Goal: Task Accomplishment & Management: Use online tool/utility

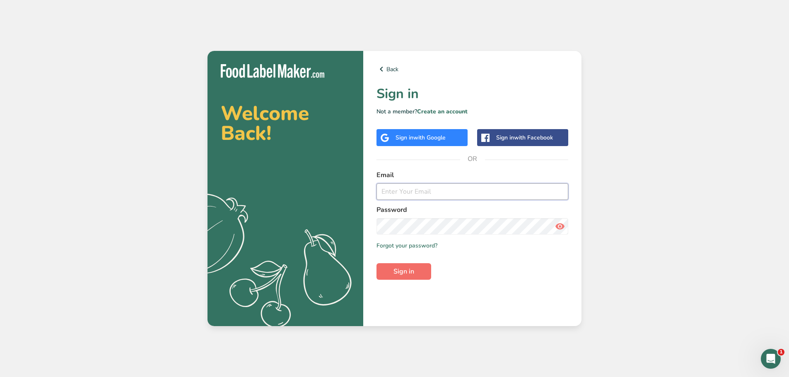
type input "[EMAIL_ADDRESS][DOMAIN_NAME]"
click at [410, 274] on span "Sign in" at bounding box center [403, 272] width 21 height 10
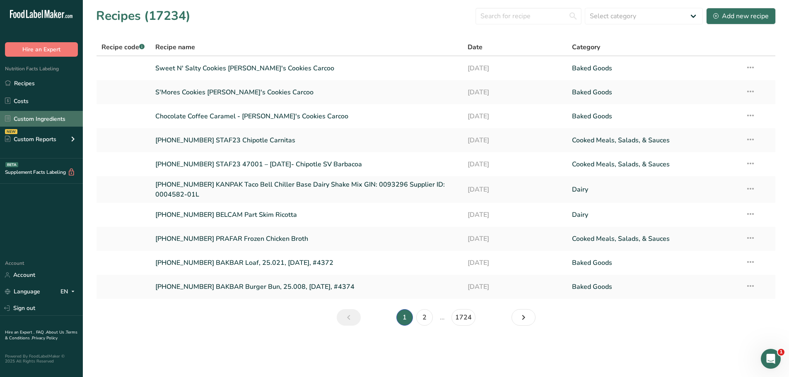
click at [46, 118] on link "Custom Ingredients" at bounding box center [41, 119] width 83 height 16
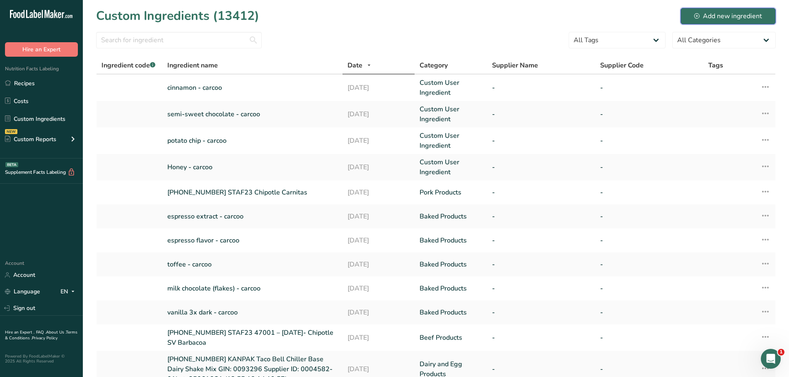
click at [722, 14] on div "Add new ingredient" at bounding box center [728, 16] width 68 height 10
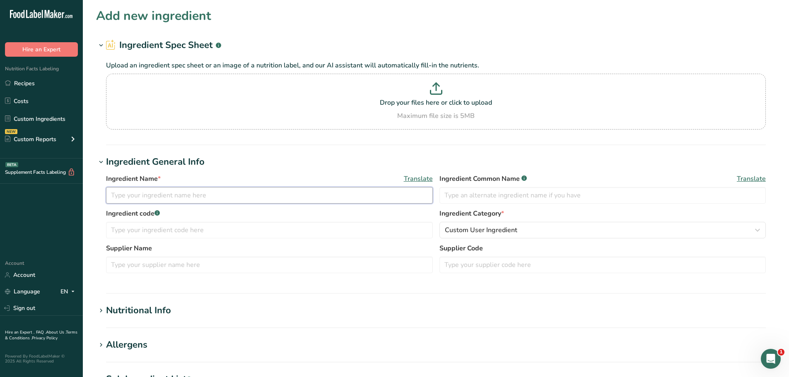
click at [141, 194] on input "text" at bounding box center [269, 195] width 327 height 17
click at [202, 192] on input "25-427183-001 NATFLA" at bounding box center [269, 195] width 327 height 17
paste input "Date Syrup R&D"
type input "25-427183-001 NATFLA Date Syrup R&D"
click at [183, 234] on input "text" at bounding box center [269, 230] width 327 height 17
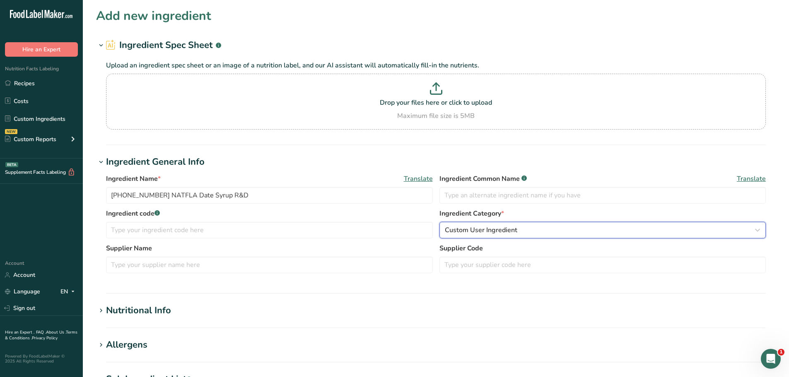
click at [468, 225] on span "Custom User Ingredient" at bounding box center [481, 230] width 72 height 10
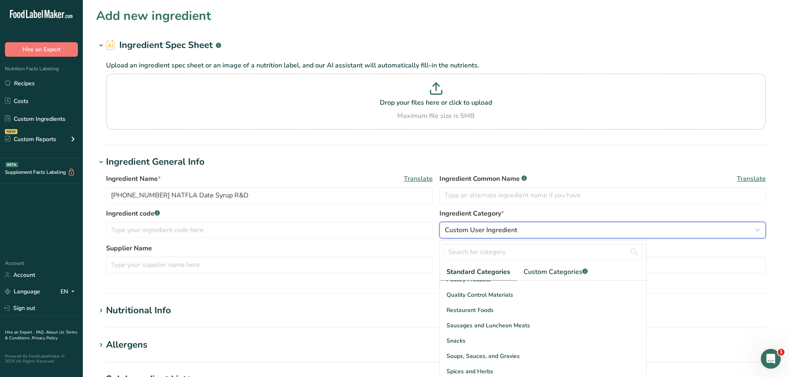
scroll to position [320, 0]
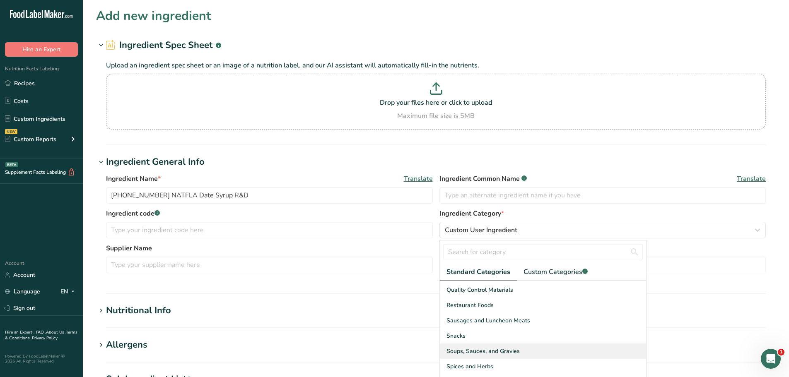
click at [479, 351] on span "Soups, Sauces, and Gravies" at bounding box center [482, 351] width 73 height 9
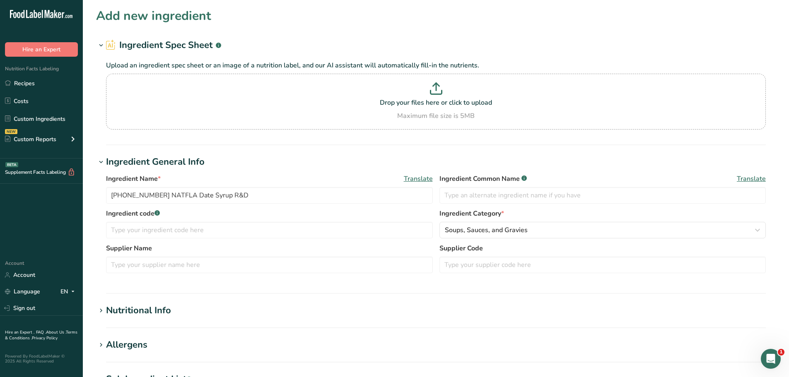
click at [138, 310] on div "Nutritional Info" at bounding box center [138, 311] width 65 height 14
click at [137, 356] on input "number" at bounding box center [412, 355] width 612 height 17
type input "100"
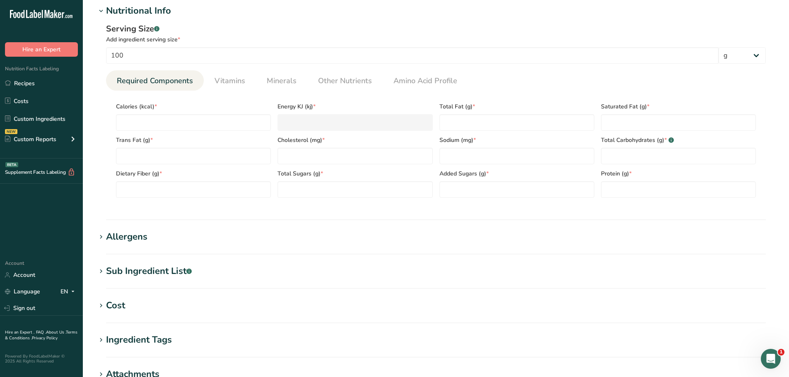
scroll to position [331, 0]
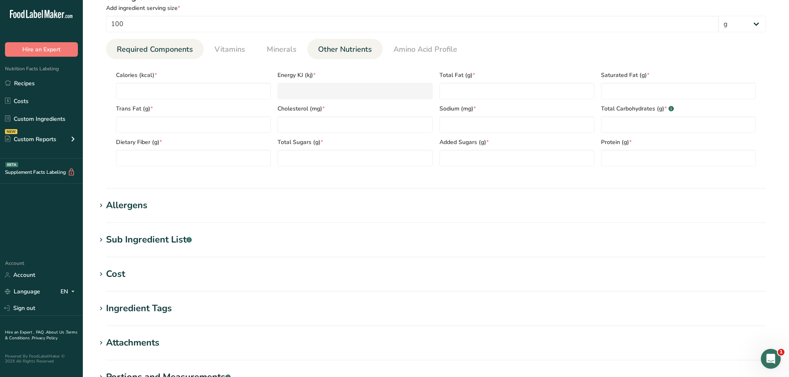
click at [364, 51] on span "Other Nutrients" at bounding box center [345, 49] width 54 height 11
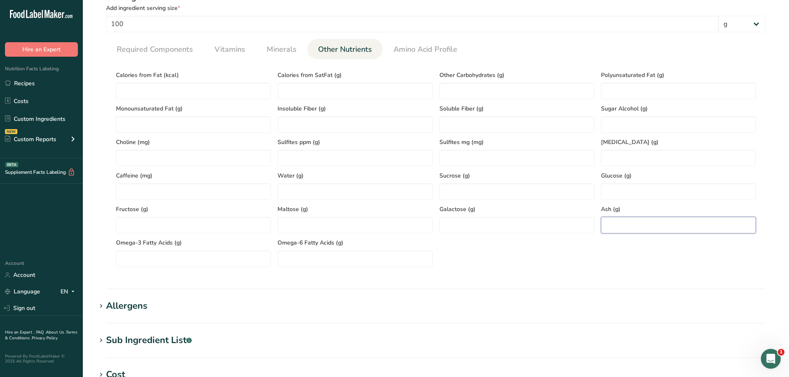
click at [639, 226] on input "number" at bounding box center [678, 225] width 155 height 17
paste input "1.11"
type input "1.11"
click at [175, 53] on span "Required Components" at bounding box center [155, 49] width 76 height 11
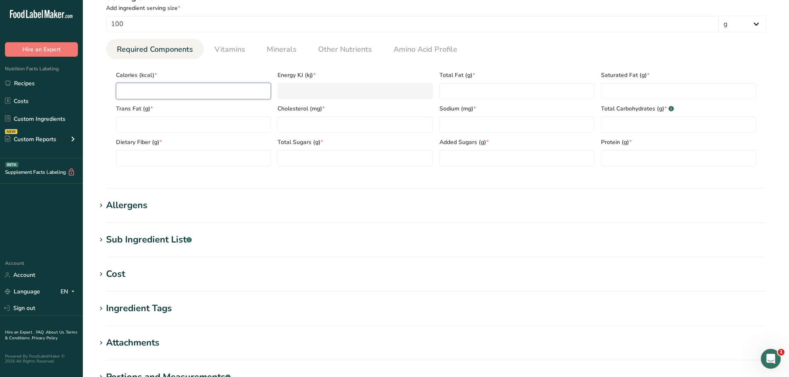
click at [149, 94] on input "number" at bounding box center [193, 91] width 155 height 17
paste input "291.54"
type input "291.54"
type KJ "1219.8"
type input "291.54"
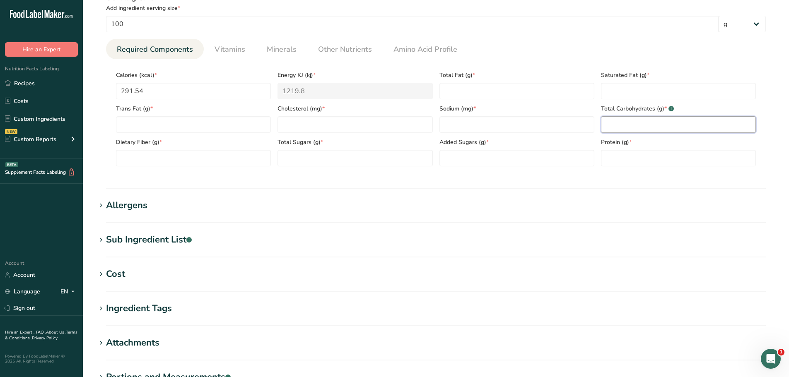
click at [608, 125] on Carbohydrates "number" at bounding box center [678, 124] width 155 height 17
paste Carbohydrates "71.82"
type Carbohydrates "71.82"
click at [303, 128] on input "number" at bounding box center [354, 124] width 155 height 17
type input "0"
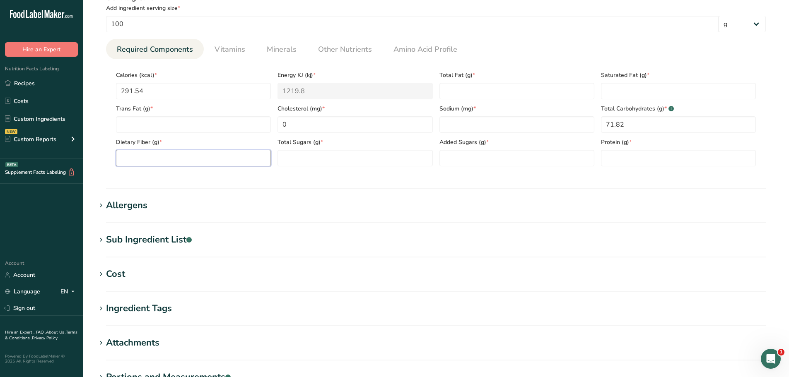
click at [156, 161] on Fiber "number" at bounding box center [193, 158] width 155 height 17
paste Fiber "3.05"
type Fiber "3.05"
click at [341, 56] on link "Other Nutrients" at bounding box center [345, 49] width 60 height 21
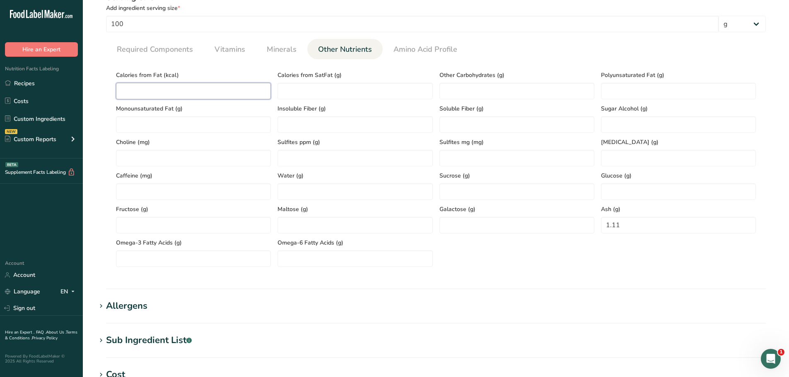
click at [134, 84] on Fat "number" at bounding box center [193, 91] width 155 height 17
type Fat "0"
click at [171, 58] on link "Required Components" at bounding box center [154, 49] width 83 height 21
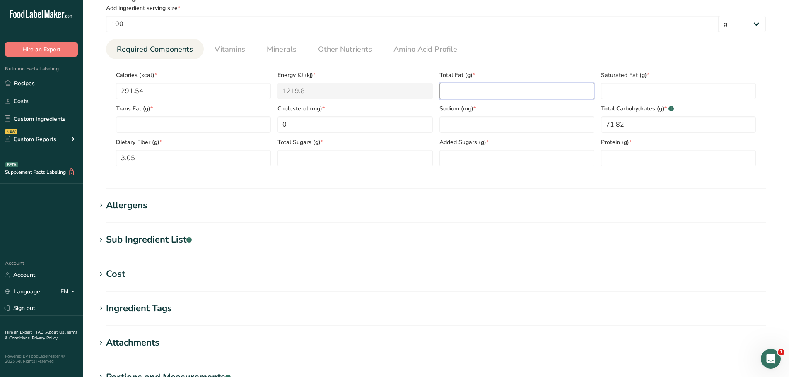
click at [479, 89] on Fat "number" at bounding box center [516, 91] width 155 height 17
type Fat "0"
click at [271, 51] on span "Minerals" at bounding box center [282, 49] width 30 height 11
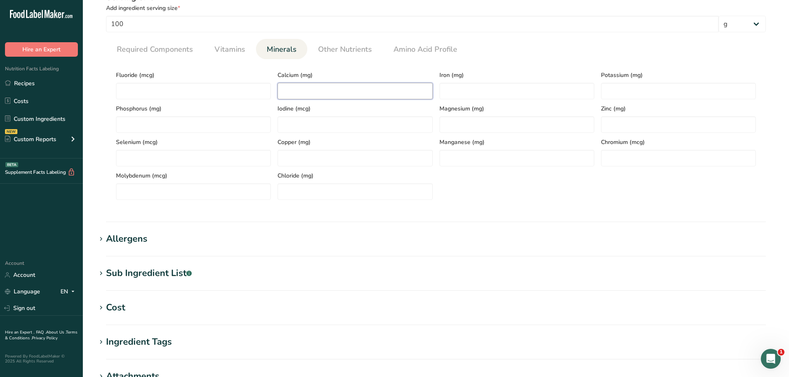
click at [285, 92] on input "number" at bounding box center [354, 91] width 155 height 17
paste input "49.34"
type input "49.34"
click at [459, 88] on input "number" at bounding box center [516, 91] width 155 height 17
type input "0"
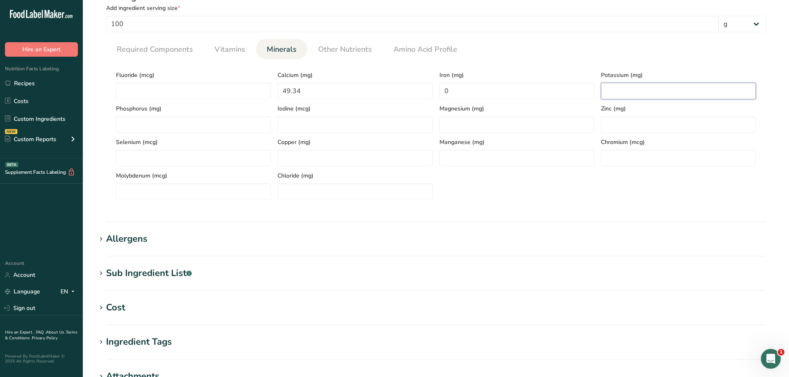
click at [622, 86] on input "number" at bounding box center [678, 91] width 155 height 17
paste input "675.91"
type input "675.91"
click at [139, 49] on span "Required Components" at bounding box center [155, 49] width 76 height 11
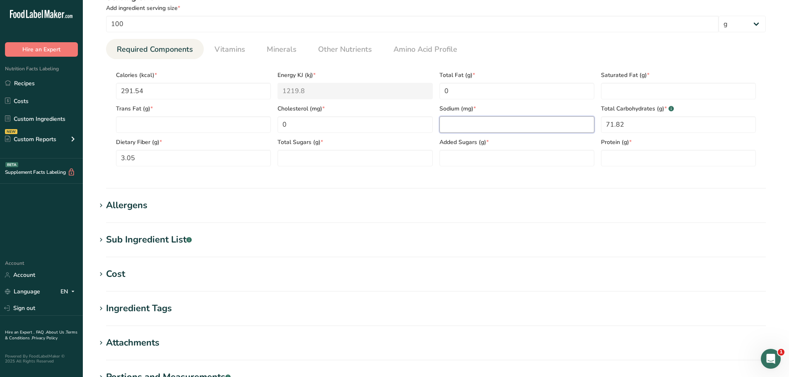
click at [469, 123] on input "number" at bounding box center [516, 124] width 155 height 17
paste input "2.88"
type input "2.88"
click at [331, 52] on span "Other Nutrients" at bounding box center [345, 49] width 54 height 11
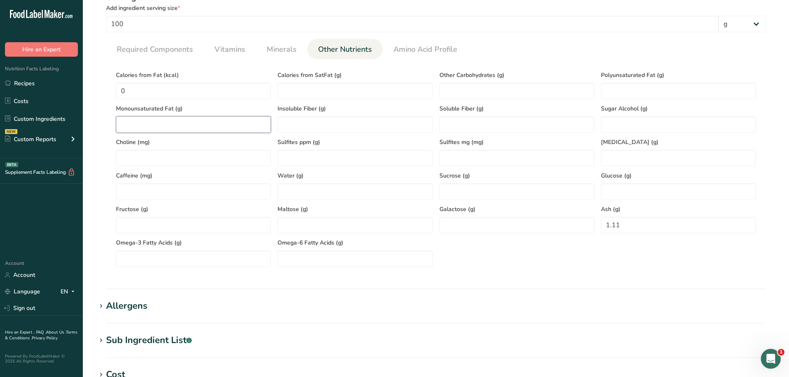
click at [192, 124] on Fat "number" at bounding box center [193, 124] width 155 height 17
type Fat "0"
click at [621, 90] on Fat "number" at bounding box center [678, 91] width 155 height 17
type Fat "0"
click at [150, 46] on span "Required Components" at bounding box center [155, 49] width 76 height 11
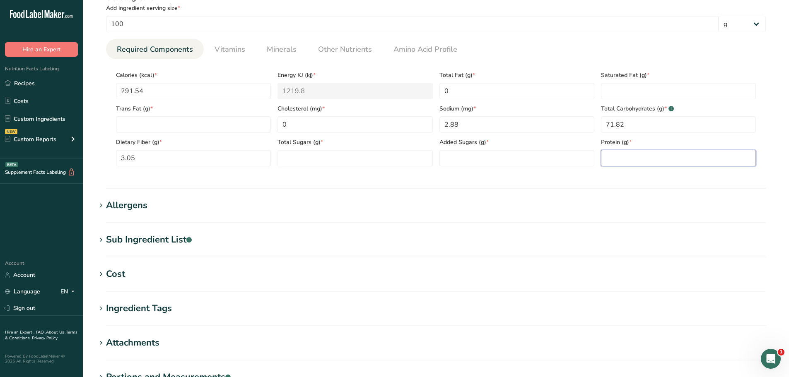
click at [622, 157] on input "number" at bounding box center [678, 158] width 155 height 17
paste input "1.07"
type input "1.07"
click at [616, 85] on Fat "number" at bounding box center [678, 91] width 155 height 17
type Fat "0"
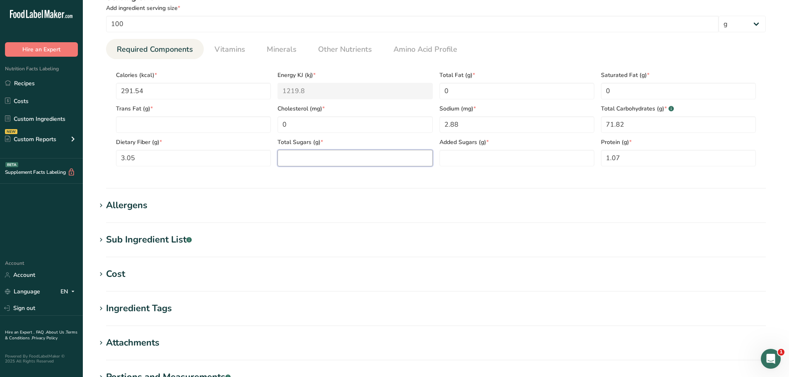
click at [334, 157] on Sugars "number" at bounding box center [354, 158] width 155 height 17
paste Sugars "58.69"
type Sugars "58.69"
click at [464, 158] on Sugars "number" at bounding box center [516, 158] width 155 height 17
drag, startPoint x: 453, startPoint y: 156, endPoint x: 427, endPoint y: 160, distance: 26.0
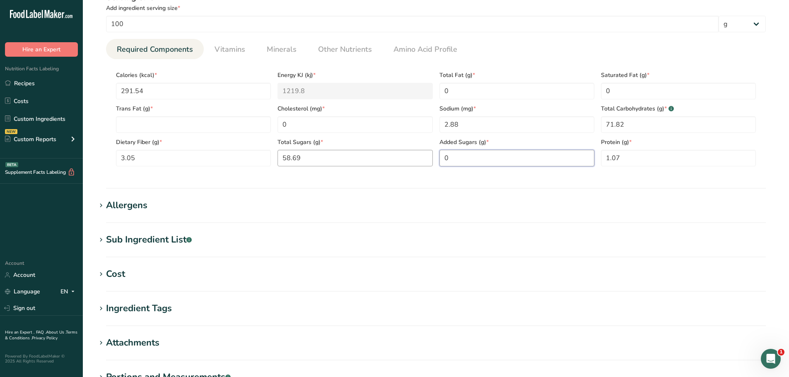
click at [427, 160] on div "Calories (kcal) * 291.54 Energy KJ (kj) * 1219.8 Total Fat (g) * 0 Saturated Fa…" at bounding box center [436, 116] width 646 height 101
paste Sugars "58.69"
type Sugars "58.69"
click at [235, 51] on span "Vitamins" at bounding box center [229, 49] width 31 height 11
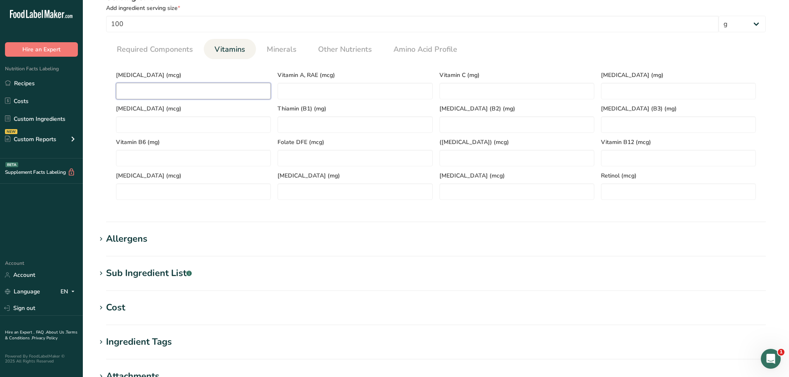
click at [185, 92] on D "number" at bounding box center [193, 91] width 155 height 17
type D "0"
click at [169, 52] on span "Required Components" at bounding box center [155, 49] width 76 height 11
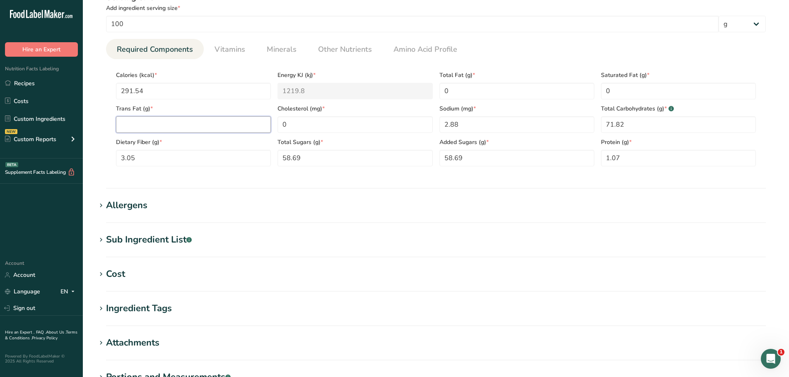
click at [138, 122] on Fat "number" at bounding box center [193, 124] width 155 height 17
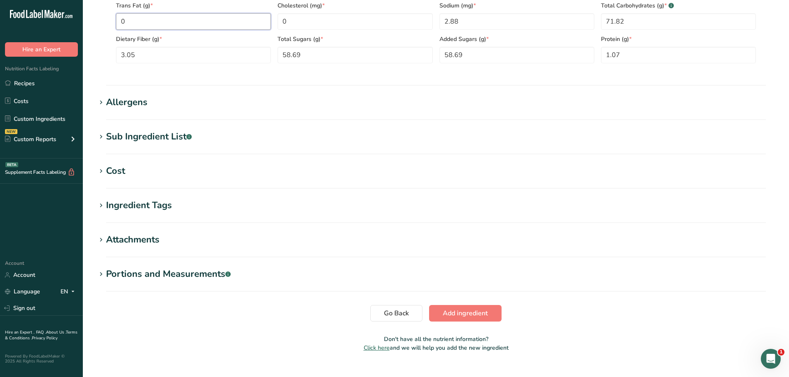
scroll to position [449, 0]
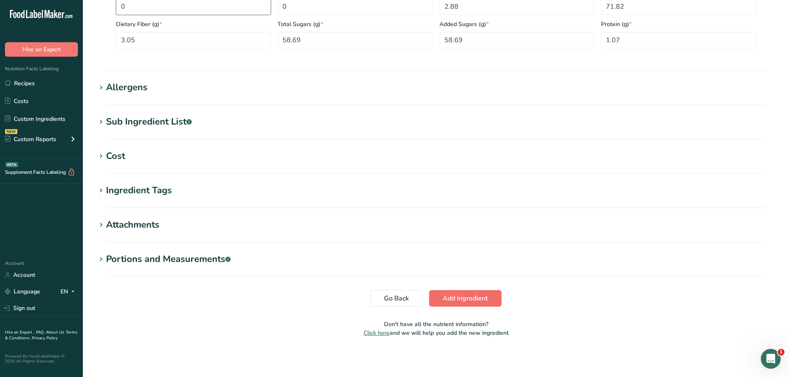
type Fat "0"
click at [475, 303] on span "Add ingredient" at bounding box center [465, 299] width 45 height 10
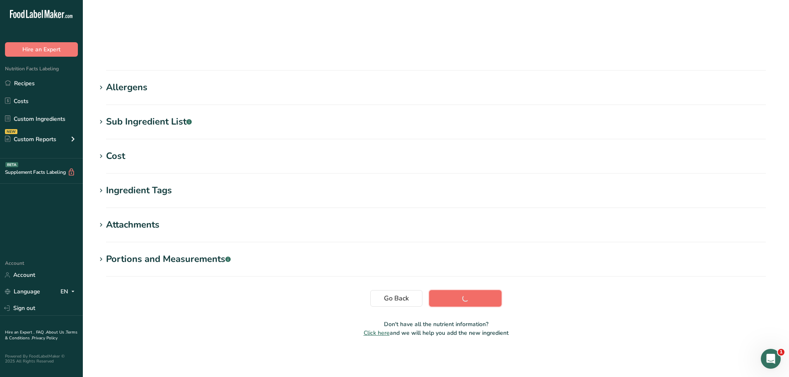
scroll to position [61, 0]
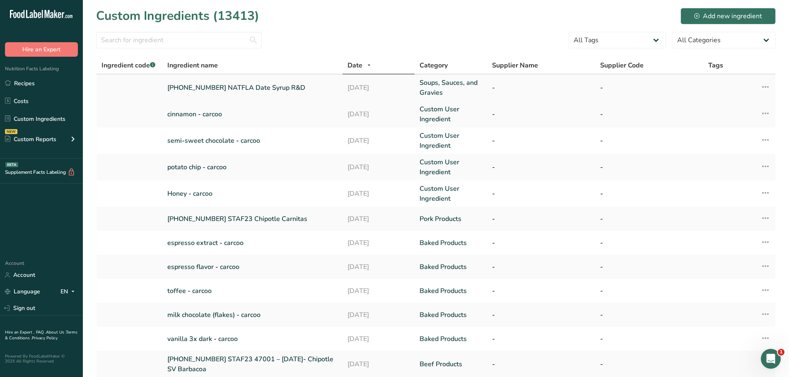
click at [237, 84] on link "25-427183-001 NATFLA Date Syrup R&D" at bounding box center [252, 88] width 170 height 10
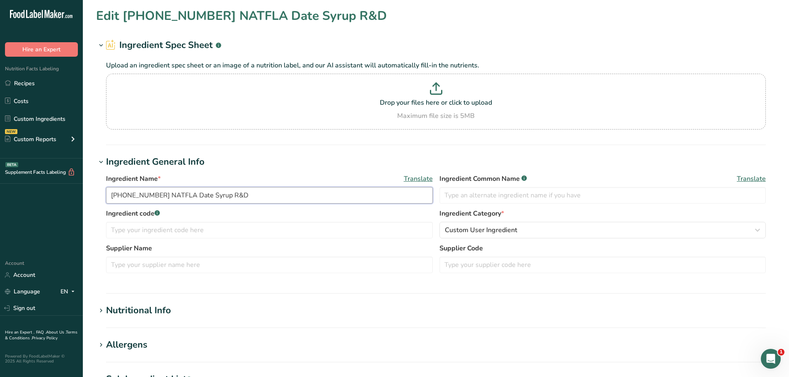
drag, startPoint x: 246, startPoint y: 198, endPoint x: 94, endPoint y: 192, distance: 152.9
click at [94, 192] on section "Edit 25-427183-001 NATFLA Date Syrup R&D Ingredient Spec Sheet .a-a{fill:#34736…" at bounding box center [436, 304] width 706 height 608
click at [41, 84] on link "Recipes" at bounding box center [41, 83] width 83 height 16
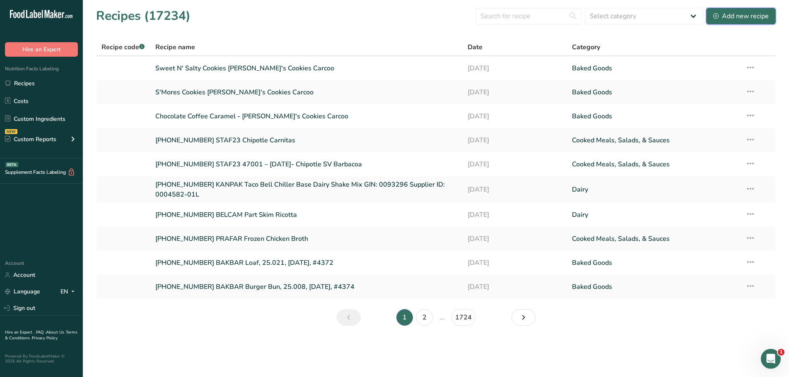
click at [738, 11] on div "Add new recipe" at bounding box center [740, 16] width 55 height 10
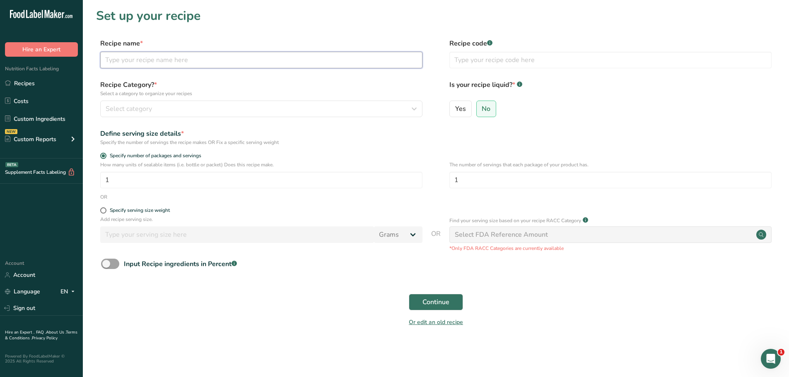
click at [201, 57] on input "text" at bounding box center [261, 60] width 322 height 17
paste input "25-427183-001 NATFLA Date Syrup R&D"
type input "25-427183-001 NATFLA Date Syrup R&D"
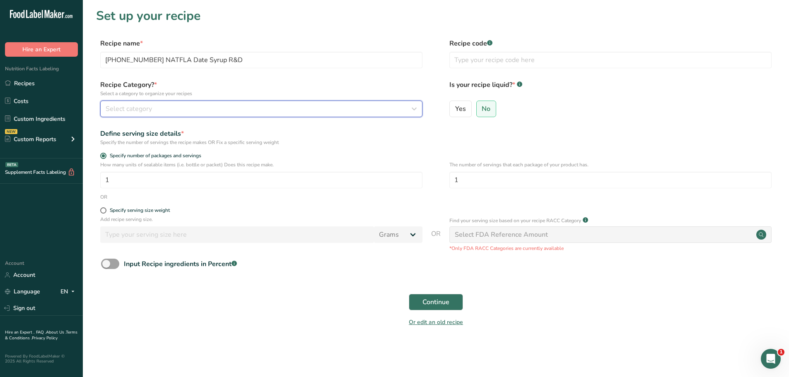
click at [227, 108] on div "Select category" at bounding box center [259, 109] width 306 height 10
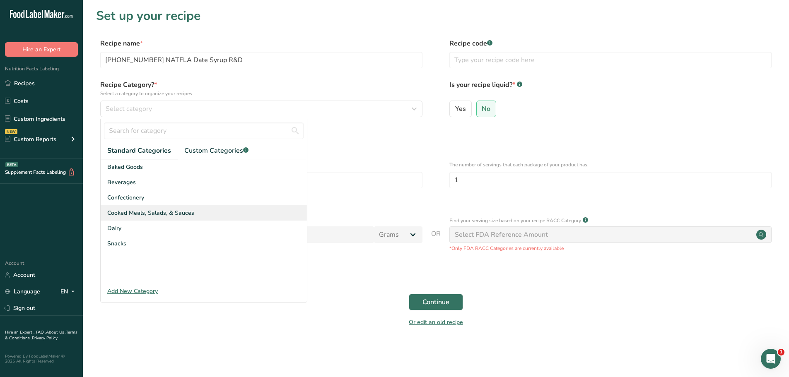
click at [160, 208] on div "Cooked Meals, Salads, & Sauces" at bounding box center [204, 212] width 206 height 15
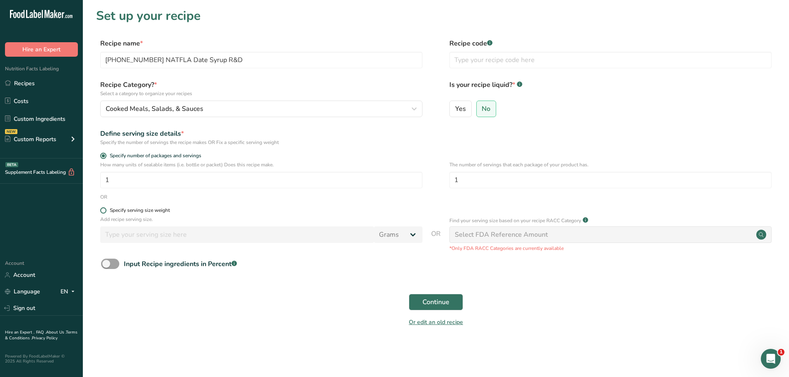
click at [104, 212] on span at bounding box center [103, 210] width 6 height 6
click at [104, 212] on input "Specify serving size weight" at bounding box center [102, 210] width 5 height 5
radio input "true"
radio input "false"
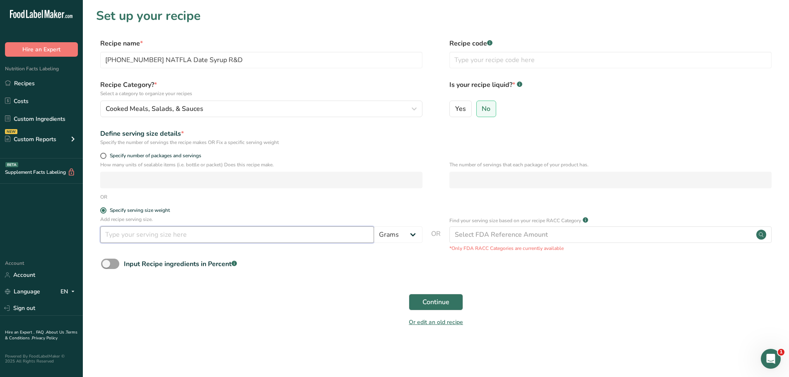
click at [123, 235] on input "number" at bounding box center [237, 234] width 274 height 17
type input "100"
click at [438, 300] on span "Continue" at bounding box center [435, 302] width 27 height 10
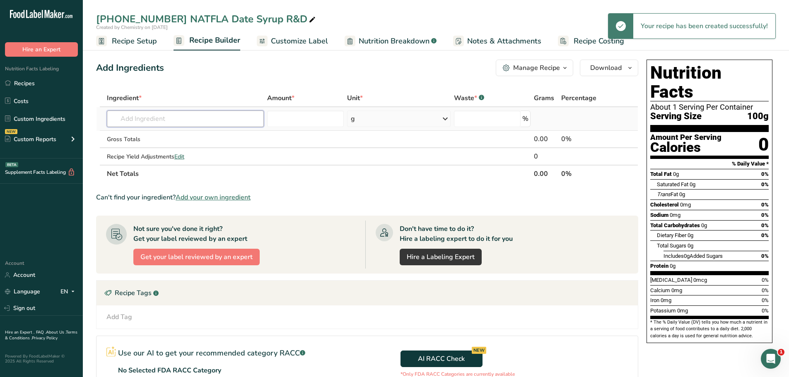
click at [171, 120] on input "text" at bounding box center [185, 119] width 157 height 17
paste input "25-427183-001 NATFLA Date Syrup R&D"
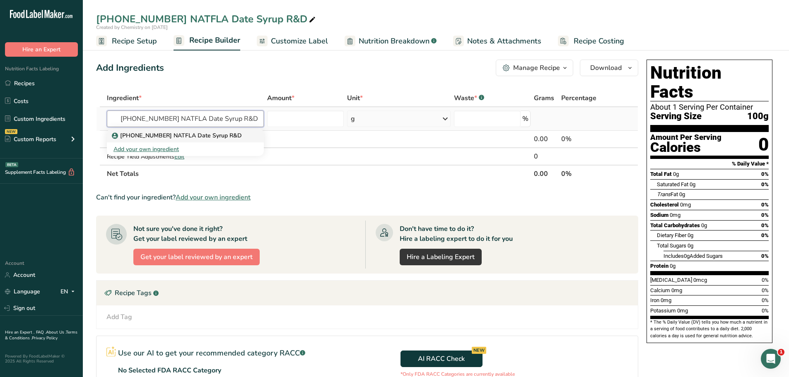
type input "25-427183-001 NATFLA Date Syrup R&D"
click at [168, 135] on p "25-427183-001 NATFLA Date Syrup R&D" at bounding box center [177, 135] width 128 height 9
type input "25-427183-001 NATFLA Date Syrup R&D"
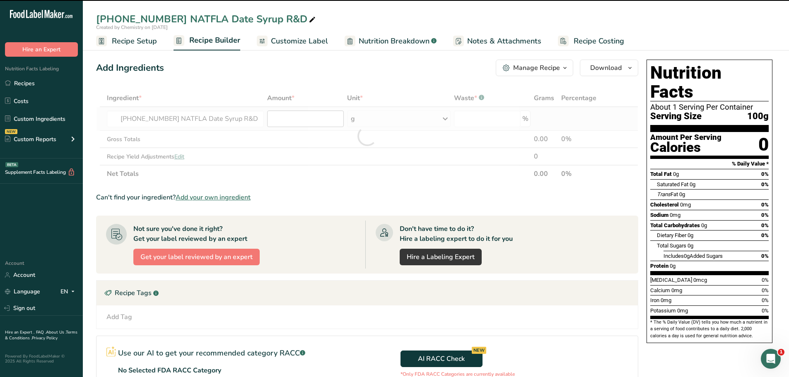
type input "0"
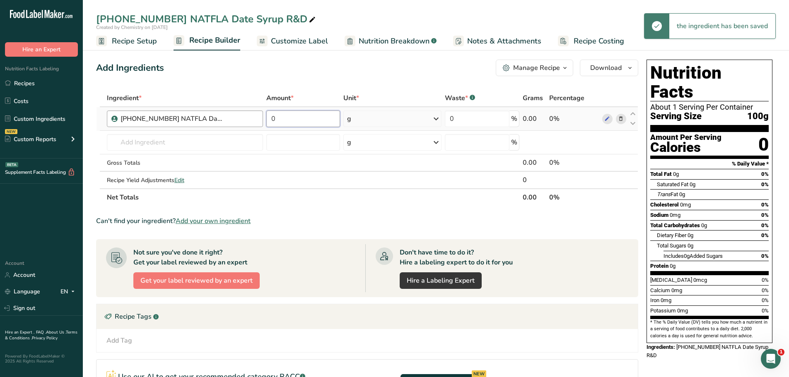
drag, startPoint x: 281, startPoint y: 121, endPoint x: 243, endPoint y: 120, distance: 37.7
click at [243, 120] on tr "25-427183-001 NATFLA Date Syrup R&D 0 g Weight Units g kg mg See more Volume Un…" at bounding box center [366, 119] width 541 height 24
type input "100"
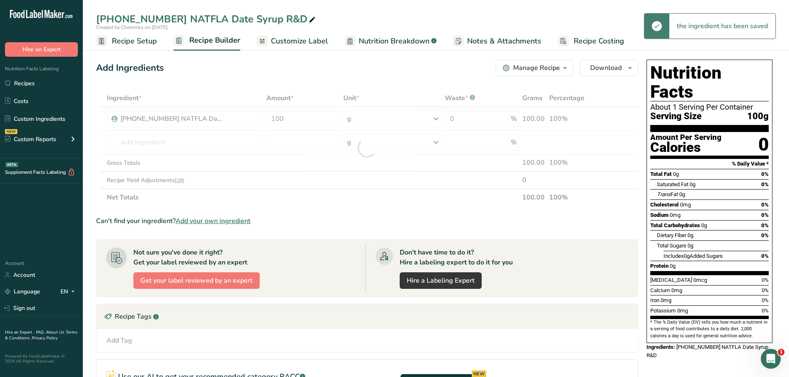
click at [295, 76] on div "Add Ingredients Manage Recipe Delete Recipe Duplicate Recipe Scale Recipe Save …" at bounding box center [369, 277] width 547 height 443
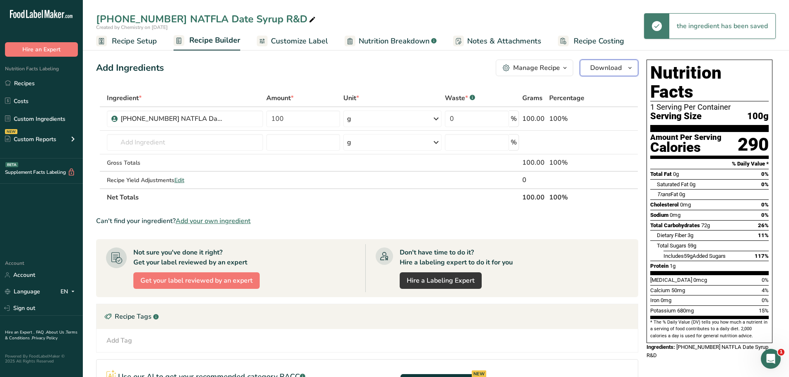
click at [632, 68] on icon "button" at bounding box center [629, 68] width 7 height 10
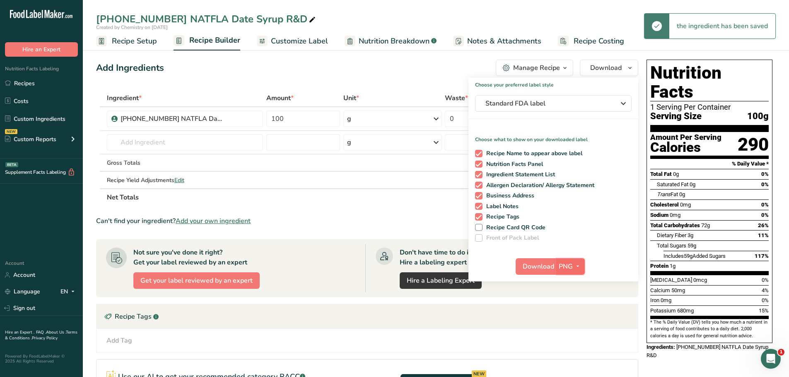
click at [577, 266] on icon "button" at bounding box center [577, 266] width 7 height 10
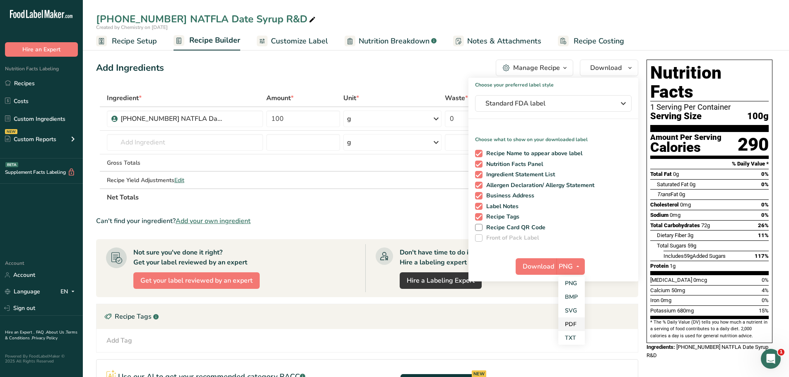
click at [573, 323] on link "PDF" at bounding box center [571, 325] width 26 height 14
click at [540, 265] on span "Download" at bounding box center [538, 267] width 31 height 10
click at [388, 45] on span "Nutrition Breakdown" at bounding box center [394, 41] width 71 height 11
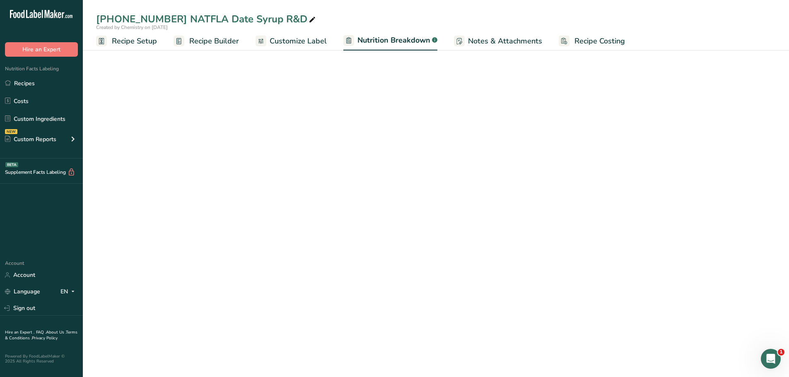
select select "Calories"
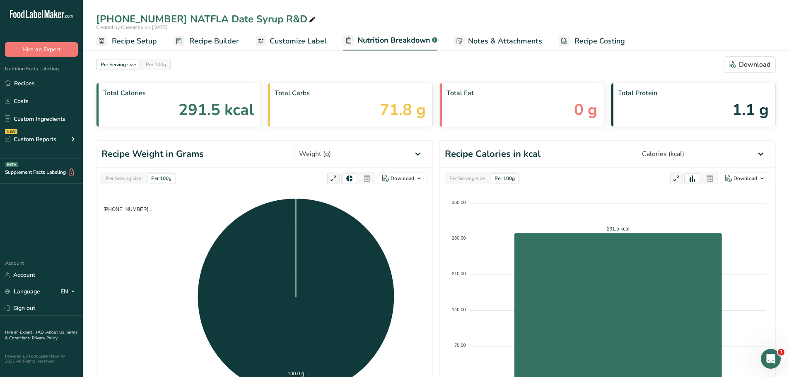
click at [537, 63] on div "Per Serving size Per 100g Download" at bounding box center [435, 64] width 679 height 17
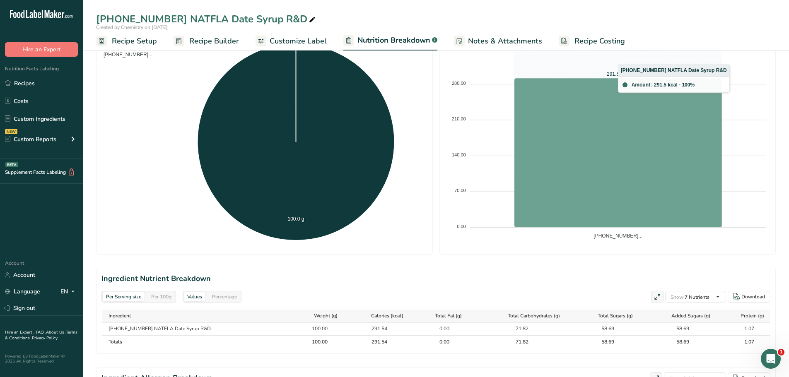
scroll to position [233, 0]
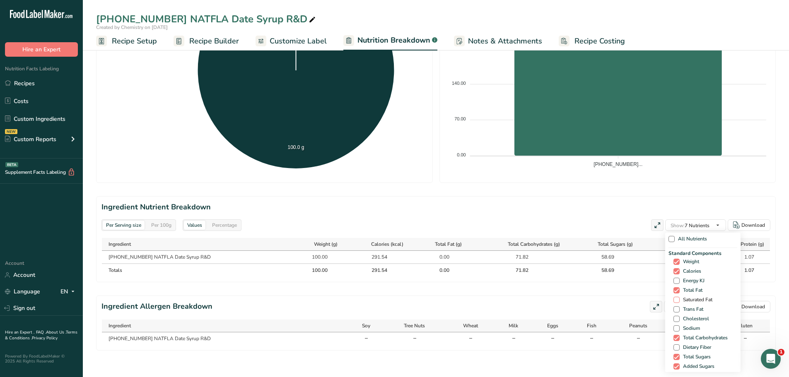
click at [677, 297] on span at bounding box center [676, 300] width 6 height 6
click at [677, 297] on input "Saturated Fat" at bounding box center [675, 299] width 5 height 5
checkbox input "true"
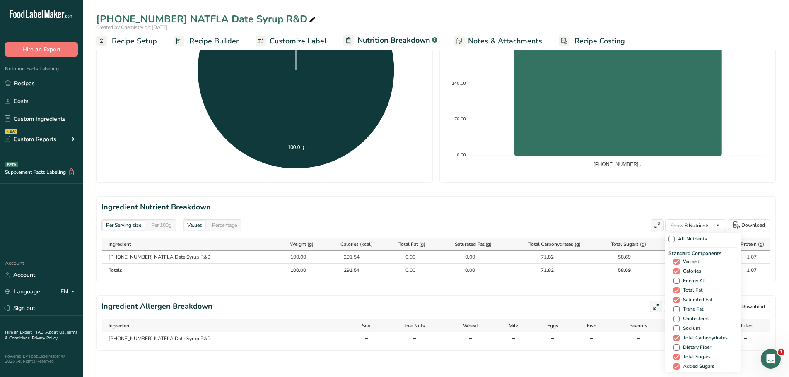
click at [673, 306] on div "Standard Components Weight Calories Energy KJ Total Fat Saturated Fat Trans Fat…" at bounding box center [702, 315] width 69 height 131
click at [673, 306] on span at bounding box center [676, 309] width 6 height 6
click at [673, 307] on input "Trans Fat" at bounding box center [675, 309] width 5 height 5
checkbox input "true"
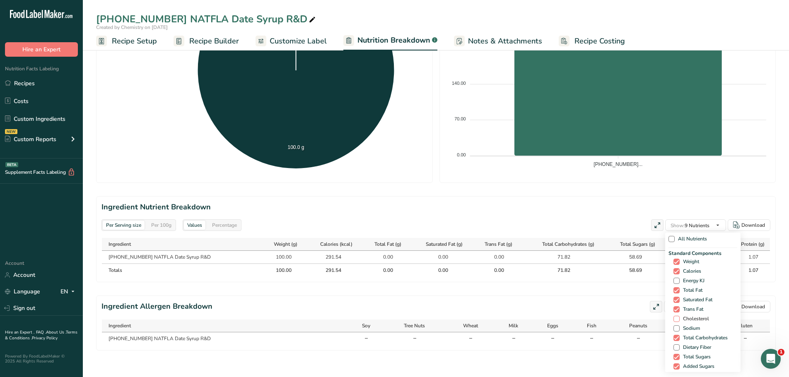
click at [675, 316] on span at bounding box center [676, 319] width 6 height 6
click at [675, 316] on input "Cholesterol" at bounding box center [675, 318] width 5 height 5
checkbox input "true"
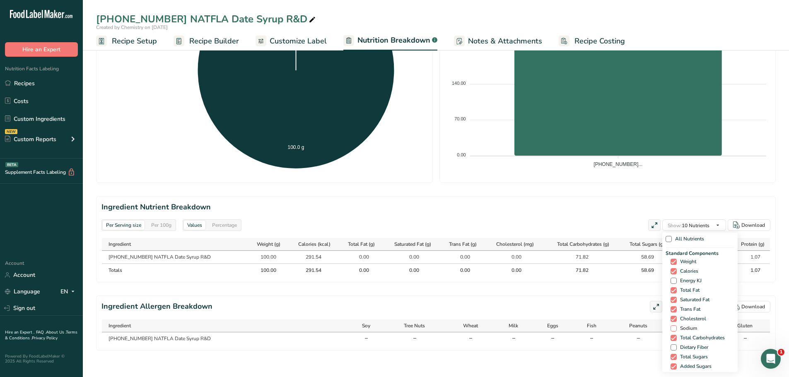
click at [672, 325] on span at bounding box center [673, 328] width 6 height 6
click at [672, 326] on input "Sodium" at bounding box center [672, 328] width 5 height 5
checkbox input "true"
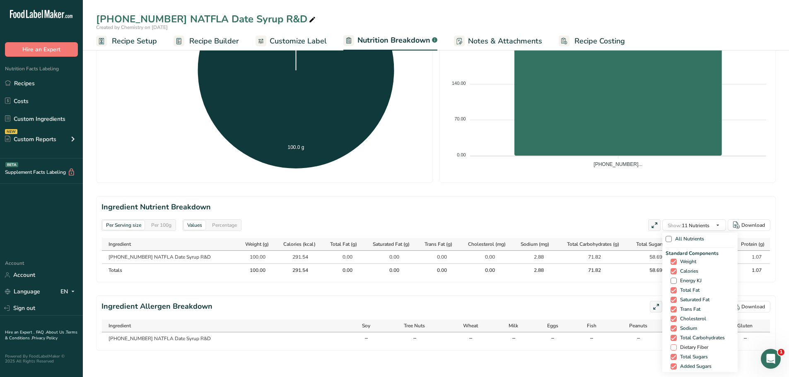
click at [670, 344] on span at bounding box center [673, 347] width 6 height 6
click at [670, 345] on input "Dietary Fiber" at bounding box center [672, 347] width 5 height 5
checkbox input "true"
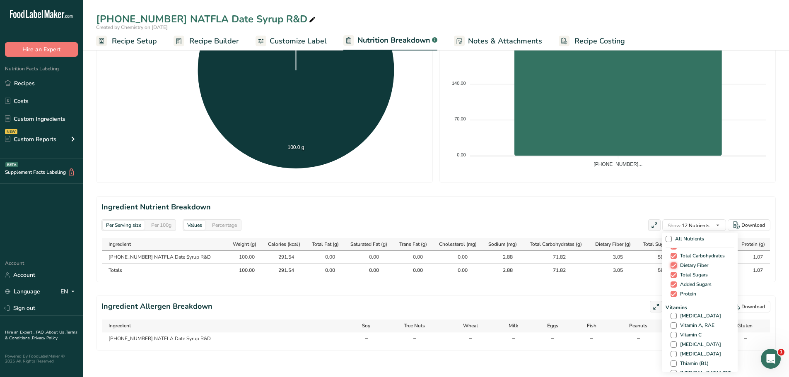
scroll to position [83, 0]
click at [670, 312] on span at bounding box center [673, 315] width 6 height 6
click at [670, 313] on input "[MEDICAL_DATA]" at bounding box center [672, 315] width 5 height 5
checkbox input "true"
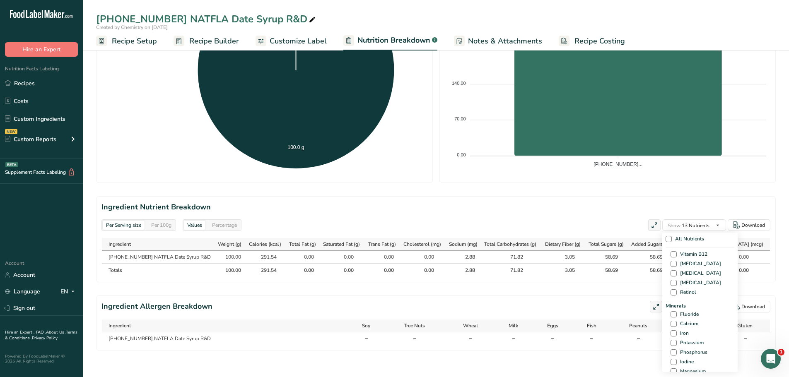
scroll to position [290, 0]
click at [672, 279] on span at bounding box center [673, 282] width 6 height 6
click at [672, 280] on input "Calcium" at bounding box center [672, 282] width 5 height 5
checkbox input "true"
click at [670, 289] on span at bounding box center [673, 292] width 6 height 6
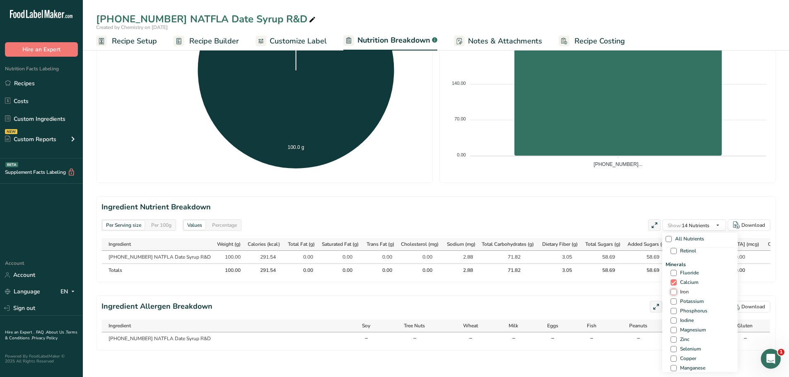
click at [670, 289] on input "Iron" at bounding box center [672, 291] width 5 height 5
checkbox input "true"
click at [670, 299] on div "Minerals Fluoride Calcium Iron Potassium Phosphorus Iodine Magnesium Zinc Selen…" at bounding box center [699, 331] width 69 height 141
click at [672, 299] on span at bounding box center [673, 302] width 6 height 6
click at [672, 299] on input "Potassium" at bounding box center [672, 301] width 5 height 5
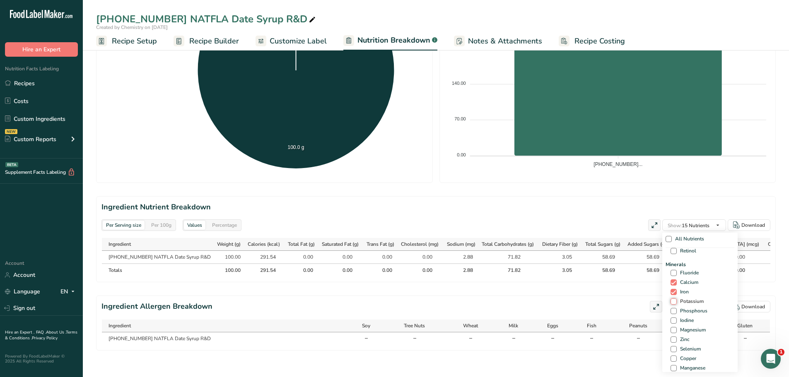
checkbox input "true"
click at [671, 291] on span at bounding box center [673, 294] width 6 height 6
click at [671, 292] on input "Calories from Fat" at bounding box center [672, 294] width 5 height 5
checkbox input "true"
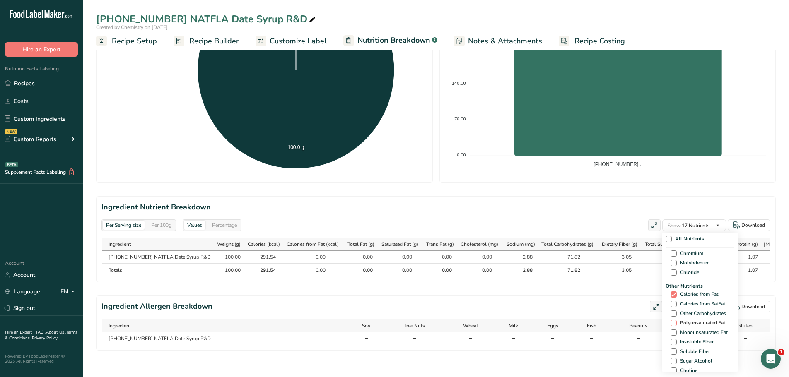
click at [670, 320] on span at bounding box center [673, 323] width 6 height 6
click at [670, 320] on input "Polyunsaturated Fat" at bounding box center [672, 322] width 5 height 5
checkbox input "true"
click at [671, 330] on span at bounding box center [673, 333] width 6 height 6
click at [671, 330] on input "Monounsaturated Fat" at bounding box center [672, 332] width 5 height 5
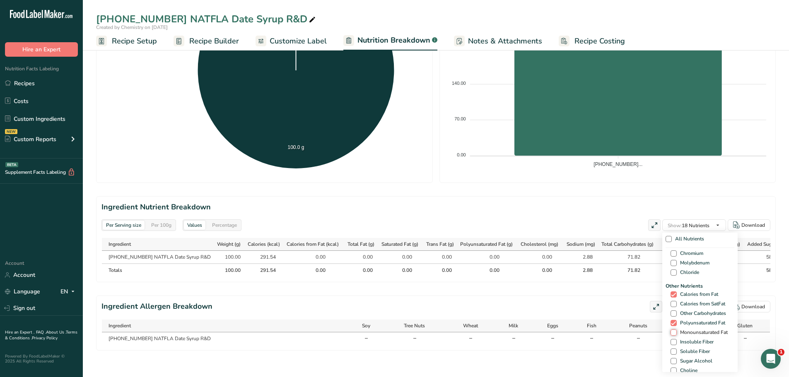
checkbox input "true"
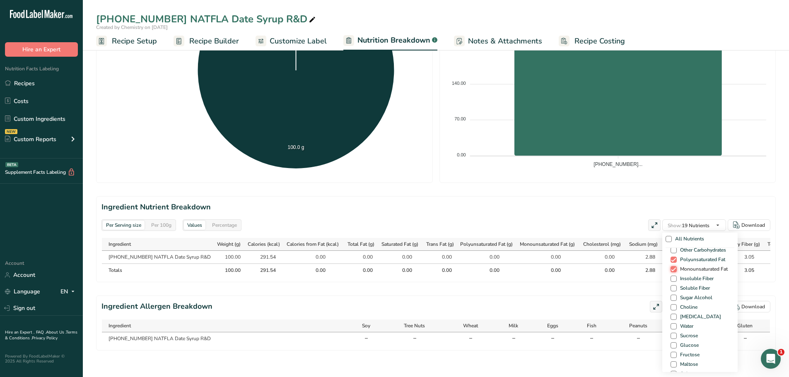
scroll to position [497, 0]
click at [671, 361] on span at bounding box center [673, 364] width 6 height 6
click at [671, 361] on input "Ash" at bounding box center [672, 363] width 5 height 5
checkbox input "true"
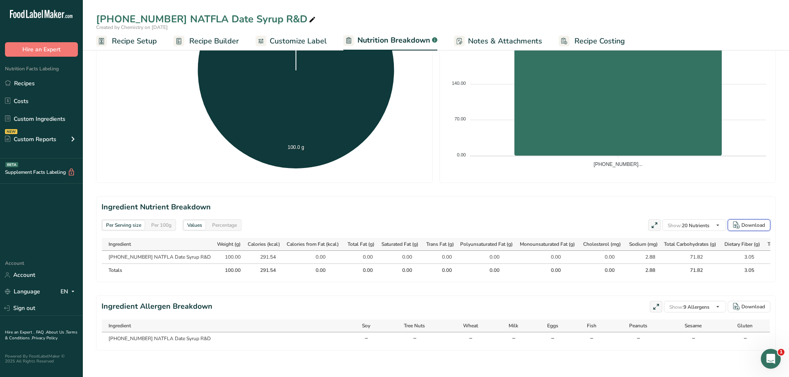
click at [742, 222] on div "Download" at bounding box center [753, 225] width 24 height 7
click at [131, 42] on span "Recipe Setup" at bounding box center [134, 41] width 45 height 11
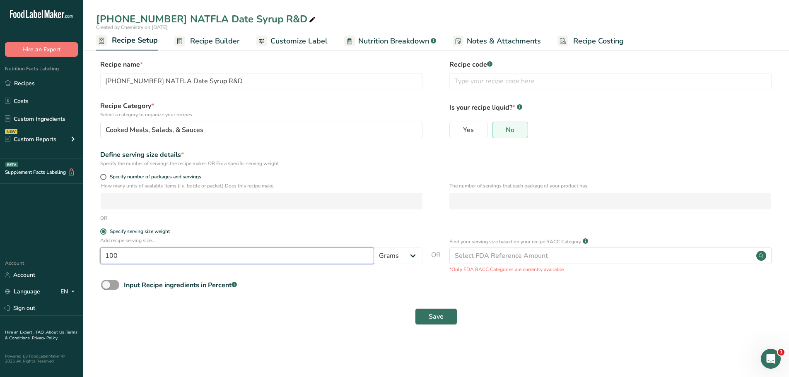
drag, startPoint x: 150, startPoint y: 255, endPoint x: 79, endPoint y: 257, distance: 70.4
click at [79, 257] on div ".a-20{fill:#fff;} Hire an Expert Nutrition Facts Labeling Recipes Costs Custom …" at bounding box center [394, 188] width 789 height 377
type input "1"
click at [410, 255] on select "Grams kg mg mcg lb oz l mL fl oz tbsp tsp cup qt gallon" at bounding box center [398, 256] width 48 height 17
select select "5"
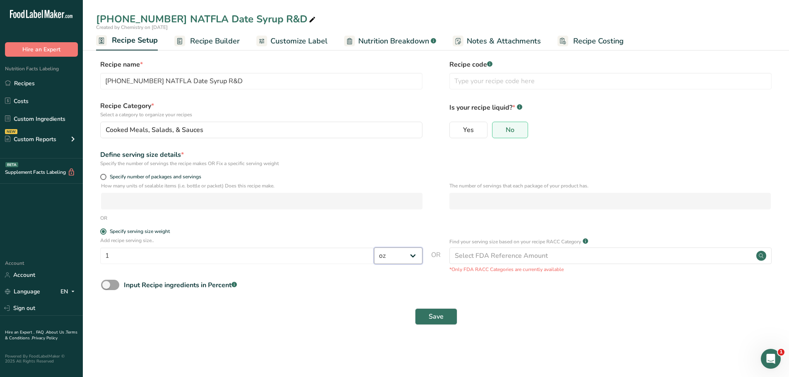
click at [374, 248] on select "Grams kg mg mcg lb oz l mL fl oz tbsp tsp cup qt gallon" at bounding box center [398, 256] width 48 height 17
click at [440, 315] on span "Save" at bounding box center [436, 317] width 15 height 10
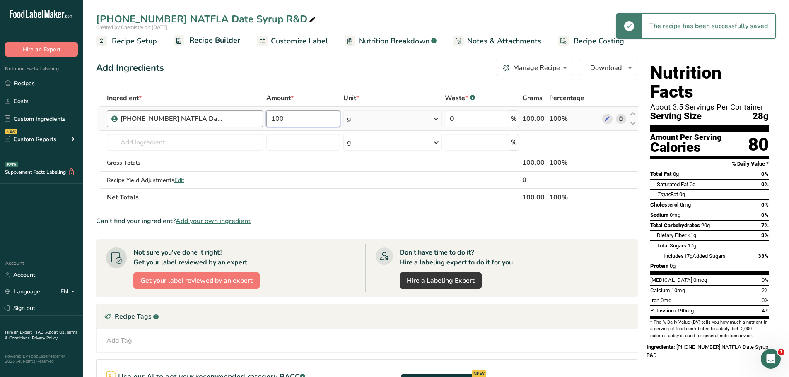
drag, startPoint x: 288, startPoint y: 116, endPoint x: 231, endPoint y: 118, distance: 57.2
click at [231, 118] on tr "25-427183-001 NATFLA Date Syrup R&D 100 g Weight Units g kg mg See more Volume …" at bounding box center [366, 119] width 541 height 24
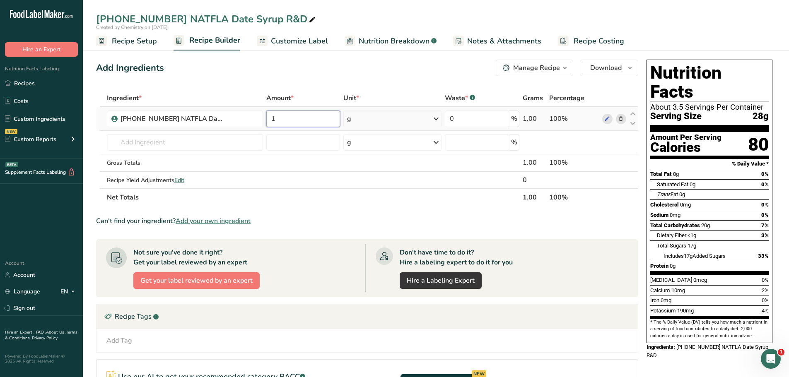
type input "1"
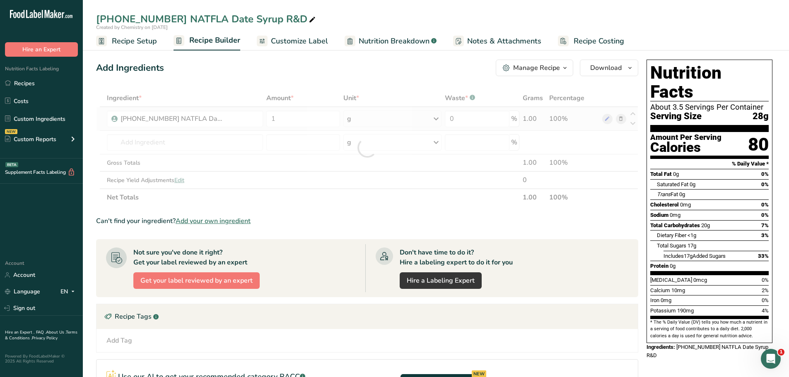
click at [435, 120] on div "Ingredient * Amount * Unit * Waste * .a-a{fill:#347362;}.b-a{fill:#fff;} Grams …" at bounding box center [367, 147] width 542 height 117
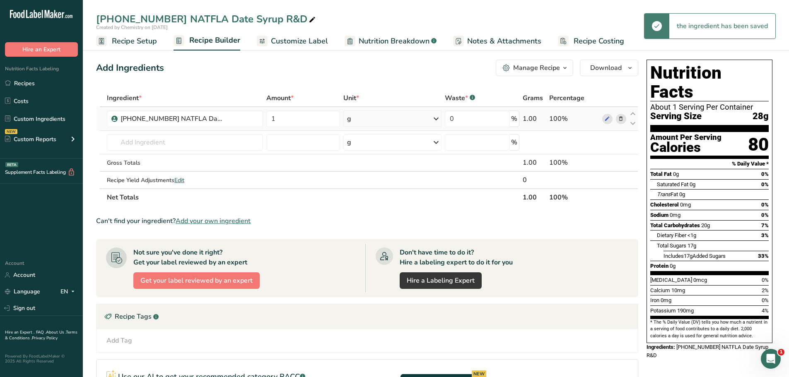
click at [407, 122] on div "g" at bounding box center [392, 119] width 98 height 17
click at [367, 184] on div "See more" at bounding box center [383, 184] width 70 height 9
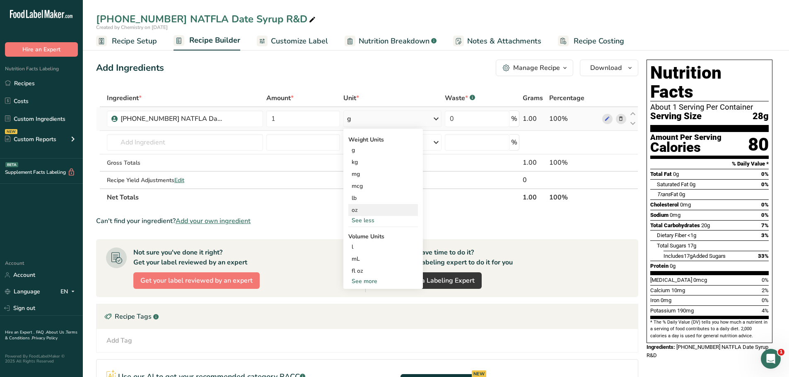
click at [358, 211] on div "oz" at bounding box center [383, 210] width 70 height 12
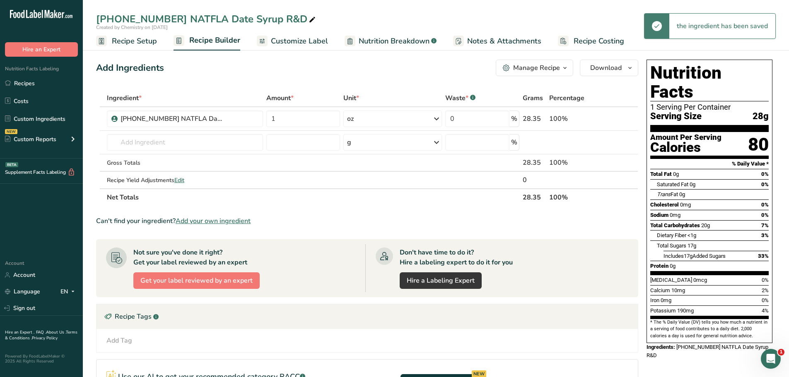
click at [297, 43] on span "Customize Label" at bounding box center [299, 41] width 57 height 11
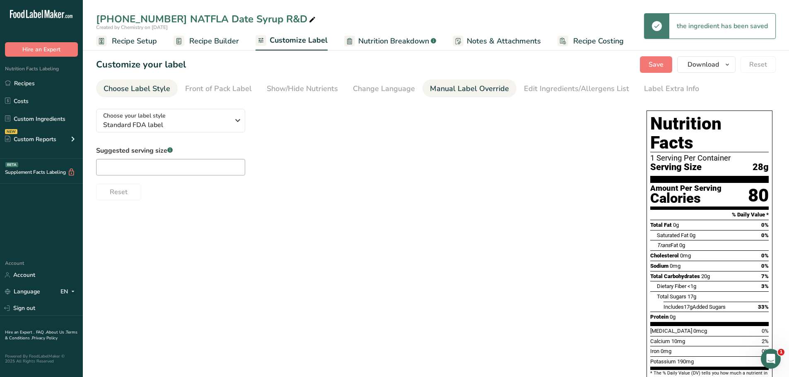
click at [444, 87] on div "Manual Label Override" at bounding box center [469, 88] width 79 height 11
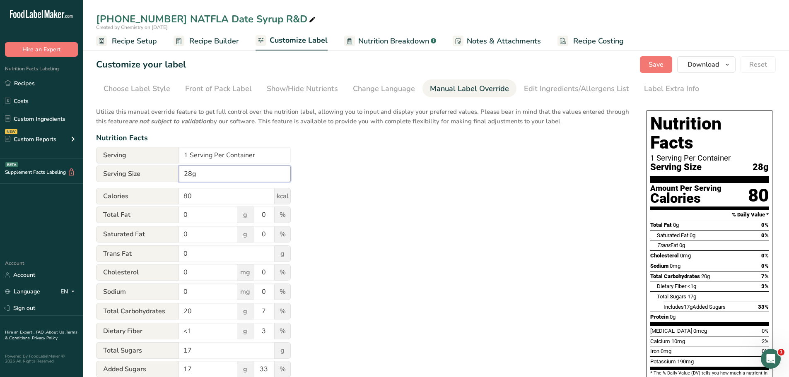
drag, startPoint x: 202, startPoint y: 175, endPoint x: 155, endPoint y: 167, distance: 48.3
click at [159, 166] on div "Serving Size 28g" at bounding box center [193, 174] width 195 height 17
type input "7"
type input "1 oz"
click at [188, 153] on input "1 Serving Per Container" at bounding box center [235, 155] width 112 height 17
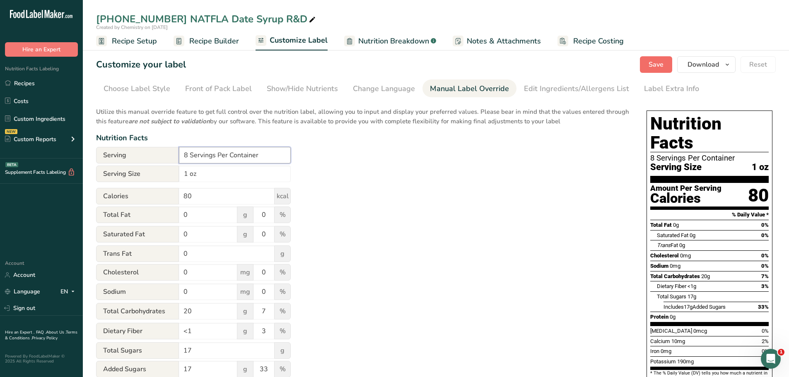
type input "8 Servings Per Container"
click at [654, 63] on span "Save" at bounding box center [655, 65] width 15 height 10
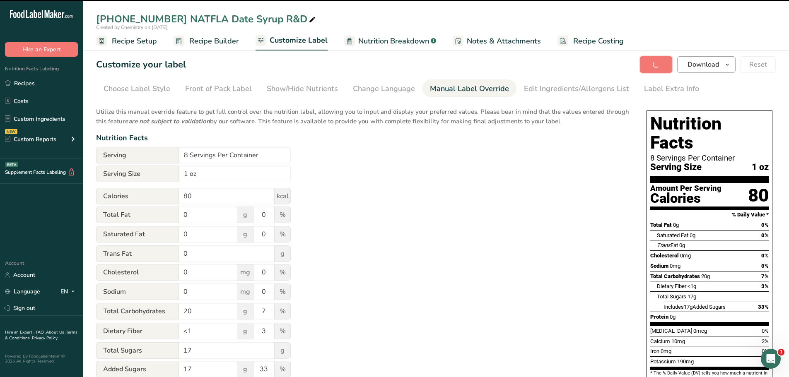
type input "1 oz"
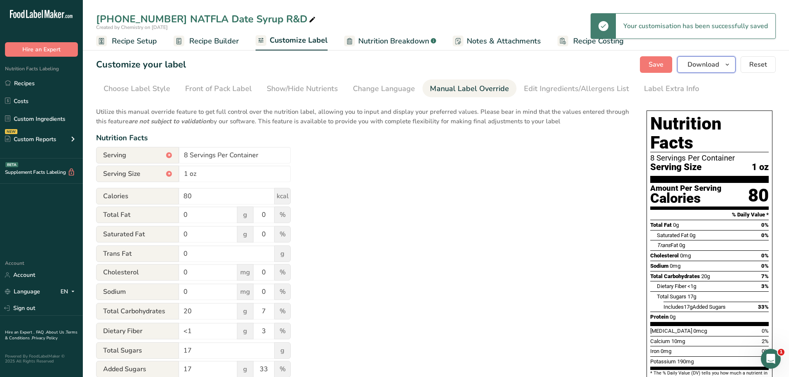
click at [727, 65] on icon "button" at bounding box center [727, 65] width 7 height 10
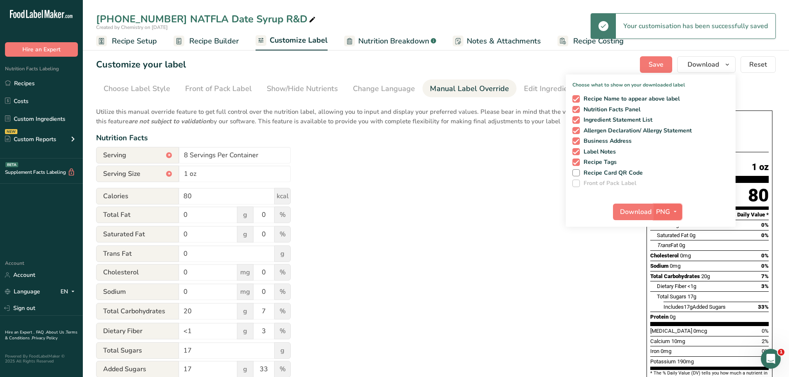
click at [674, 209] on icon "button" at bounding box center [675, 212] width 7 height 10
click at [667, 270] on link "PDF" at bounding box center [668, 270] width 26 height 14
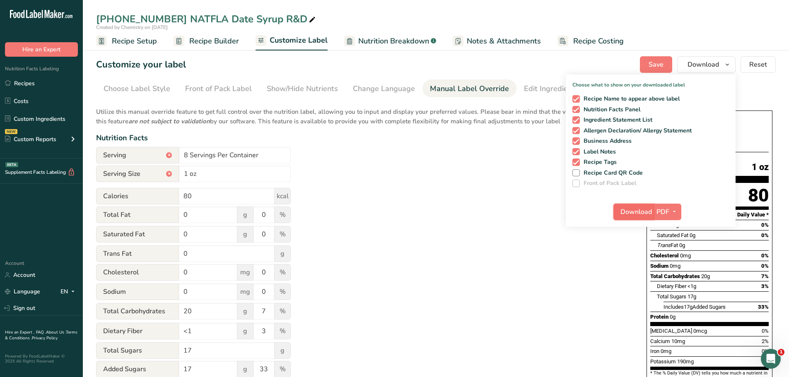
click at [633, 215] on span "Download" at bounding box center [635, 212] width 31 height 10
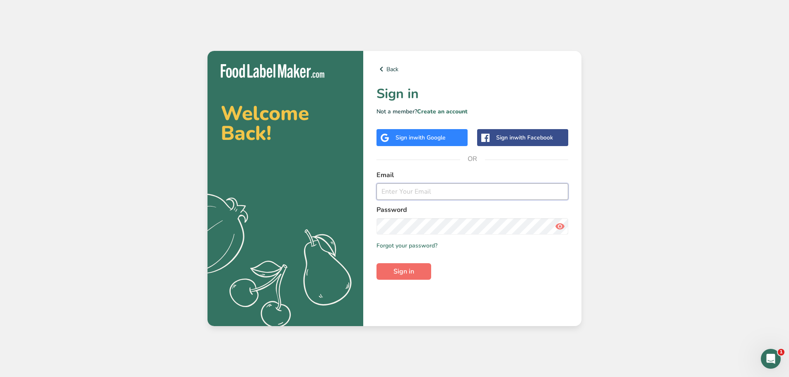
type input "[EMAIL_ADDRESS][DOMAIN_NAME]"
click at [396, 266] on button "Sign in" at bounding box center [403, 271] width 55 height 17
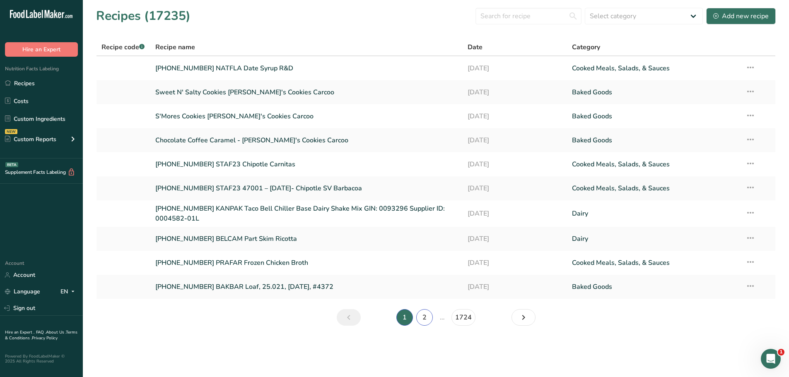
click at [425, 315] on link "2" at bounding box center [424, 317] width 17 height 17
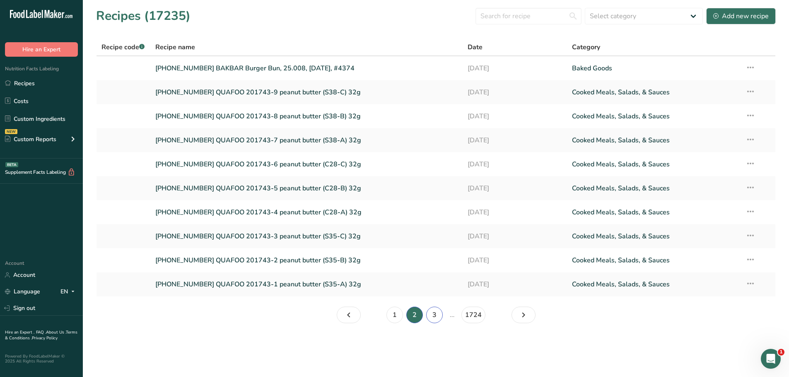
click at [430, 315] on link "3" at bounding box center [434, 315] width 17 height 17
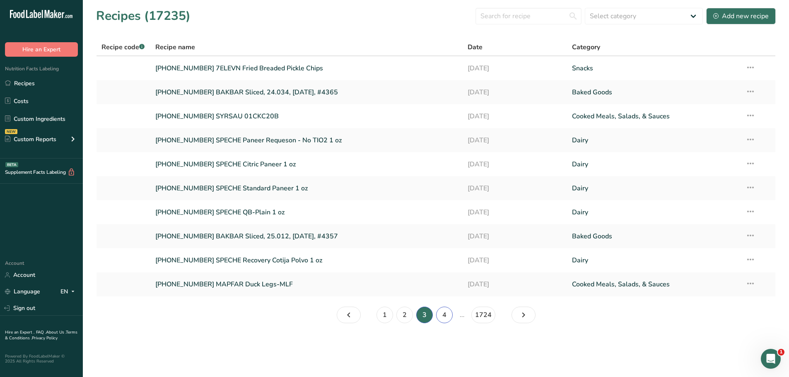
click at [446, 321] on link "4" at bounding box center [444, 315] width 17 height 17
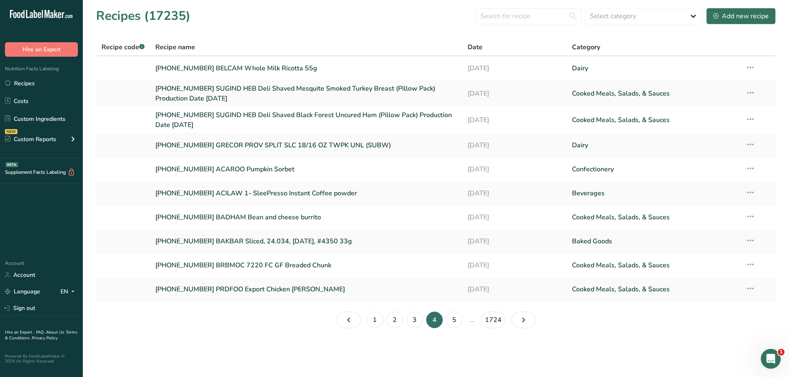
click at [448, 311] on section "Recipes (17235) Select category All Baked Goods Beverages Confectionery Cooked …" at bounding box center [436, 171] width 706 height 342
click at [451, 316] on link "5" at bounding box center [454, 320] width 17 height 17
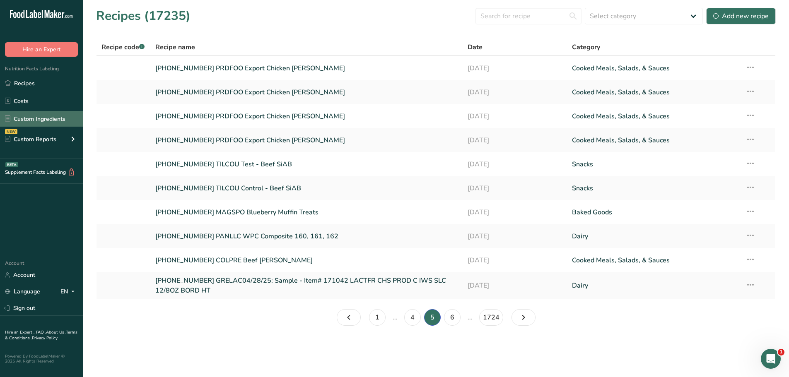
click at [41, 122] on link "Custom Ingredients" at bounding box center [41, 119] width 83 height 16
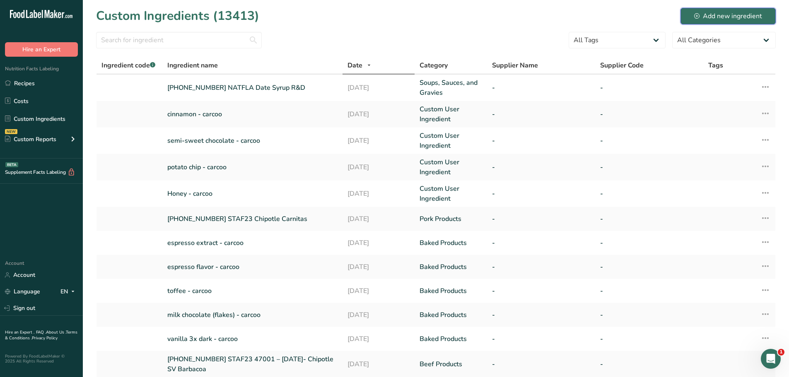
click at [722, 15] on div "Add new ingredient" at bounding box center [728, 16] width 68 height 10
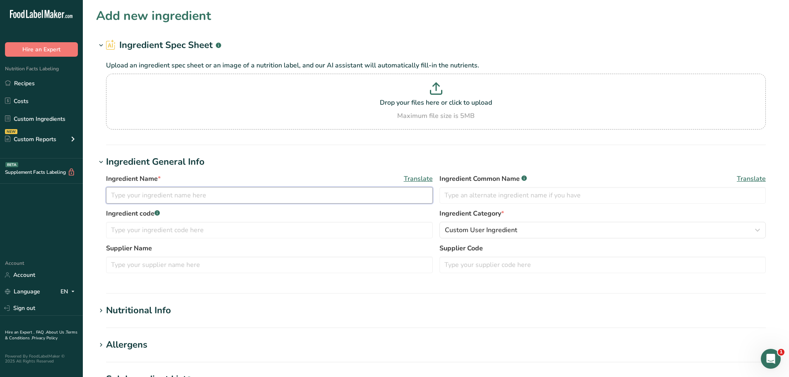
click at [169, 190] on input "text" at bounding box center [269, 195] width 327 height 17
click at [226, 195] on input "22-366884-002 ALFSMO" at bounding box center [269, 195] width 327 height 17
paste input "MEDIUM RED SMOKE SALSA"
type input "22-366884-002 ALFSMO MEDIUM RED SMOKE SALSA"
click at [470, 232] on span "Custom User Ingredient" at bounding box center [481, 230] width 72 height 10
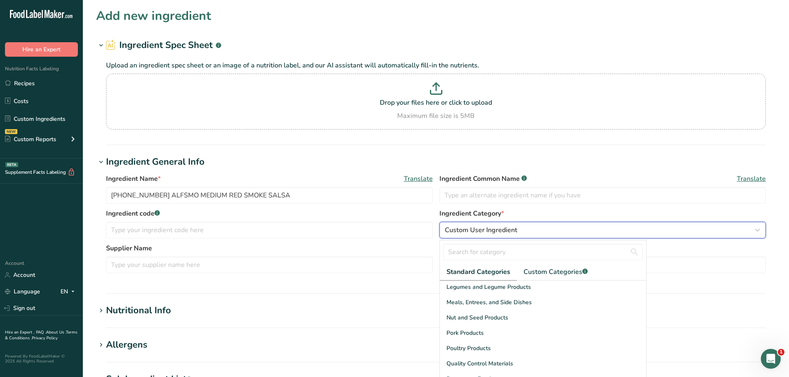
scroll to position [248, 0]
click at [475, 301] on span "Meals, Entrees, and Side Dishes" at bounding box center [488, 300] width 85 height 9
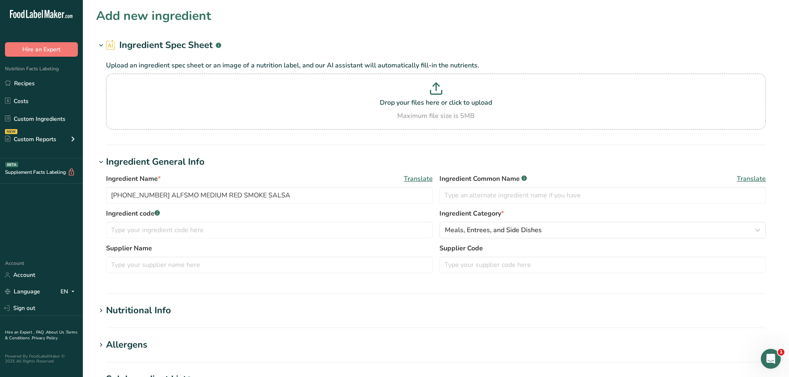
click at [178, 309] on h1 "Nutritional Info" at bounding box center [435, 311] width 679 height 14
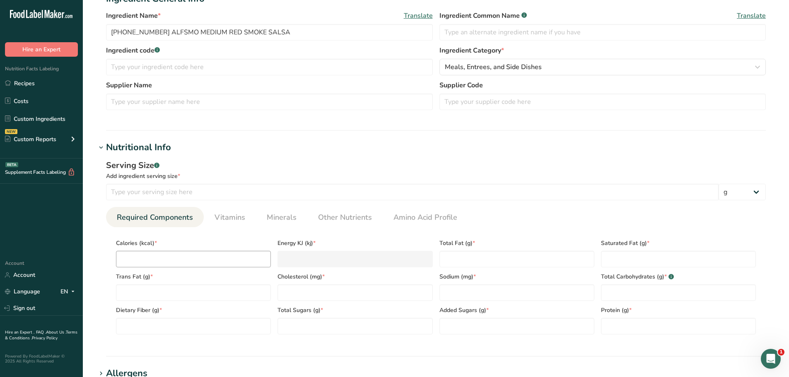
scroll to position [166, 0]
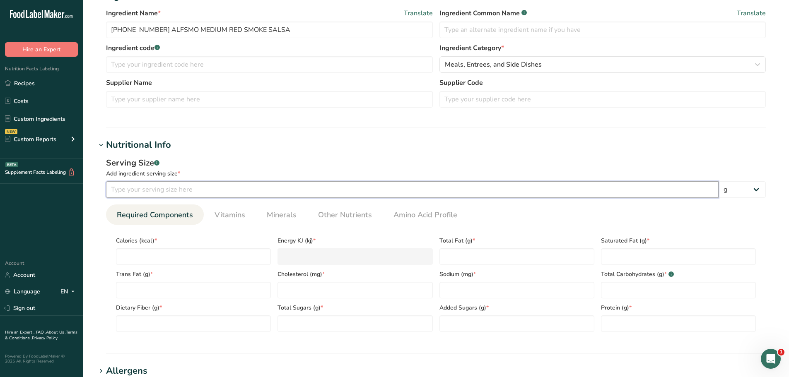
click at [140, 187] on input "number" at bounding box center [412, 189] width 612 height 17
type input "100"
click at [200, 157] on div "Serving Size .a-a{fill:#347362;}.b-a{fill:#fff;}" at bounding box center [436, 163] width 660 height 12
click at [337, 219] on span "Other Nutrients" at bounding box center [345, 214] width 54 height 11
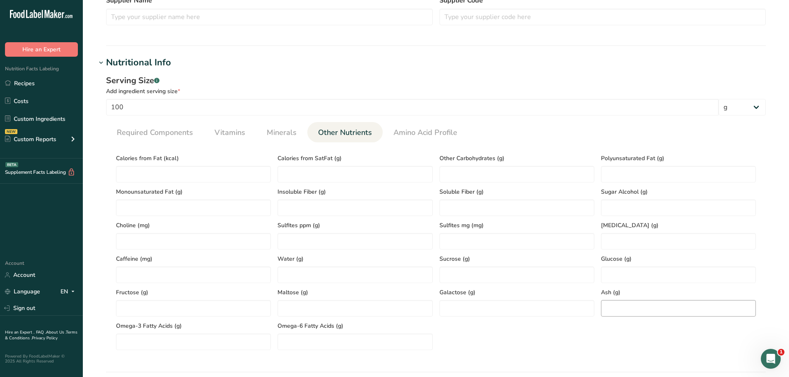
scroll to position [248, 0]
click at [659, 315] on input "number" at bounding box center [678, 308] width 155 height 17
paste input "0.81"
type input "0.81"
click at [181, 132] on span "Required Components" at bounding box center [155, 132] width 76 height 11
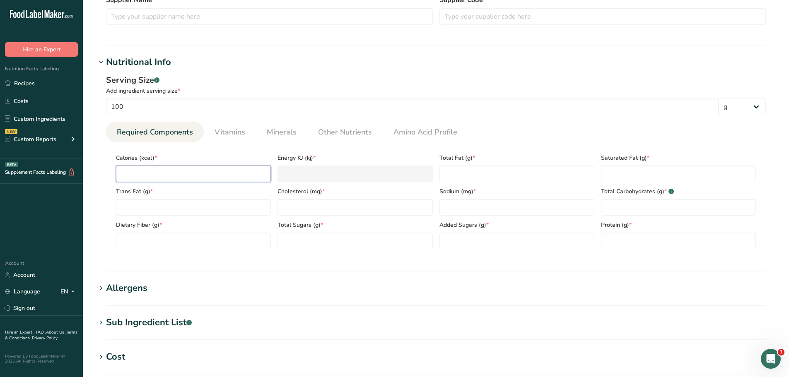
click at [154, 171] on input "number" at bounding box center [193, 174] width 155 height 17
paste input "26.58"
type input "26.58"
type KJ "111.2"
type input "26.58"
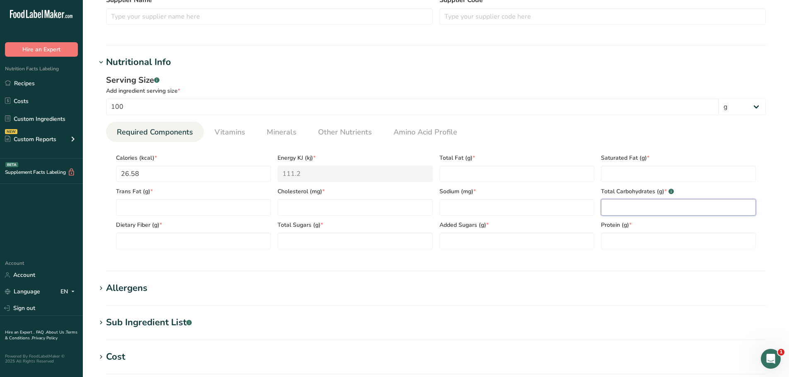
click at [640, 203] on Carbohydrates "number" at bounding box center [678, 207] width 155 height 17
paste Carbohydrates "6.22"
type Carbohydrates "6.22"
click at [313, 205] on input "number" at bounding box center [354, 207] width 155 height 17
type input "0"
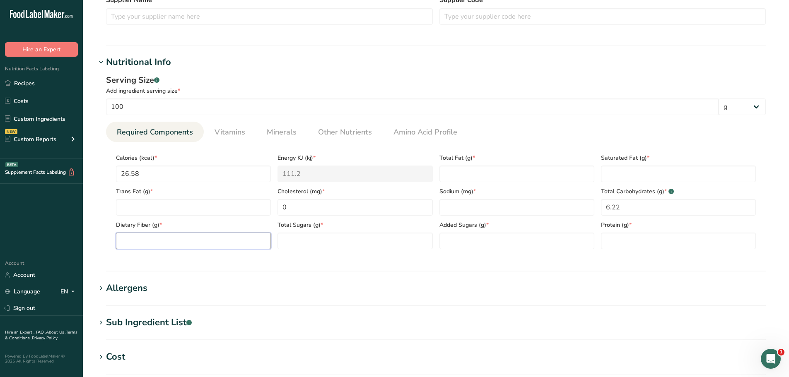
click at [211, 242] on Fiber "number" at bounding box center [193, 241] width 155 height 17
type Fiber "0"
click at [331, 138] on link "Other Nutrients" at bounding box center [345, 132] width 60 height 21
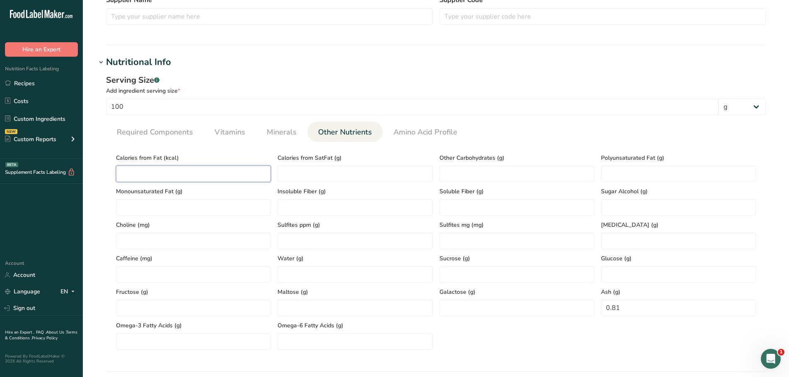
click at [182, 174] on Fat "number" at bounding box center [193, 174] width 155 height 17
type Fat "0"
click at [281, 134] on span "Minerals" at bounding box center [282, 132] width 30 height 11
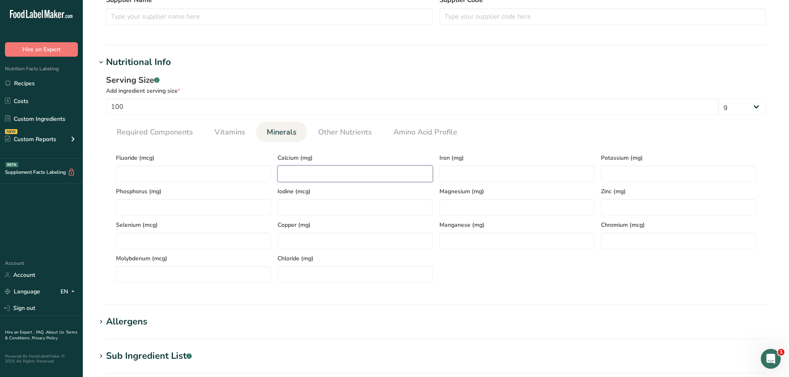
click at [304, 174] on input "number" at bounding box center [354, 174] width 155 height 17
paste input "7.06"
type input "7.06"
click at [469, 170] on input "number" at bounding box center [516, 174] width 155 height 17
type input "0"
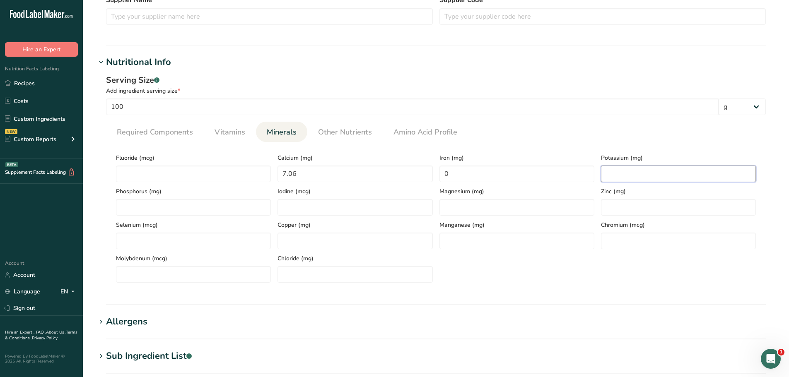
click at [637, 175] on input "number" at bounding box center [678, 174] width 155 height 17
paste input "228.38"
type input "228.38"
click at [165, 137] on span "Required Components" at bounding box center [155, 132] width 76 height 11
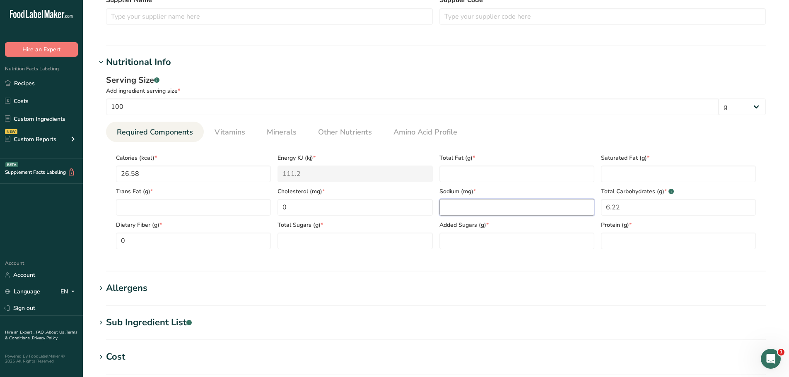
click at [484, 204] on input "number" at bounding box center [516, 207] width 155 height 17
paste input "184.03"
type input "184.03"
click at [341, 135] on span "Other Nutrients" at bounding box center [345, 132] width 54 height 11
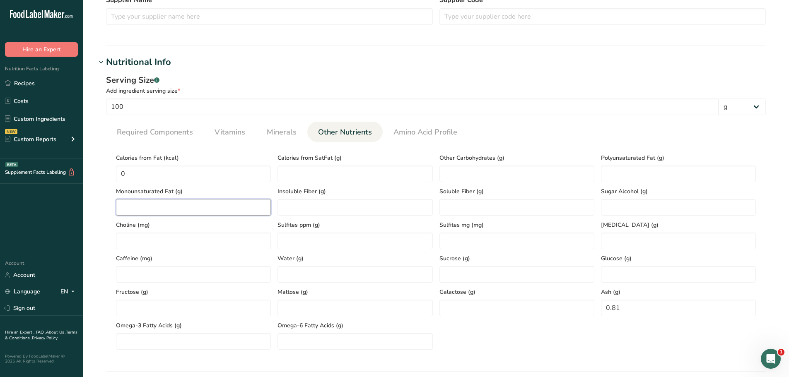
click at [153, 204] on Fat "number" at bounding box center [193, 207] width 155 height 17
type Fat "0"
click at [690, 180] on Fat "number" at bounding box center [678, 174] width 155 height 17
type Fat "0"
click at [156, 128] on span "Required Components" at bounding box center [155, 132] width 76 height 11
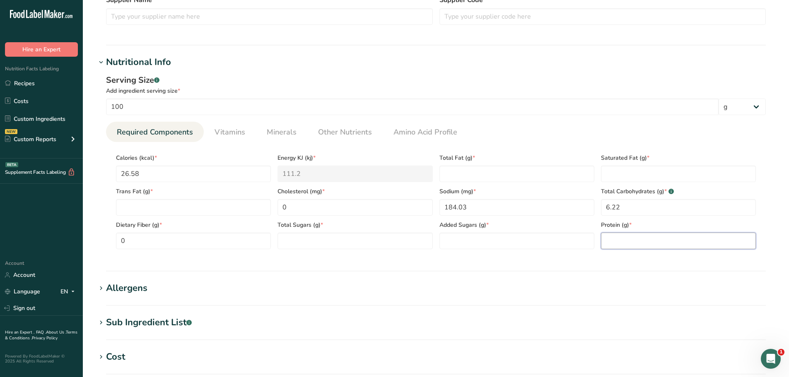
click at [639, 243] on input "number" at bounding box center [678, 241] width 155 height 17
paste input "0.42"
type input "0.42"
click at [609, 169] on Fat "number" at bounding box center [678, 174] width 155 height 17
type Fat "0"
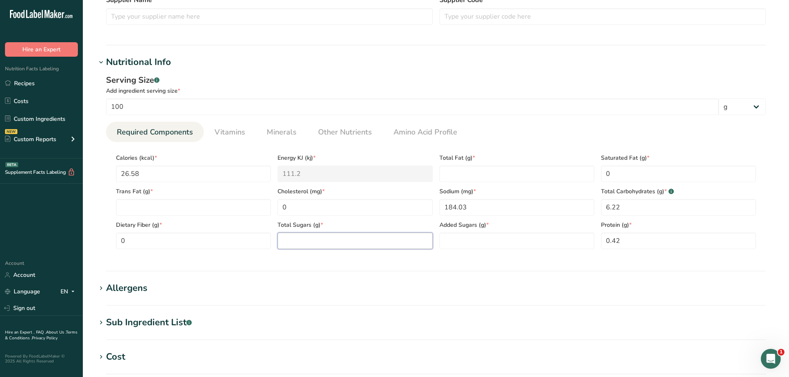
click at [309, 243] on Sugars "number" at bounding box center [354, 241] width 155 height 17
paste Sugars "2.69"
type Sugars "2.69"
click at [483, 243] on Sugars "number" at bounding box center [516, 241] width 155 height 17
type Sugars "0"
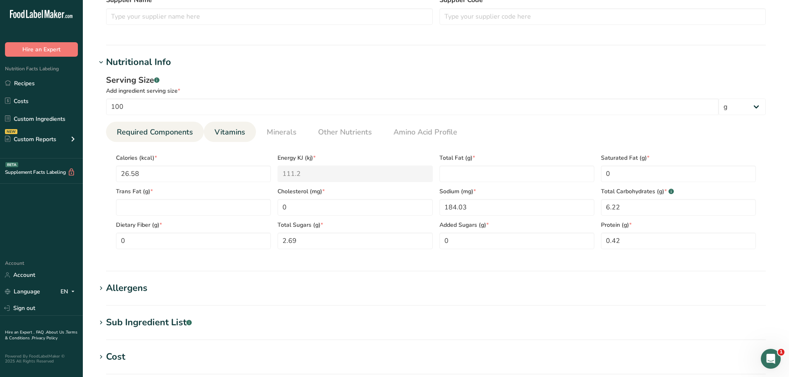
click at [229, 132] on span "Vitamins" at bounding box center [229, 132] width 31 height 11
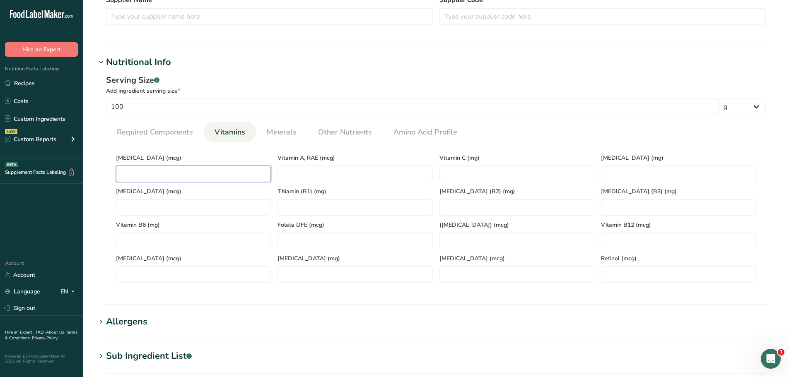
click at [130, 176] on D "number" at bounding box center [193, 174] width 155 height 17
type D "0"
click at [179, 135] on span "Required Components" at bounding box center [155, 132] width 76 height 11
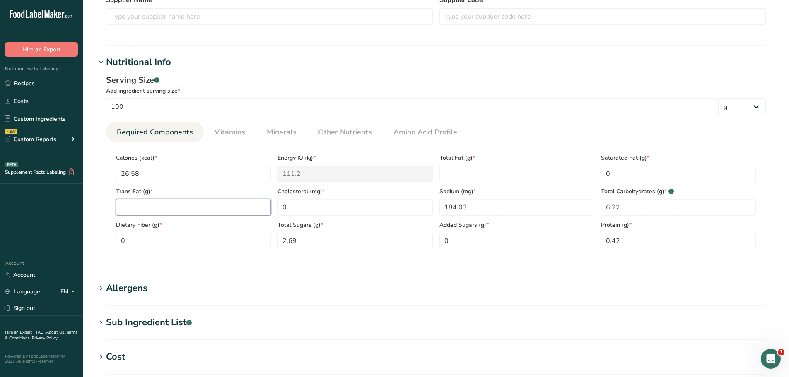
click at [154, 209] on Fat "number" at bounding box center [193, 207] width 155 height 17
type Fat "0"
click at [321, 90] on div "Add ingredient serving size *" at bounding box center [436, 91] width 660 height 9
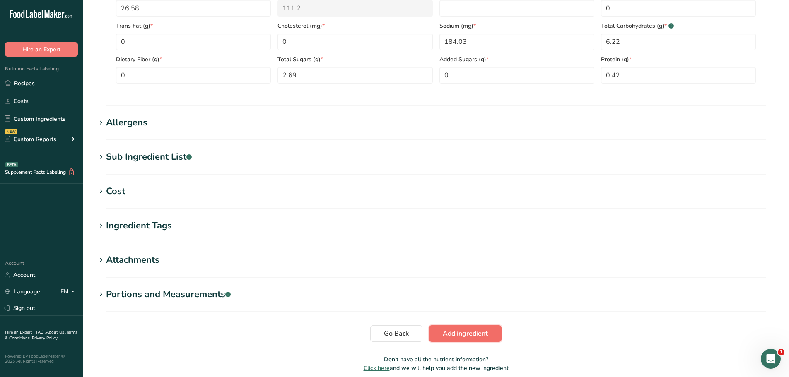
click at [467, 331] on span "Add ingredient" at bounding box center [465, 334] width 45 height 10
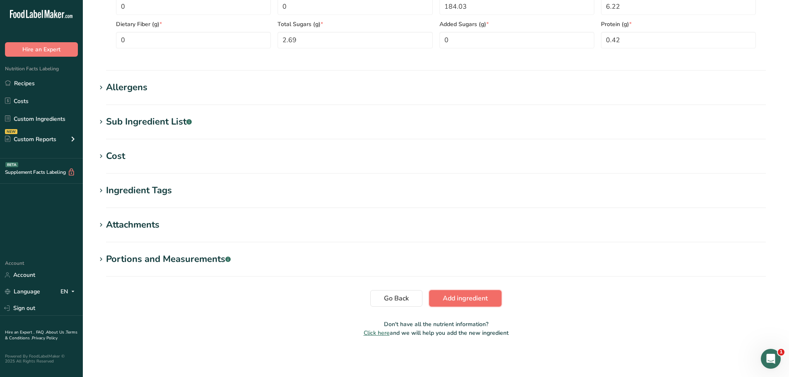
click at [460, 291] on button "Add ingredient" at bounding box center [465, 298] width 72 height 17
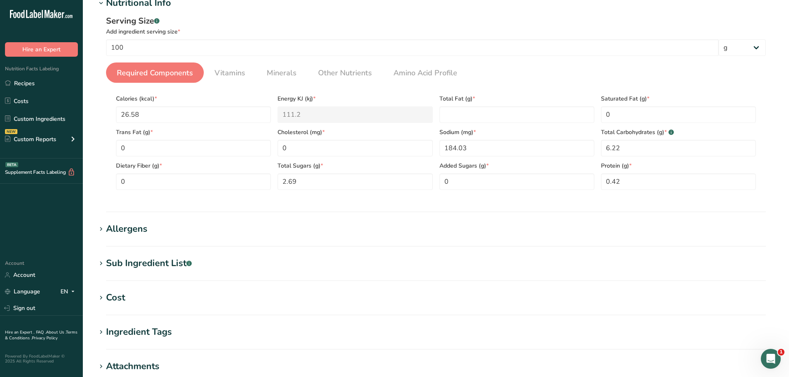
scroll to position [107, 0]
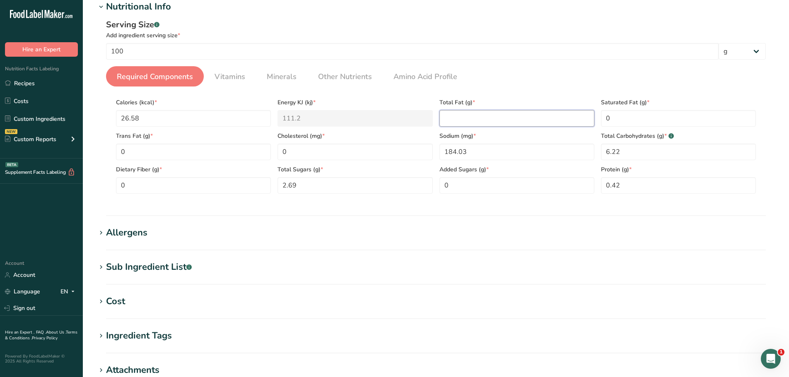
click at [481, 115] on Fat "number" at bounding box center [516, 118] width 155 height 17
type Fat "0"
click at [392, 291] on section "Add new ingredient Ingredient Spec Sheet .a-a{fill:#347362;}.b-a{fill:#fff;} Up…" at bounding box center [436, 194] width 706 height 603
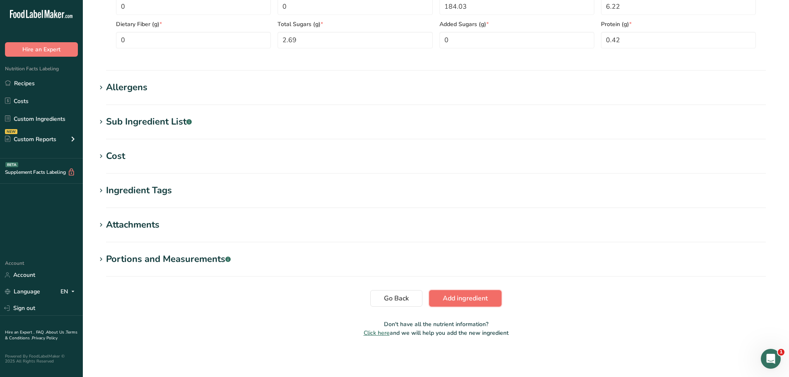
click at [475, 298] on span "Add ingredient" at bounding box center [465, 299] width 45 height 10
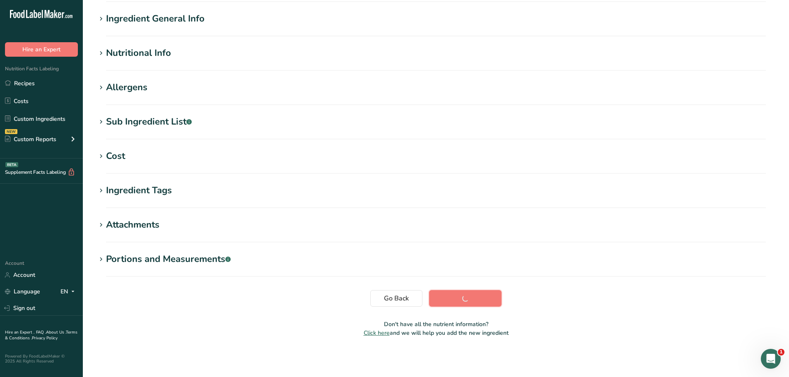
scroll to position [61, 0]
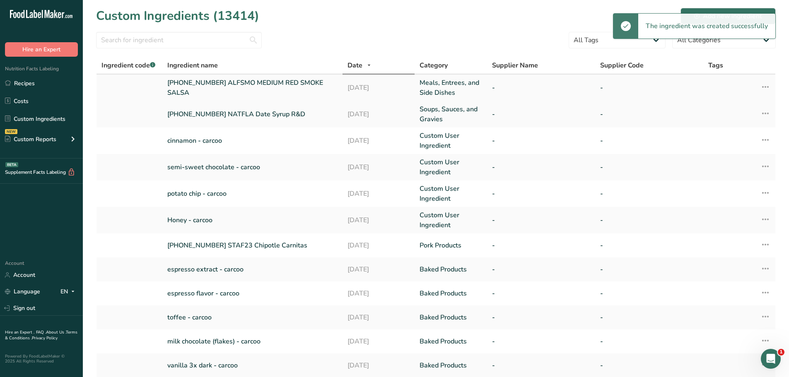
click at [261, 84] on link "22-366884-002 ALFSMO MEDIUM RED SMOKE SALSA" at bounding box center [252, 88] width 170 height 20
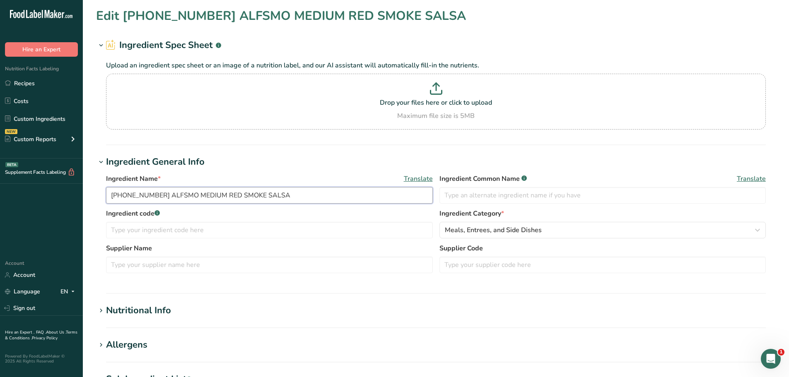
drag, startPoint x: 287, startPoint y: 195, endPoint x: 88, endPoint y: 176, distance: 200.0
click at [88, 176] on section "Edit 22-366884-002 ALFSMO MEDIUM RED SMOKE SALSA Ingredient Spec Sheet .a-a{fil…" at bounding box center [436, 304] width 706 height 608
click at [25, 83] on link "Recipes" at bounding box center [41, 83] width 83 height 16
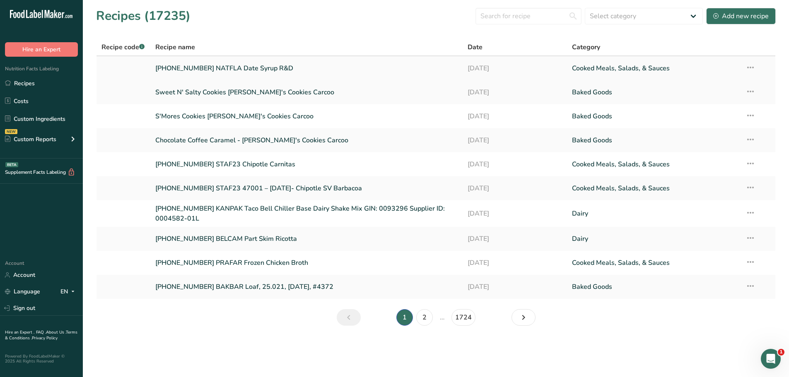
click at [216, 66] on link "25-427183-001 NATFLA Date Syrup R&D" at bounding box center [306, 68] width 303 height 17
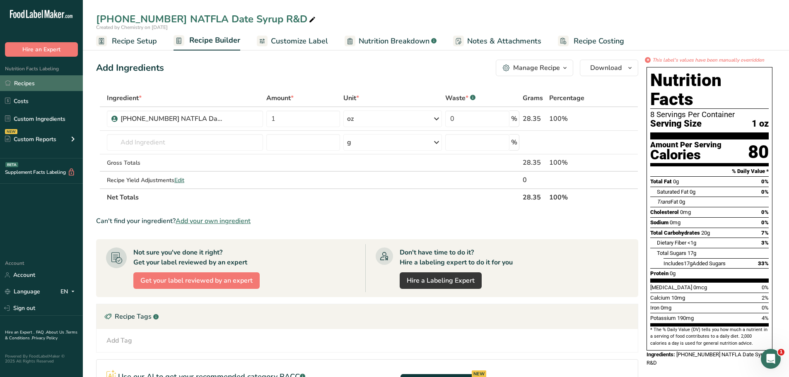
click at [16, 83] on link "Recipes" at bounding box center [41, 83] width 83 height 16
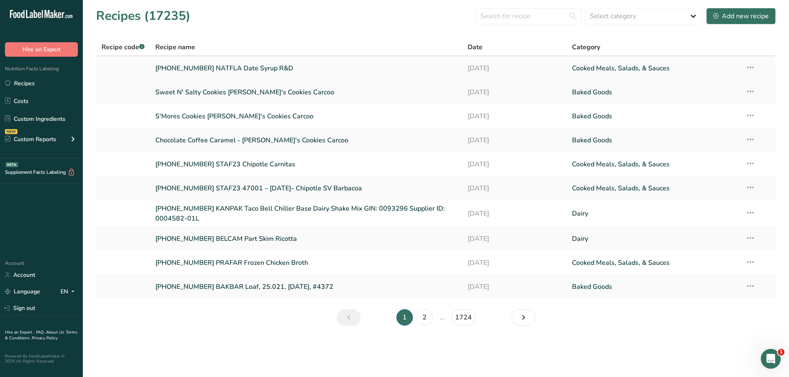
click at [214, 66] on link "25-427183-001 NATFLA Date Syrup R&D" at bounding box center [306, 68] width 303 height 17
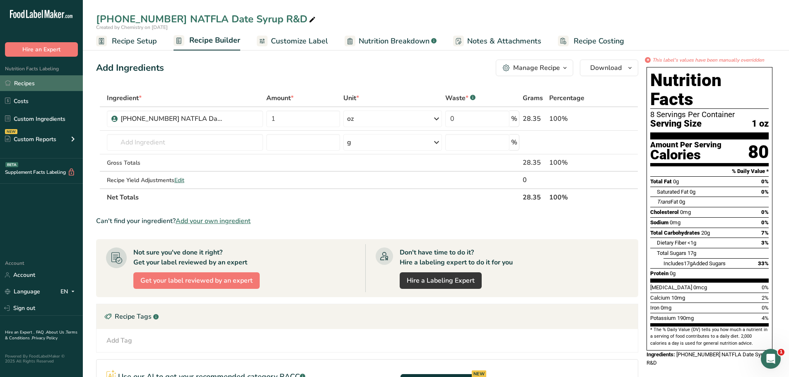
click at [30, 82] on link "Recipes" at bounding box center [41, 83] width 83 height 16
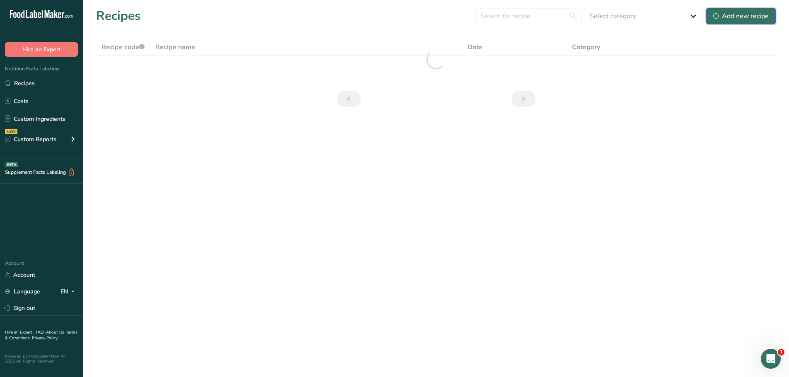
click at [744, 16] on div "Add new recipe" at bounding box center [740, 16] width 55 height 10
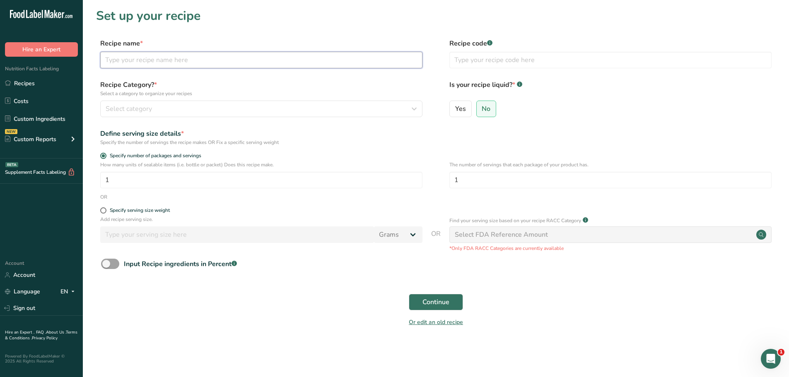
click at [148, 59] on input "text" at bounding box center [261, 60] width 322 height 17
paste input "22-366884-002 ALFSMO MEDIUM RED SMOKE SALSA"
type input "22-366884-002 ALFSMO MEDIUM RED SMOKE SALSA"
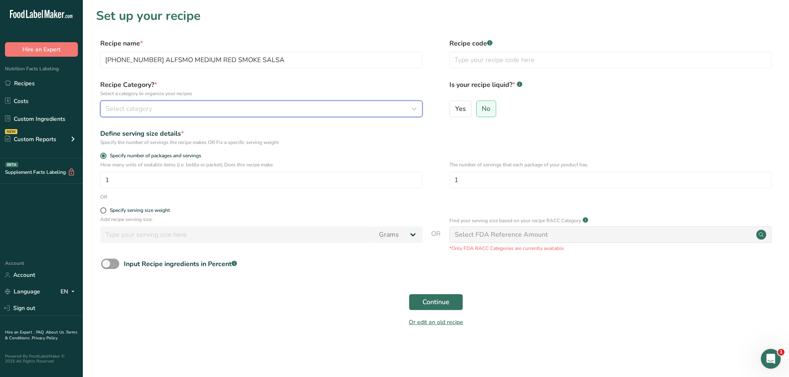
click at [147, 108] on span "Select category" at bounding box center [129, 109] width 46 height 10
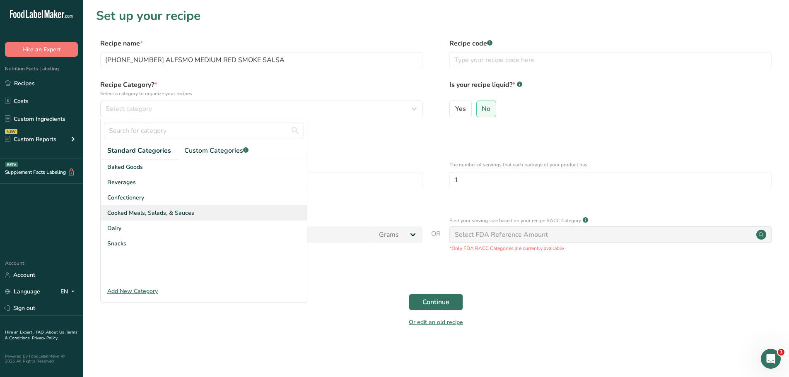
click at [152, 206] on div "Cooked Meals, Salads, & Sauces" at bounding box center [204, 212] width 206 height 15
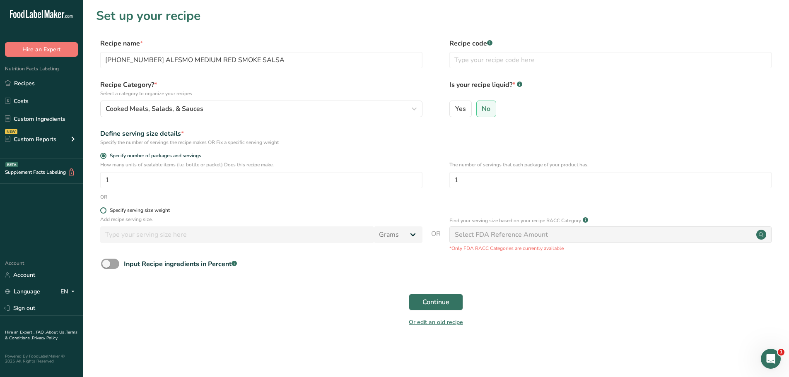
click at [102, 212] on span at bounding box center [103, 210] width 6 height 6
click at [102, 212] on input "Specify serving size weight" at bounding box center [102, 210] width 5 height 5
radio input "true"
radio input "false"
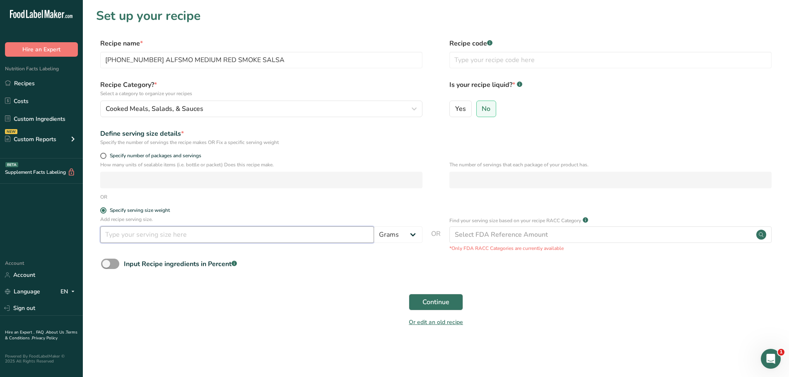
click at [123, 234] on input "number" at bounding box center [237, 234] width 274 height 17
type input "100"
click at [229, 207] on form "Recipe name * 22-366884-002 ALFSMO MEDIUM RED SMOKE SALSA Recipe code .a-a{fill…" at bounding box center [435, 186] width 679 height 294
click at [431, 301] on span "Continue" at bounding box center [435, 302] width 27 height 10
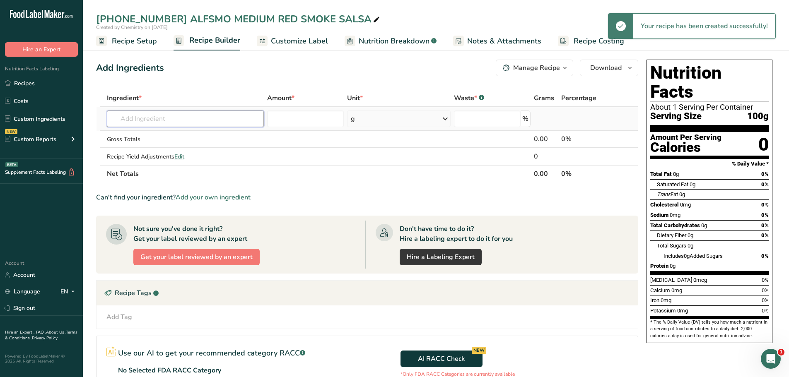
click at [166, 119] on input "text" at bounding box center [185, 119] width 157 height 17
paste input "22-366884-002 ALFSMO MEDIUM RED SMOKE SALSA"
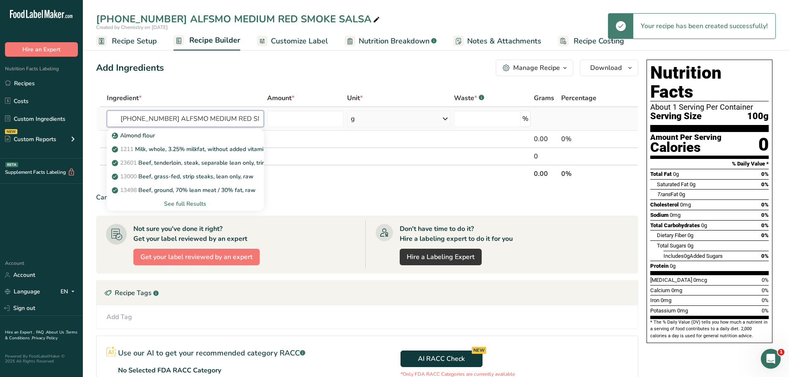
scroll to position [0, 31]
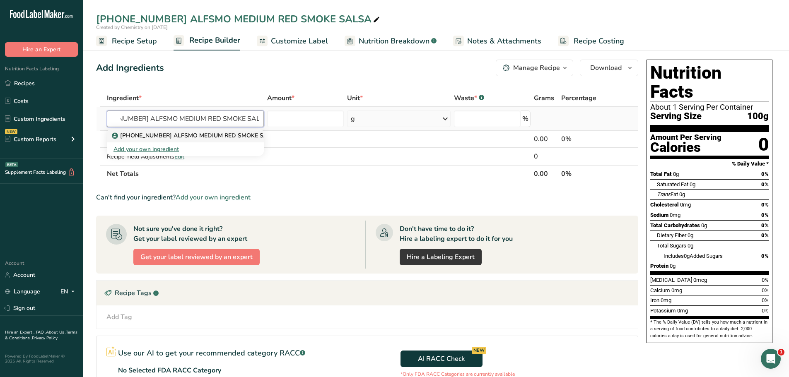
type input "22-366884-002 ALFSMO MEDIUM RED SMOKE SALSA"
click at [171, 135] on p "22-366884-002 ALFSMO MEDIUM RED SMOKE SALSA" at bounding box center [195, 135] width 165 height 9
type input "22-366884-002 ALFSMO MEDIUM RED SMOKE SALSA"
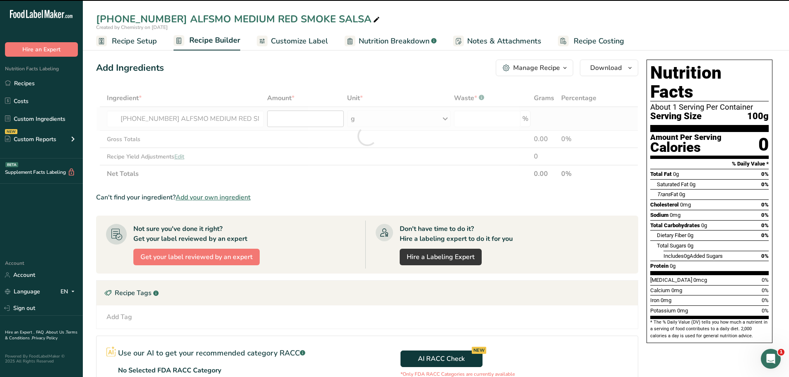
type input "0"
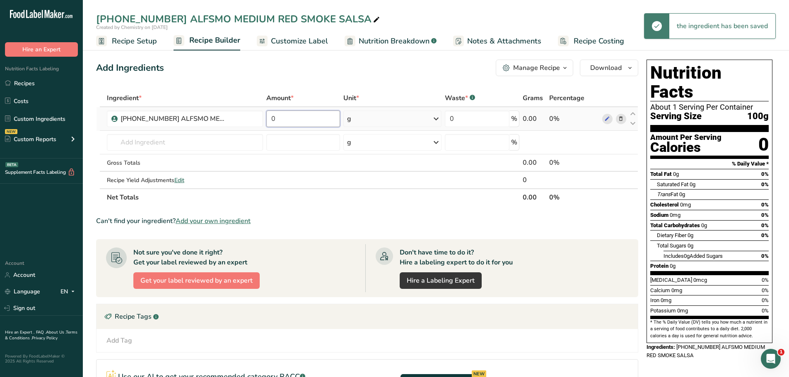
click at [287, 120] on input "0" at bounding box center [303, 119] width 74 height 17
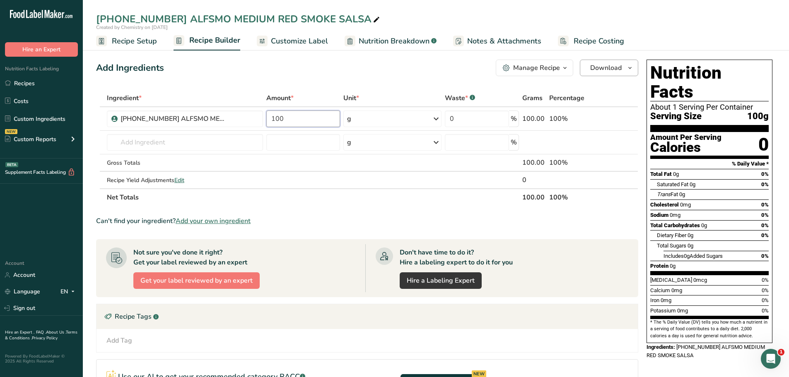
type input "100"
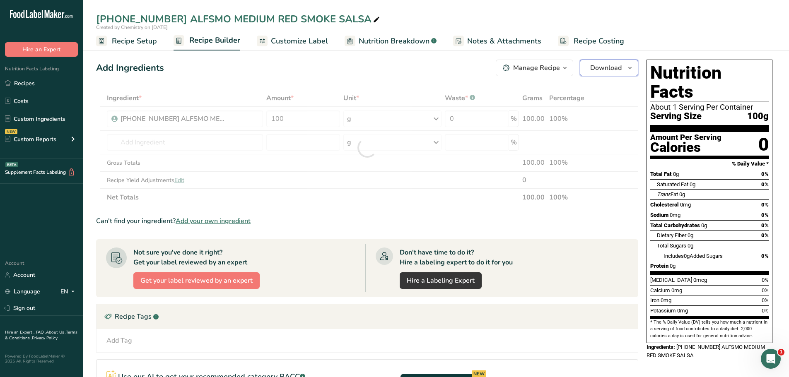
click at [631, 67] on icon "button" at bounding box center [629, 68] width 7 height 10
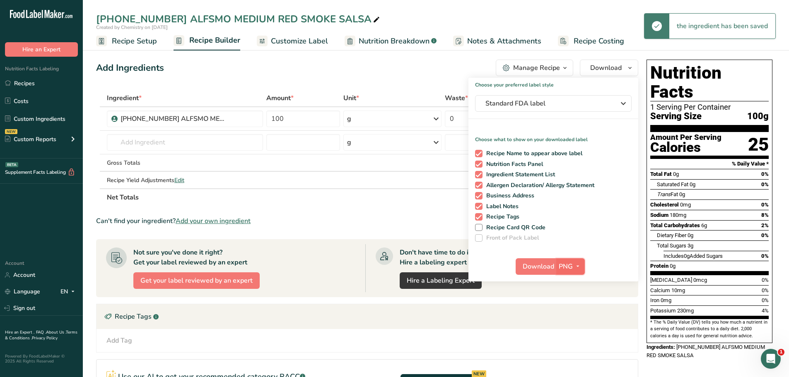
click at [574, 265] on icon "button" at bounding box center [577, 266] width 7 height 10
click at [572, 327] on link "PDF" at bounding box center [571, 325] width 26 height 14
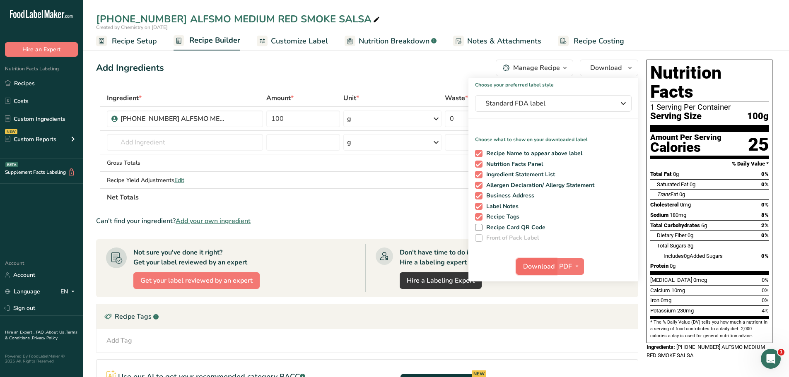
click at [547, 264] on span "Download" at bounding box center [538, 267] width 31 height 10
click at [376, 38] on span "Nutrition Breakdown" at bounding box center [394, 41] width 71 height 11
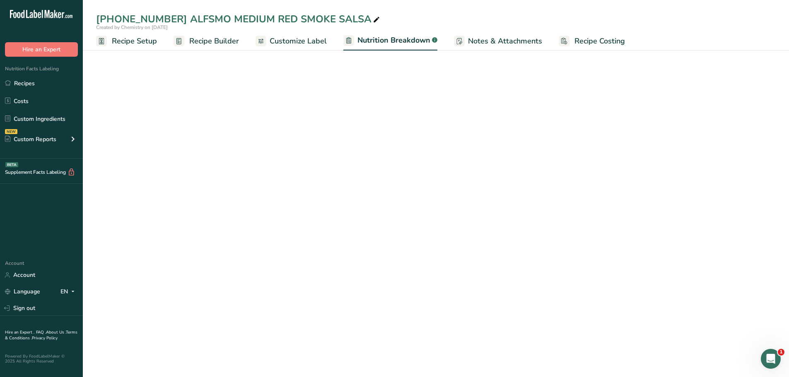
select select "Calories"
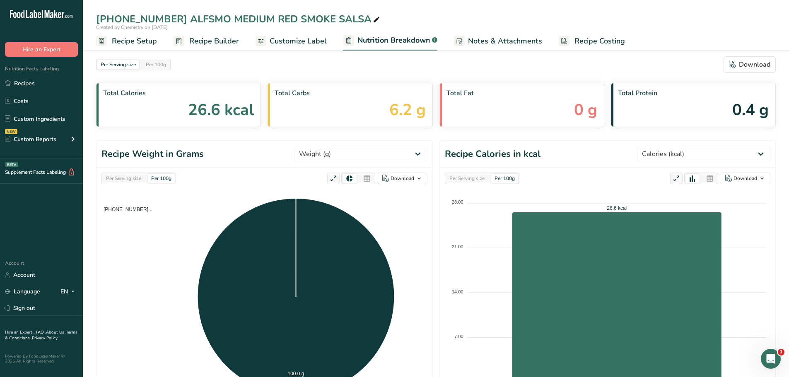
click at [132, 42] on span "Recipe Setup" at bounding box center [134, 41] width 45 height 11
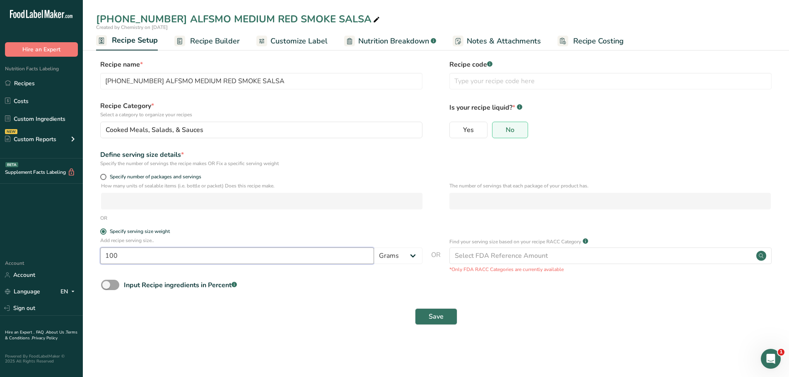
drag, startPoint x: 118, startPoint y: 257, endPoint x: 74, endPoint y: 249, distance: 44.7
click at [76, 249] on div ".a-20{fill:#fff;} Hire an Expert Nutrition Facts Labeling Recipes Costs Custom …" at bounding box center [394, 188] width 789 height 377
type input "16"
click at [415, 258] on select "Grams kg mg mcg lb oz l mL fl oz tbsp tsp cup qt gallon" at bounding box center [398, 256] width 48 height 17
select select "5"
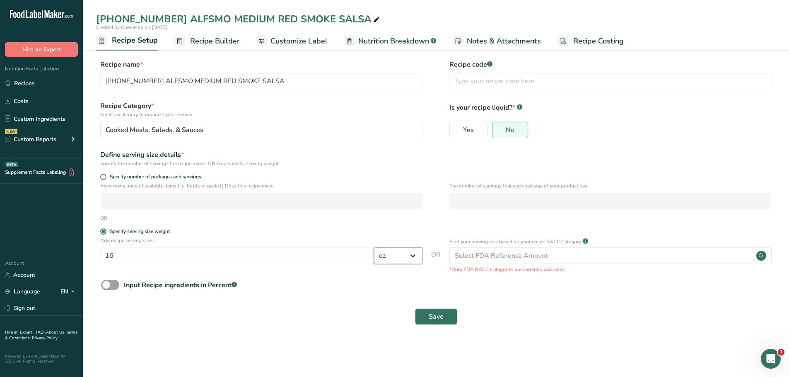
click at [374, 248] on select "Grams kg mg mcg lb oz l mL fl oz tbsp tsp cup qt gallon" at bounding box center [398, 256] width 48 height 17
drag, startPoint x: 402, startPoint y: 222, endPoint x: 406, endPoint y: 217, distance: 5.3
click at [406, 218] on div "OR" at bounding box center [435, 217] width 679 height 7
click at [427, 315] on button "Save" at bounding box center [436, 316] width 42 height 17
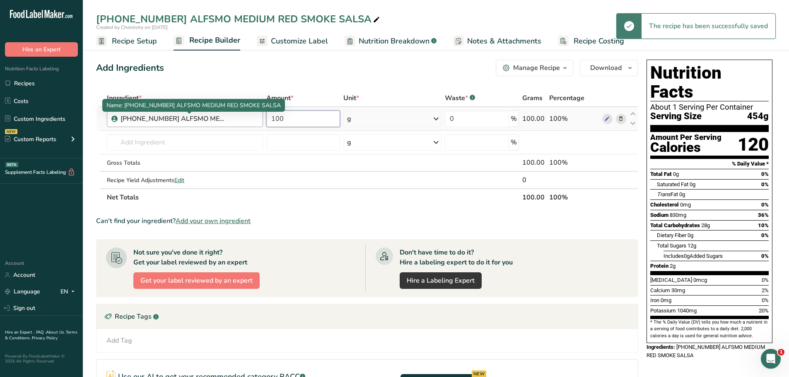
drag, startPoint x: 302, startPoint y: 119, endPoint x: 106, endPoint y: 129, distance: 196.1
click at [112, 125] on tr "22-366884-002 ALFSMO MEDIUM RED SMOKE SALSA 100 g Weight Units g kg mg See more…" at bounding box center [366, 119] width 541 height 24
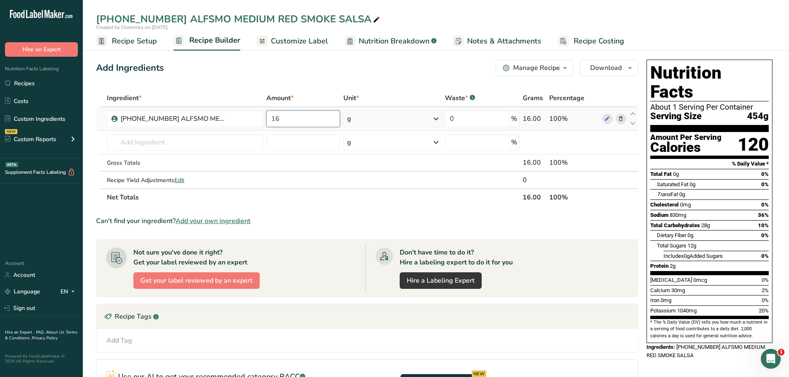
type input "16"
click at [437, 119] on div "Ingredient * Amount * Unit * Waste * .a-a{fill:#347362;}.b-a{fill:#fff;} Grams …" at bounding box center [367, 147] width 542 height 117
click at [437, 119] on icon at bounding box center [436, 118] width 10 height 15
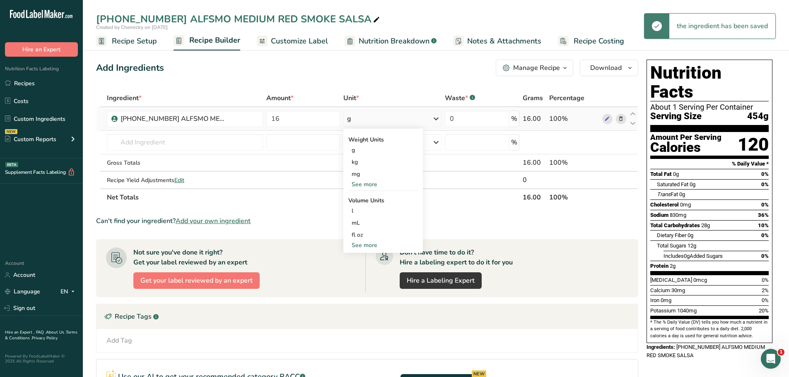
click at [371, 185] on div "See more" at bounding box center [383, 184] width 70 height 9
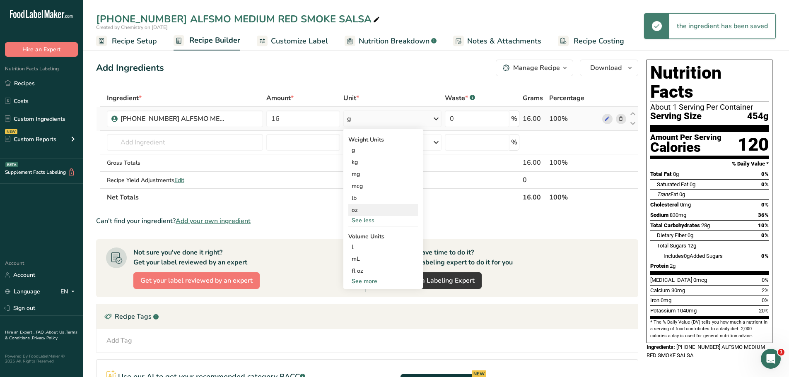
click at [359, 212] on div "oz" at bounding box center [383, 210] width 70 height 12
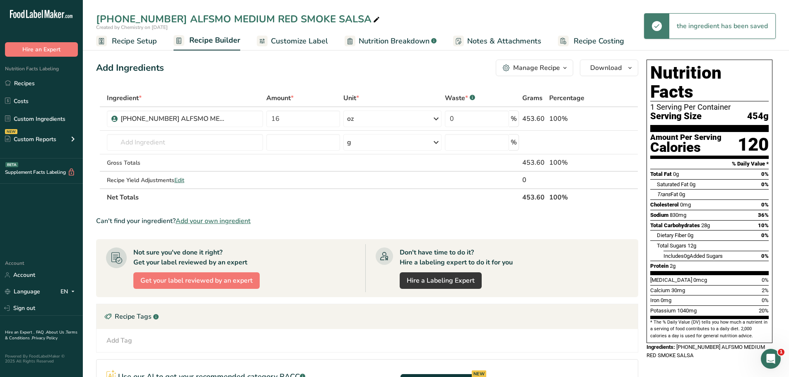
click at [303, 42] on span "Customize Label" at bounding box center [299, 41] width 57 height 11
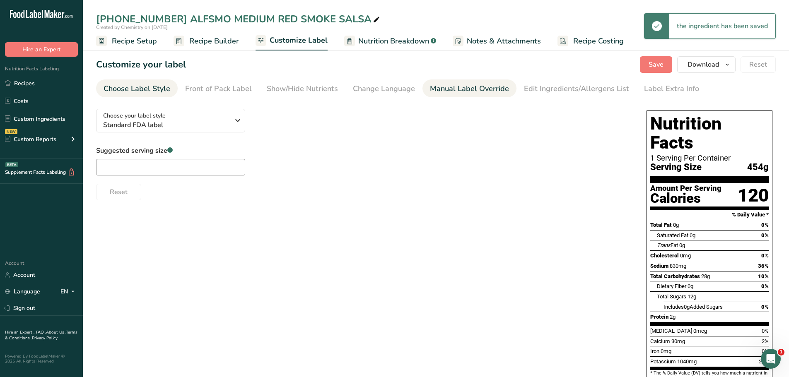
click at [466, 91] on div "Manual Label Override" at bounding box center [469, 88] width 79 height 11
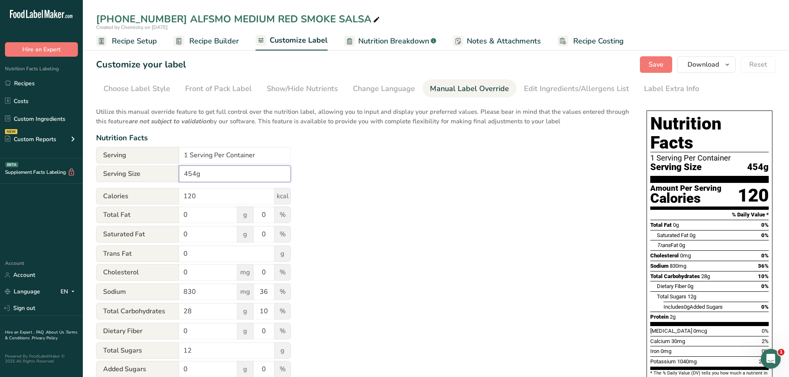
drag, startPoint x: 213, startPoint y: 175, endPoint x: 98, endPoint y: 174, distance: 114.7
click at [102, 175] on div "Serving Size 454g" at bounding box center [193, 174] width 195 height 17
type input "16 oz"
drag, startPoint x: 212, startPoint y: 156, endPoint x: 159, endPoint y: 154, distance: 53.0
click at [160, 154] on div "Serving 1 Serving Per Container" at bounding box center [193, 155] width 195 height 17
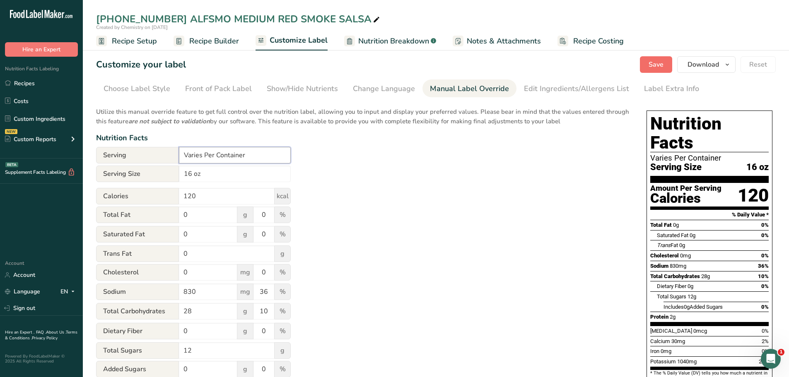
type input "Varies Per Container"
click at [655, 61] on span "Save" at bounding box center [655, 65] width 15 height 10
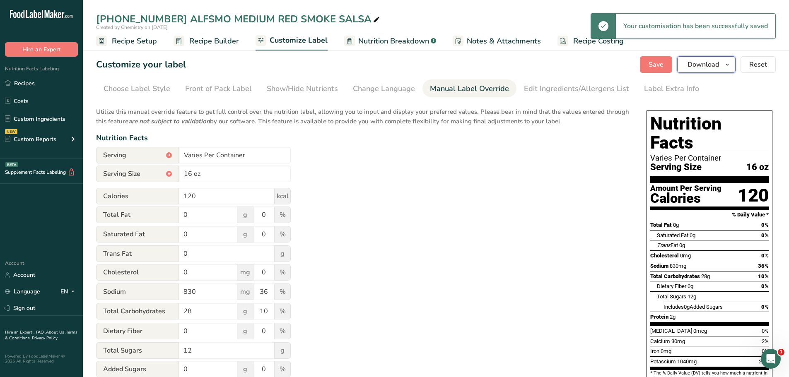
click at [728, 65] on icon "button" at bounding box center [727, 65] width 7 height 10
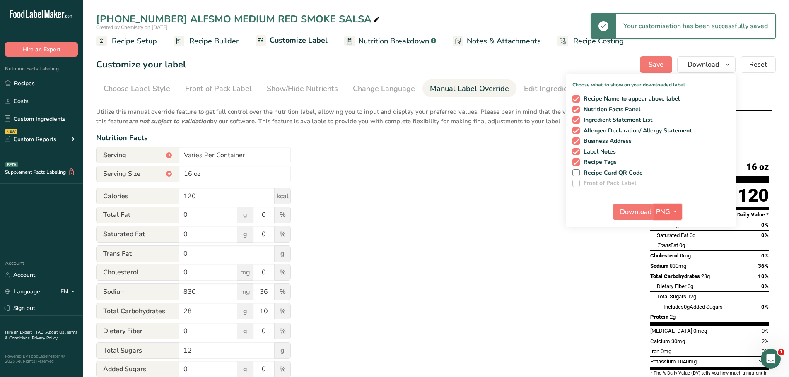
click at [677, 210] on icon "button" at bounding box center [675, 212] width 7 height 10
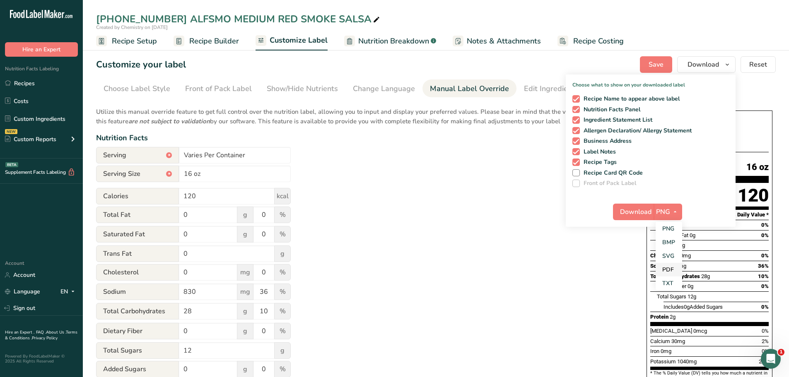
click at [667, 271] on link "PDF" at bounding box center [668, 270] width 26 height 14
click at [648, 212] on span "Download" at bounding box center [635, 212] width 31 height 10
click at [39, 120] on link "Custom Ingredients" at bounding box center [41, 119] width 83 height 16
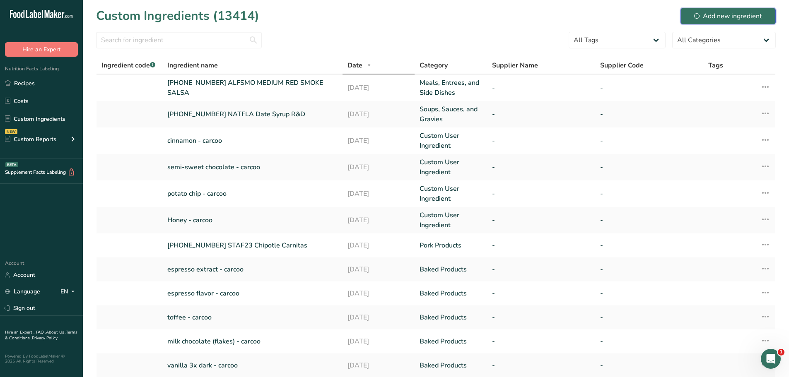
click at [715, 15] on div "Add new ingredient" at bounding box center [728, 16] width 68 height 10
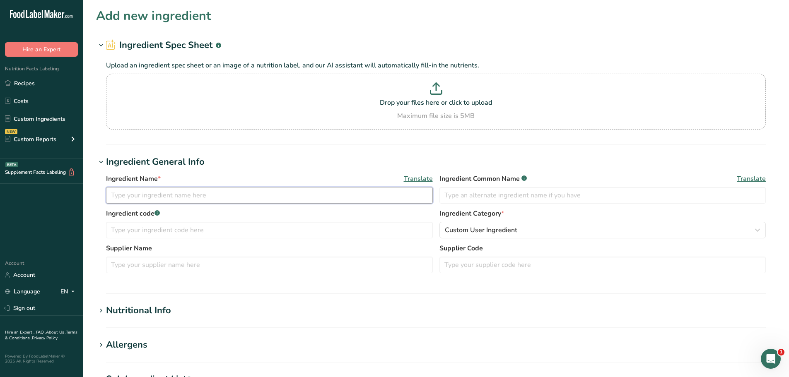
click at [142, 197] on input "text" at bounding box center [269, 195] width 327 height 17
click at [207, 197] on input "22-366994-003" at bounding box center [269, 195] width 327 height 17
click at [238, 195] on input "22-366994-003 ALFSMO" at bounding box center [269, 195] width 327 height 17
paste input "HOT RED SMOKE SALSA"
type input "[PHONE_NUMBER] ALFSMO HOT RED SMOKE SALSA"
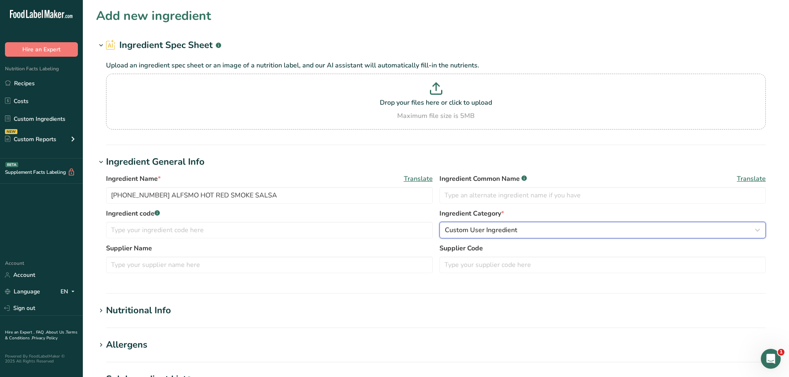
click at [503, 226] on span "Custom User Ingredient" at bounding box center [481, 230] width 72 height 10
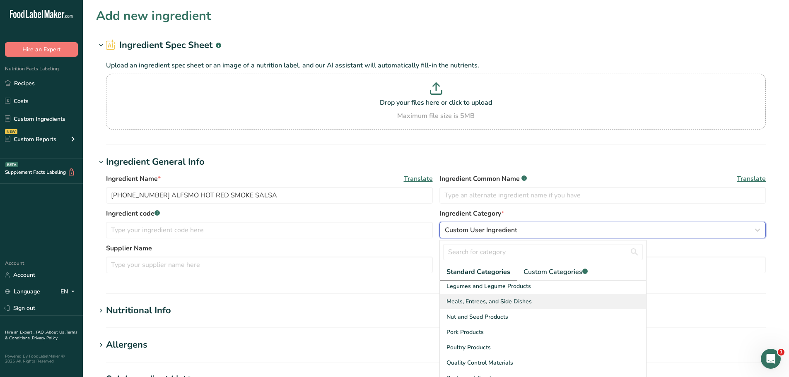
scroll to position [248, 0]
click at [511, 306] on div "Meals, Entrees, and Side Dishes" at bounding box center [543, 300] width 206 height 15
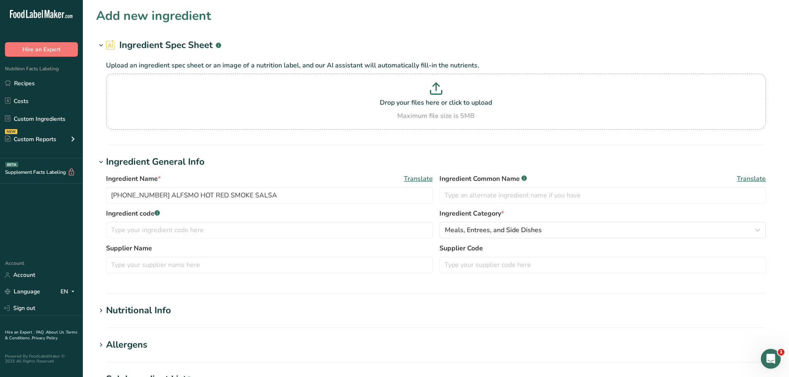
click at [162, 314] on div "Nutritional Info" at bounding box center [138, 311] width 65 height 14
click at [195, 314] on h1 "Nutritional Info" at bounding box center [435, 311] width 679 height 14
click at [159, 315] on div "Nutritional Info" at bounding box center [138, 311] width 65 height 14
click at [169, 354] on input "number" at bounding box center [412, 355] width 612 height 17
type input "100"
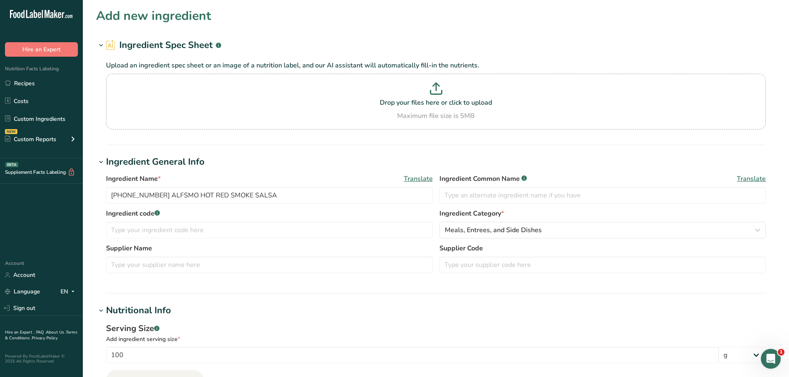
click at [187, 306] on h1 "Nutritional Info" at bounding box center [435, 311] width 679 height 14
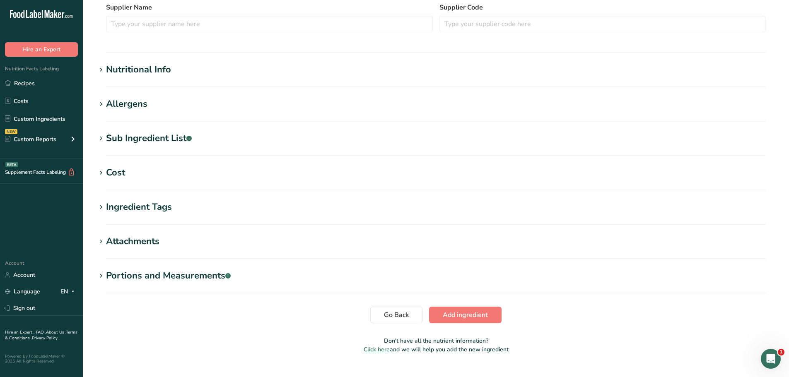
scroll to position [258, 0]
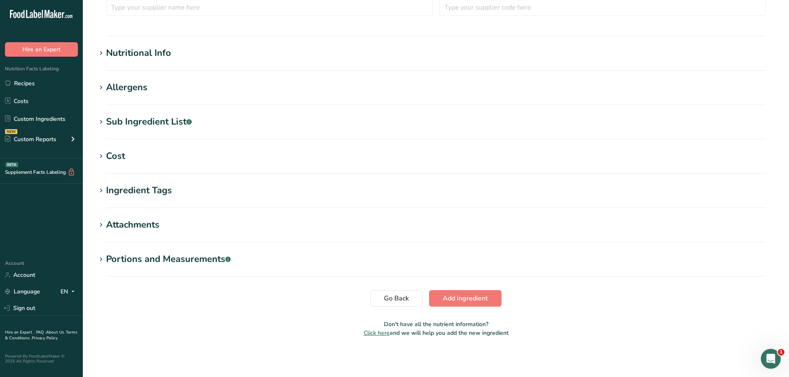
click at [158, 49] on div "Nutritional Info" at bounding box center [138, 53] width 65 height 14
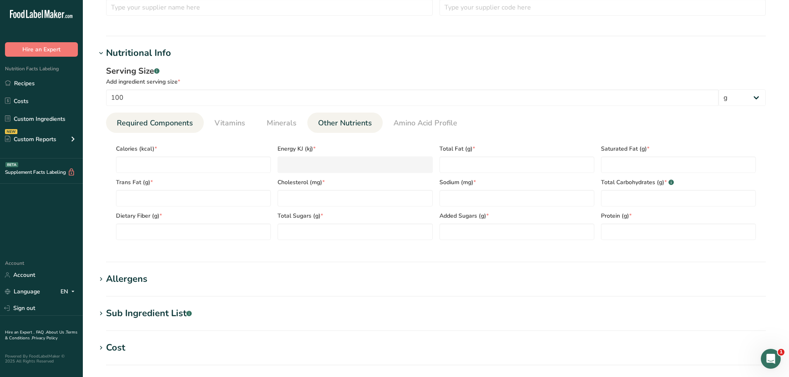
click at [356, 123] on span "Other Nutrients" at bounding box center [345, 123] width 54 height 11
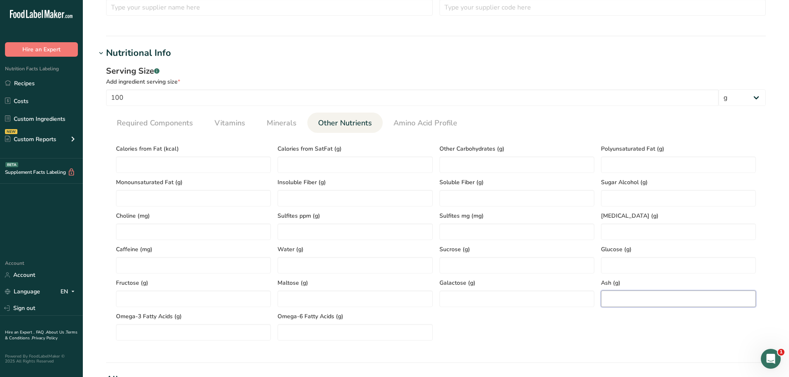
drag, startPoint x: 639, startPoint y: 302, endPoint x: 639, endPoint y: 297, distance: 5.4
click at [639, 299] on input "number" at bounding box center [678, 299] width 155 height 17
paste input "0.86"
type input "0.86"
click at [152, 113] on link "Required Components" at bounding box center [154, 123] width 83 height 21
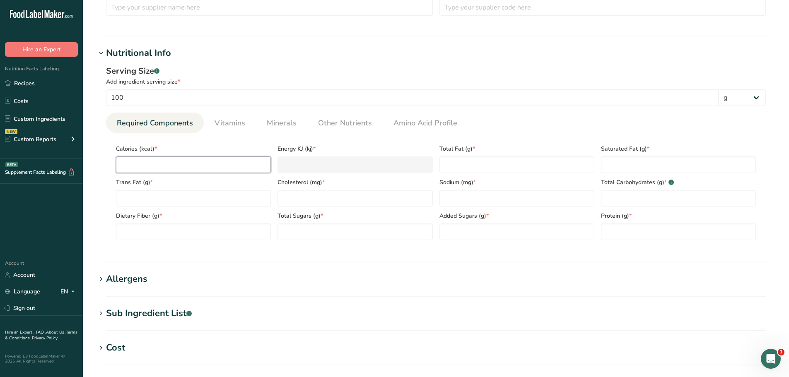
click at [150, 163] on input "number" at bounding box center [193, 164] width 155 height 17
paste input "25.52"
type input "25.52"
type KJ "106.8"
type input "25.52"
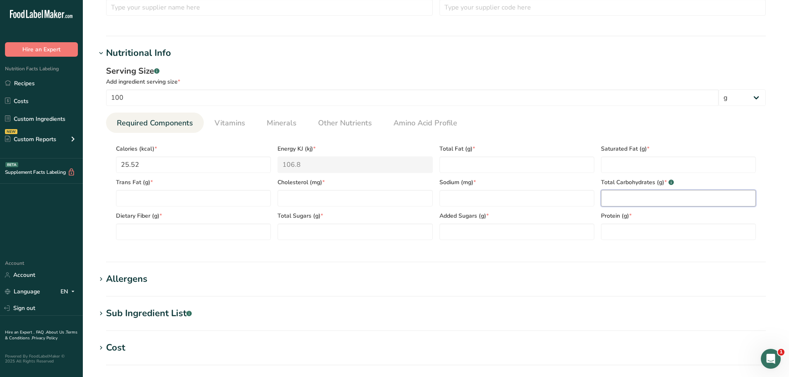
click at [634, 197] on Carbohydrates "number" at bounding box center [678, 198] width 155 height 17
paste Carbohydrates "5.55"
type Carbohydrates "5.55"
click at [295, 198] on input "number" at bounding box center [354, 198] width 155 height 17
type input "0"
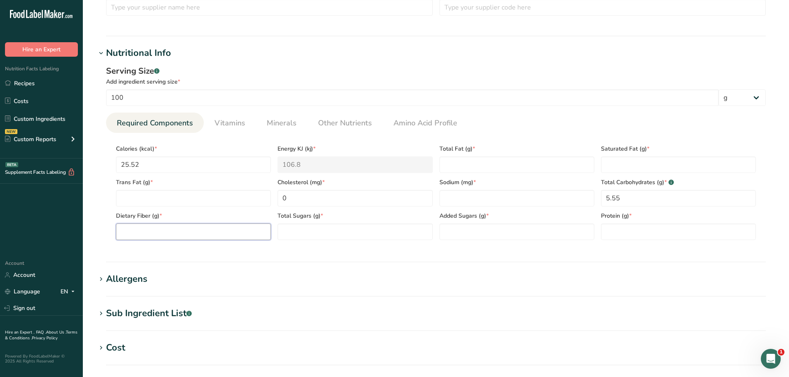
click at [155, 235] on Fiber "number" at bounding box center [193, 232] width 155 height 17
paste Fiber "0.69"
type Fiber "0.69"
click at [342, 125] on span "Other Nutrients" at bounding box center [345, 123] width 54 height 11
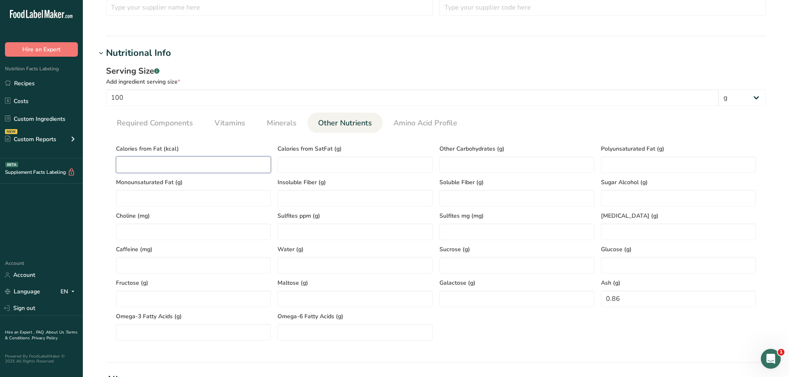
click at [132, 159] on Fat "number" at bounding box center [193, 164] width 155 height 17
type Fat "0"
click at [283, 121] on span "Minerals" at bounding box center [282, 123] width 30 height 11
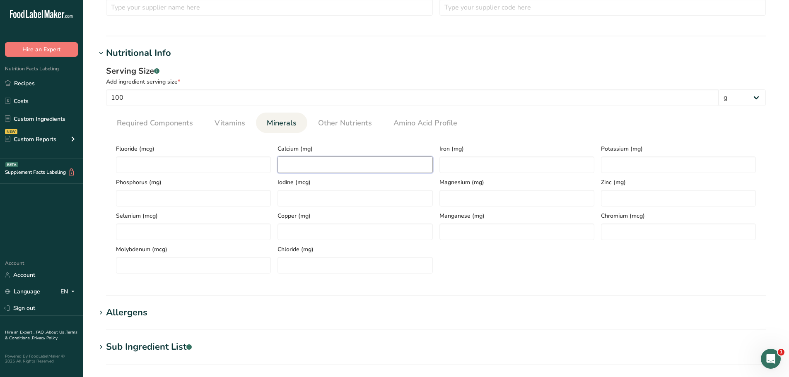
drag, startPoint x: 291, startPoint y: 156, endPoint x: 289, endPoint y: 160, distance: 4.7
click at [290, 159] on input "number" at bounding box center [354, 164] width 155 height 17
paste input "10.19"
type input "10.19"
click at [450, 163] on input "number" at bounding box center [516, 164] width 155 height 17
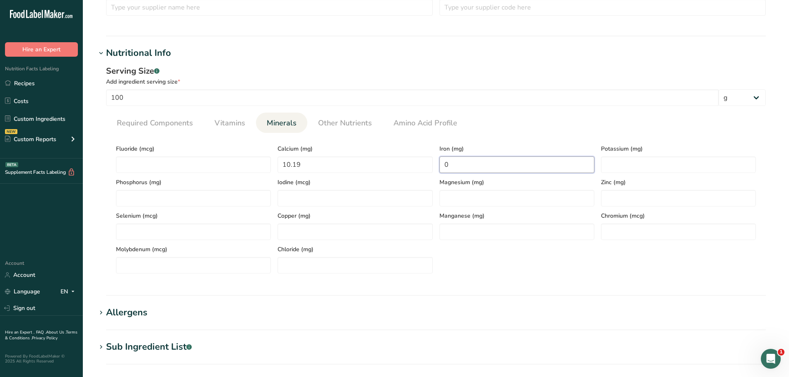
type input "0"
click at [653, 161] on input "number" at bounding box center [678, 164] width 155 height 17
paste input "222.07"
type input "222.07"
click at [142, 123] on span "Required Components" at bounding box center [155, 123] width 76 height 11
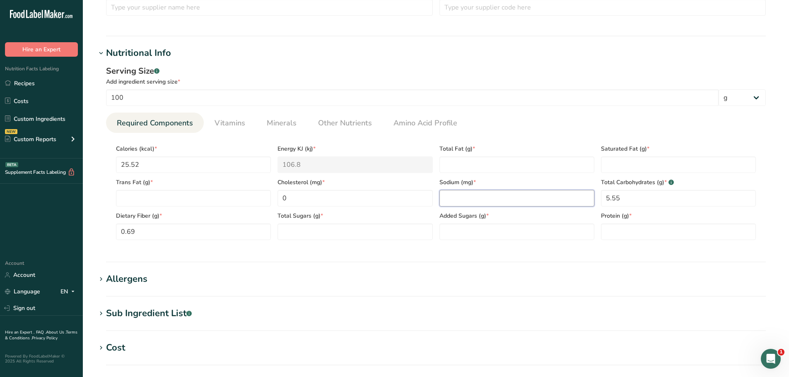
click at [490, 200] on input "number" at bounding box center [516, 198] width 155 height 17
paste input "217.25"
type input "217.25"
click at [348, 126] on span "Other Nutrients" at bounding box center [345, 123] width 54 height 11
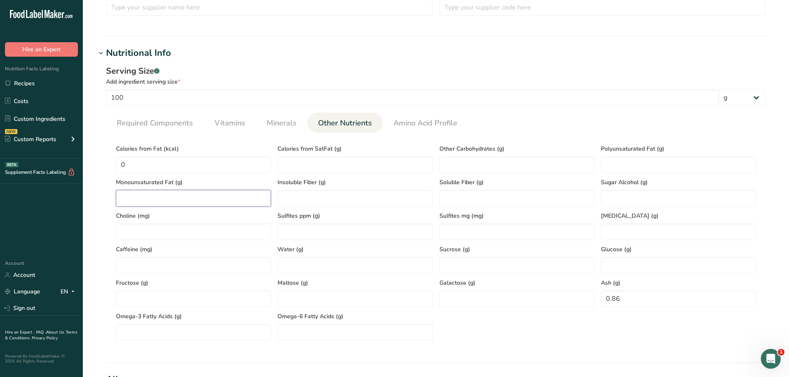
click at [204, 199] on Fat "number" at bounding box center [193, 198] width 155 height 17
type Fat "0"
drag, startPoint x: 635, startPoint y: 164, endPoint x: 618, endPoint y: 171, distance: 18.5
click at [636, 164] on Fat "number" at bounding box center [678, 164] width 155 height 17
type Fat "0"
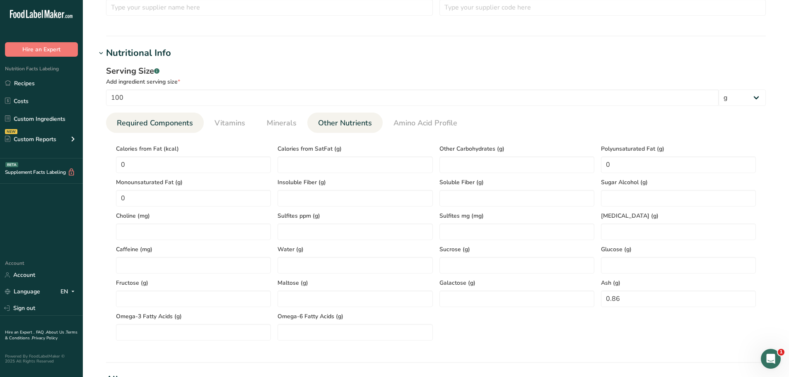
click at [152, 124] on span "Required Components" at bounding box center [155, 123] width 76 height 11
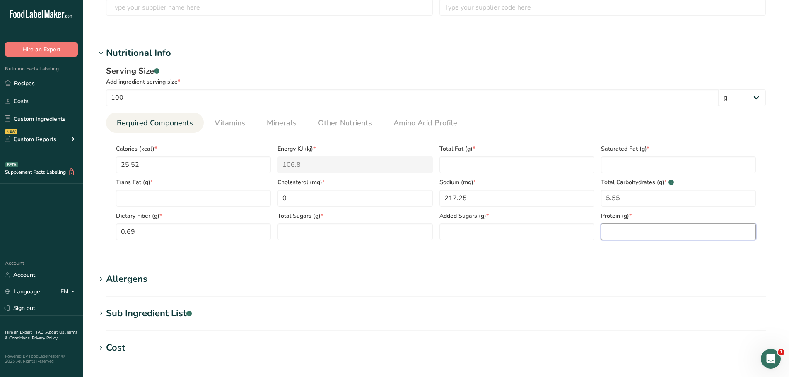
click at [645, 235] on input "number" at bounding box center [678, 232] width 155 height 17
paste input "0.83"
type input "0.83"
click at [614, 162] on Fat "number" at bounding box center [678, 164] width 155 height 17
type Fat "0"
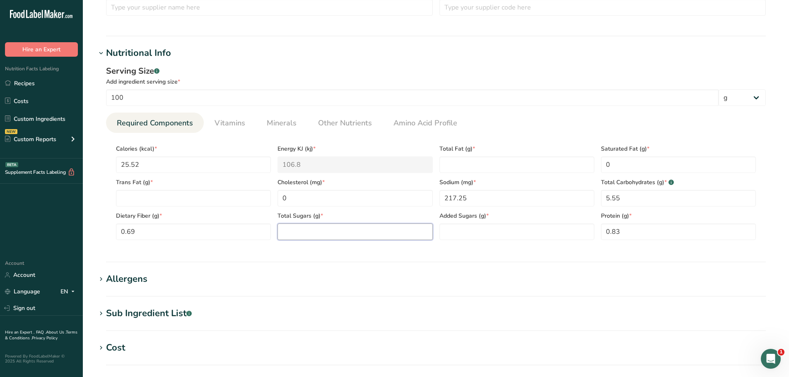
click at [313, 235] on Sugars "number" at bounding box center [354, 232] width 155 height 17
click at [347, 233] on Sugars "number" at bounding box center [354, 232] width 155 height 17
paste Sugars "2.42"
type Sugars "2.42"
click at [480, 235] on Sugars "number" at bounding box center [516, 232] width 155 height 17
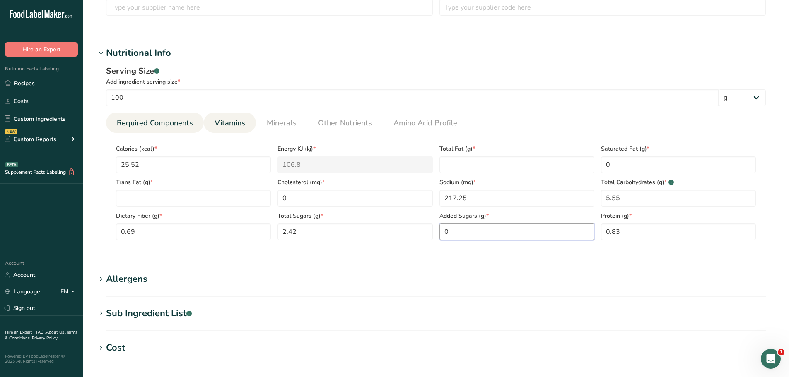
type Sugars "0"
click at [222, 123] on span "Vitamins" at bounding box center [229, 123] width 31 height 11
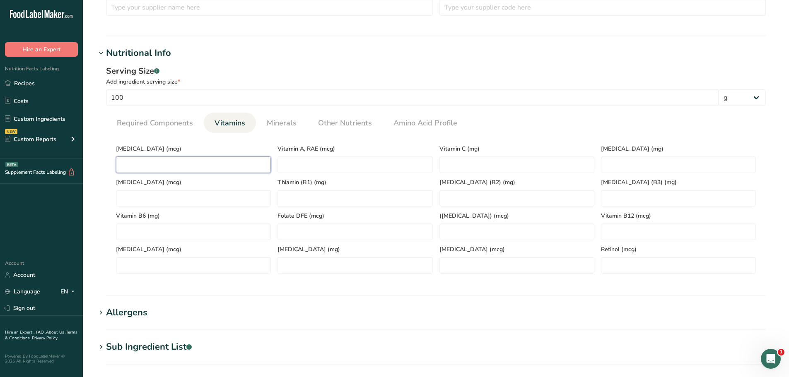
click at [144, 164] on D "number" at bounding box center [193, 164] width 155 height 17
type D "0"
click at [148, 124] on span "Required Components" at bounding box center [155, 123] width 76 height 11
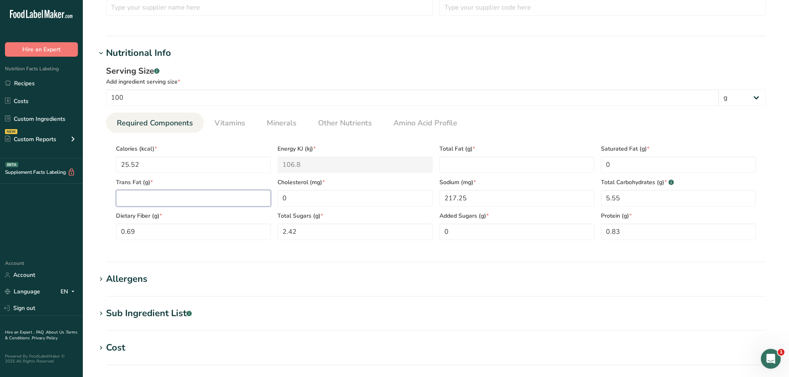
click at [158, 195] on Fat "number" at bounding box center [193, 198] width 155 height 17
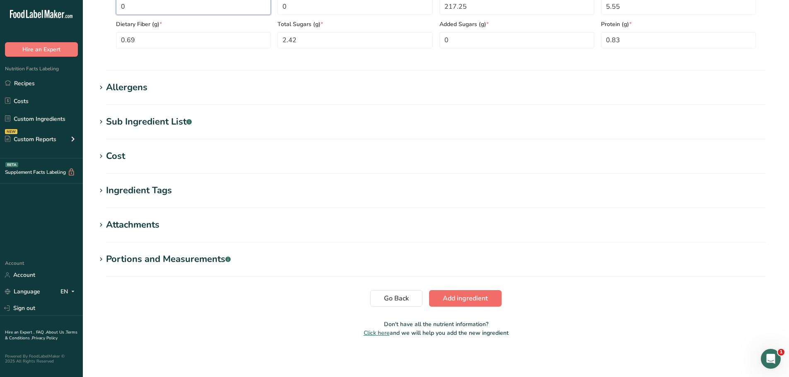
type Fat "0"
click at [468, 304] on button "Add ingredient" at bounding box center [465, 298] width 72 height 17
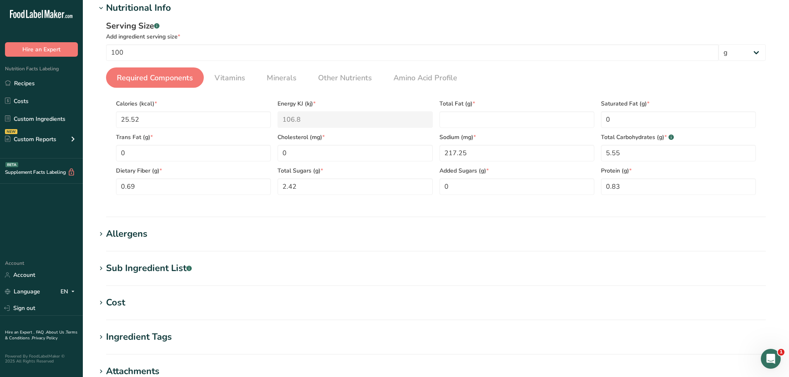
scroll to position [87, 0]
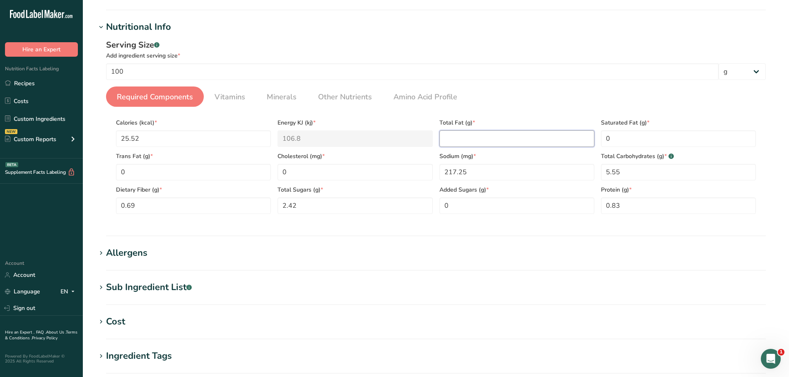
click at [460, 137] on Fat "number" at bounding box center [516, 138] width 155 height 17
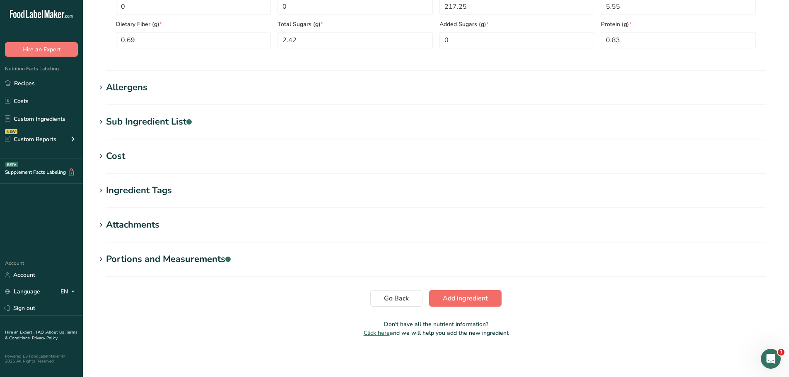
type Fat "0"
click at [472, 293] on button "Add ingredient" at bounding box center [465, 298] width 72 height 17
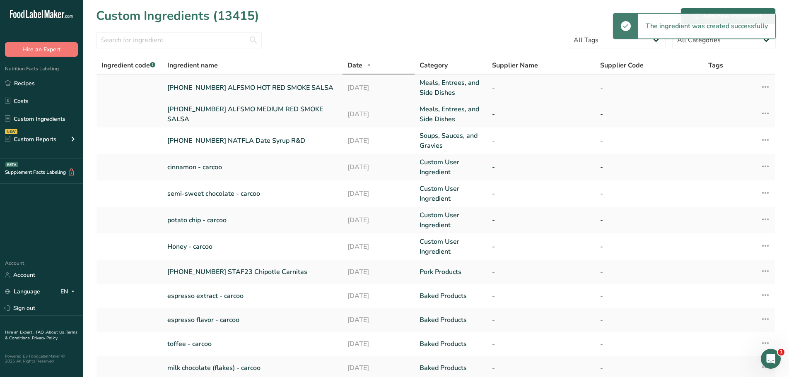
click at [197, 88] on link "[PHONE_NUMBER] ALFSMO HOT RED SMOKE SALSA" at bounding box center [252, 88] width 170 height 10
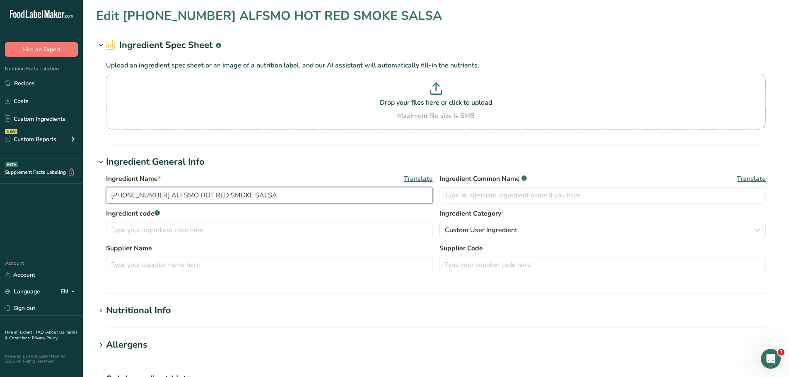
drag, startPoint x: 272, startPoint y: 195, endPoint x: 87, endPoint y: 183, distance: 186.3
click at [87, 183] on section "Edit 22-366994-003 ALFSMO HOT RED SMOKE SALSA Ingredient Spec Sheet .a-a{fill:#…" at bounding box center [436, 304] width 706 height 608
click at [45, 82] on link "Recipes" at bounding box center [41, 83] width 83 height 16
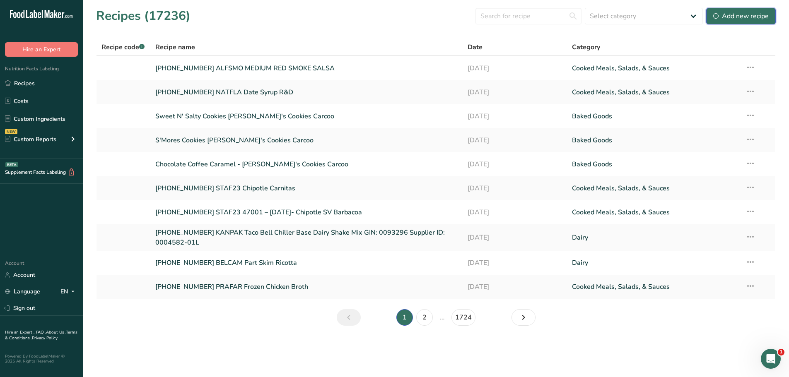
click at [741, 17] on div "Add new recipe" at bounding box center [740, 16] width 55 height 10
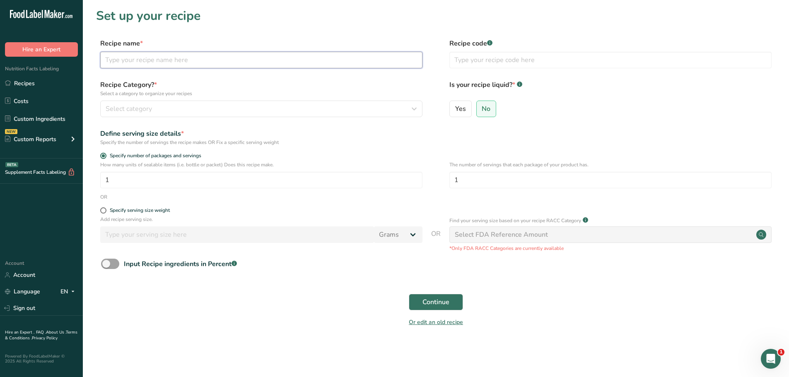
click at [156, 58] on input "text" at bounding box center [261, 60] width 322 height 17
paste input "[PHONE_NUMBER] ALFSMO HOT RED SMOKE SALSA"
type input "[PHONE_NUMBER] ALFSMO HOT RED SMOKE SALSA"
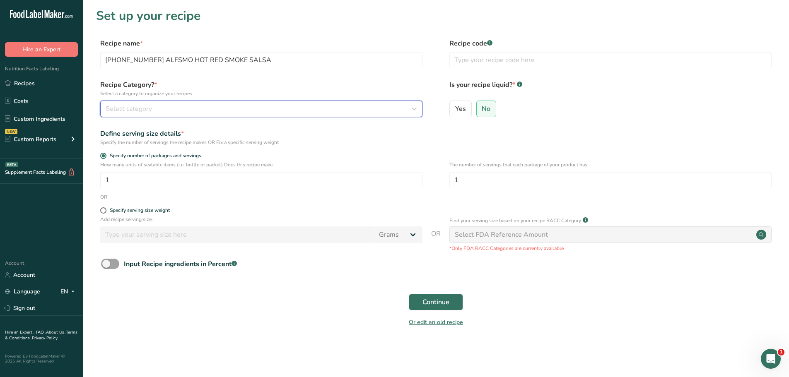
click at [149, 112] on span "Select category" at bounding box center [129, 109] width 46 height 10
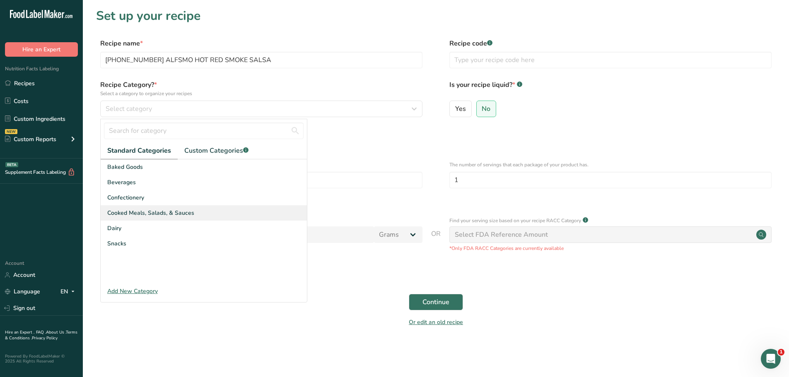
click at [165, 212] on span "Cooked Meals, Salads, & Sauces" at bounding box center [150, 213] width 87 height 9
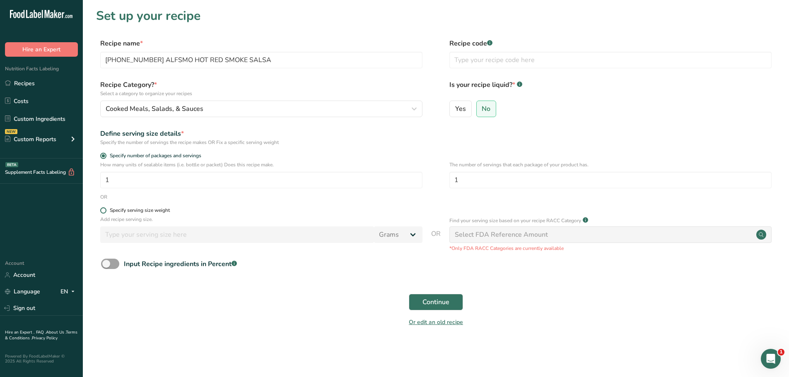
click at [102, 209] on span at bounding box center [103, 210] width 6 height 6
click at [102, 209] on input "Specify serving size weight" at bounding box center [102, 210] width 5 height 5
radio input "true"
radio input "false"
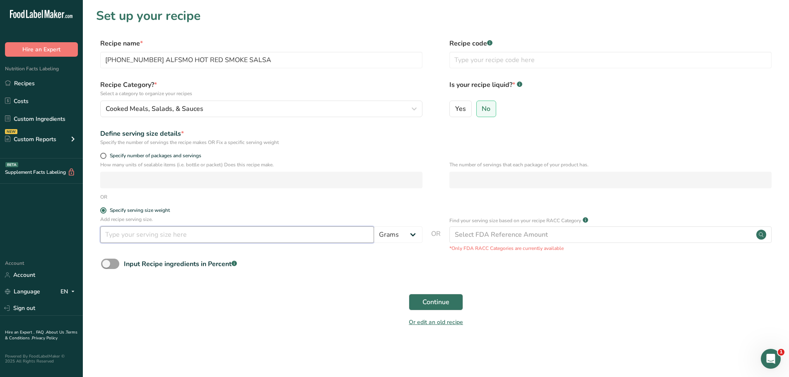
click at [118, 241] on input "number" at bounding box center [237, 234] width 274 height 17
type input "100"
click at [450, 301] on button "Continue" at bounding box center [436, 302] width 54 height 17
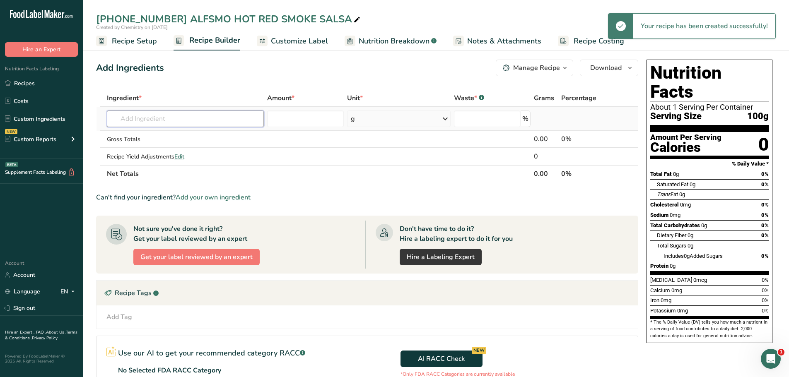
click at [205, 114] on input "text" at bounding box center [185, 119] width 157 height 17
paste input "[PHONE_NUMBER] ALFSMO HOT RED SMOKE SALSA"
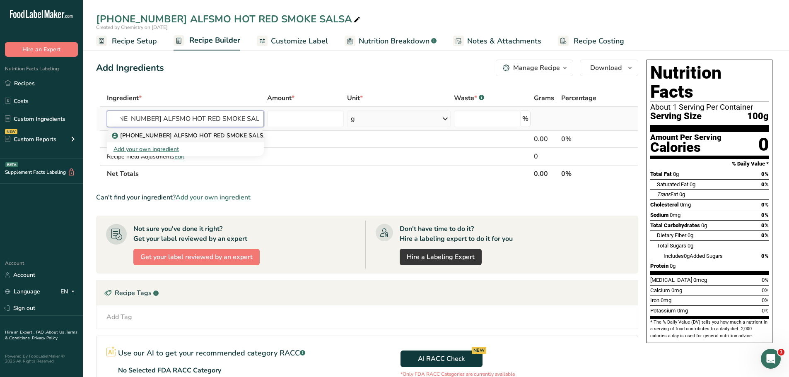
type input "[PHONE_NUMBER] ALFSMO HOT RED SMOKE SALSA"
click at [192, 137] on p "[PHONE_NUMBER] ALFSMO HOT RED SMOKE SALSA" at bounding box center [190, 135] width 154 height 9
type input "[PHONE_NUMBER] ALFSMO HOT RED SMOKE SALSA"
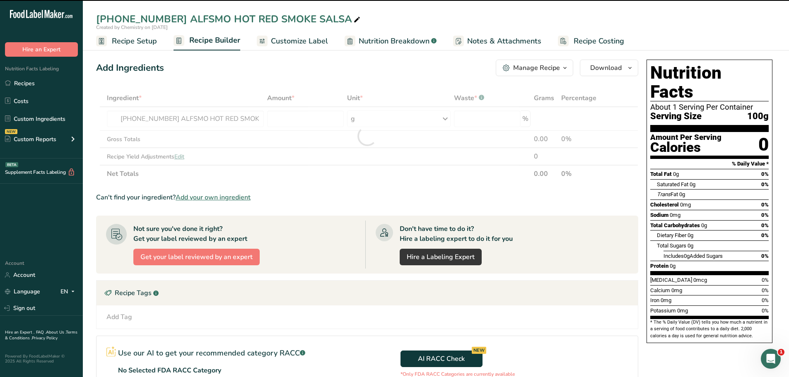
type input "0"
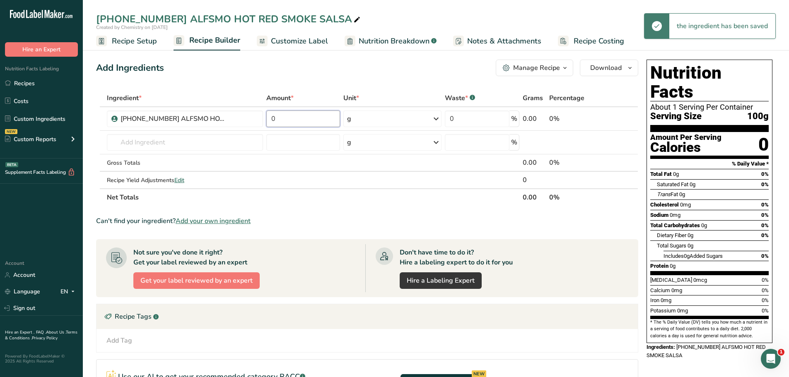
click at [303, 120] on input "0" at bounding box center [303, 119] width 74 height 17
type input "100"
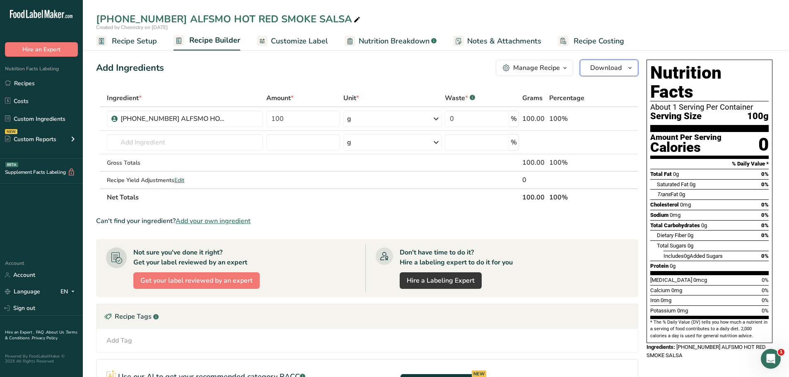
click at [631, 67] on icon "button" at bounding box center [629, 68] width 7 height 10
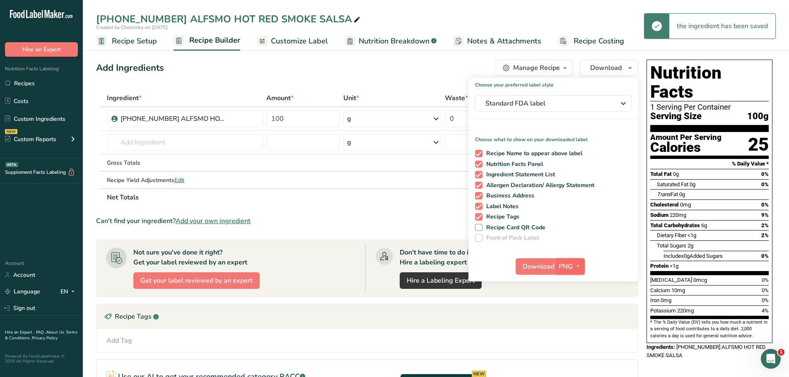
click at [578, 268] on icon "button" at bounding box center [577, 266] width 7 height 10
click at [571, 325] on link "PDF" at bounding box center [571, 325] width 26 height 14
click at [534, 267] on span "Download" at bounding box center [538, 267] width 31 height 10
click at [149, 48] on link "Recipe Setup" at bounding box center [126, 41] width 61 height 19
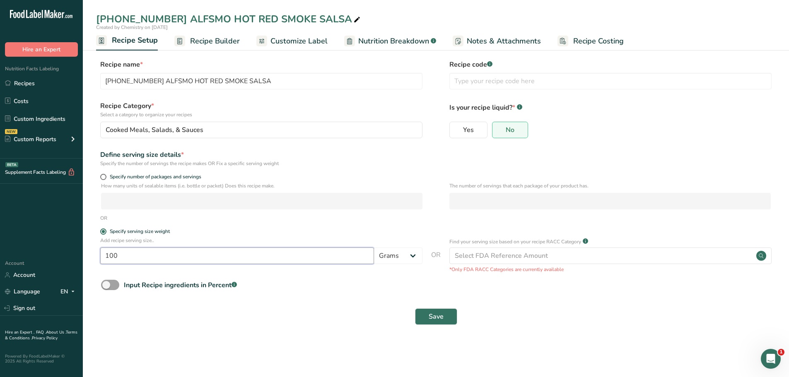
drag, startPoint x: 87, startPoint y: 255, endPoint x: 26, endPoint y: 251, distance: 61.4
click at [29, 253] on div ".a-20{fill:#fff;} Hire an Expert Nutrition Facts Labeling Recipes Costs Custom …" at bounding box center [394, 188] width 789 height 377
type input "16"
click at [415, 258] on select "Grams kg mg mcg lb oz l mL fl oz tbsp tsp cup qt gallon" at bounding box center [398, 256] width 48 height 17
select select "5"
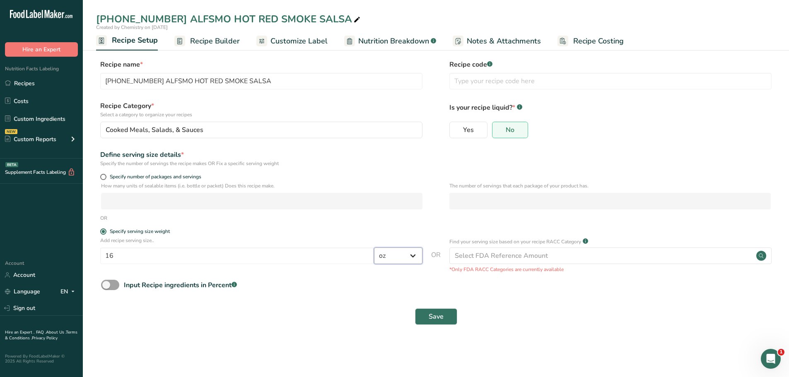
click at [374, 248] on select "Grams kg mg mcg lb oz l mL fl oz tbsp tsp cup qt gallon" at bounding box center [398, 256] width 48 height 17
click at [448, 315] on button "Save" at bounding box center [436, 316] width 42 height 17
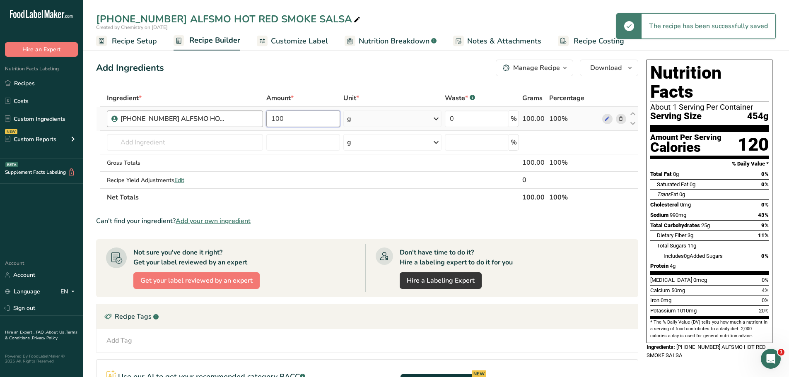
drag, startPoint x: 240, startPoint y: 122, endPoint x: 182, endPoint y: 122, distance: 58.0
click at [186, 122] on tr "22-366994-003 ALFSMO HOT RED SMOKE SALSA 100 g Weight Units g kg mg See more Vo…" at bounding box center [366, 119] width 541 height 24
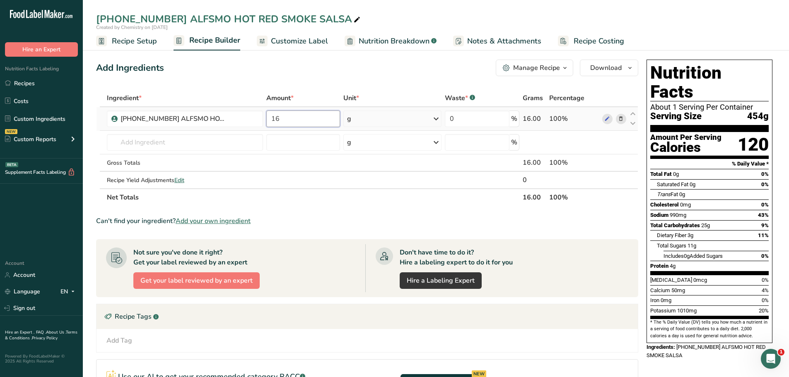
type input "16"
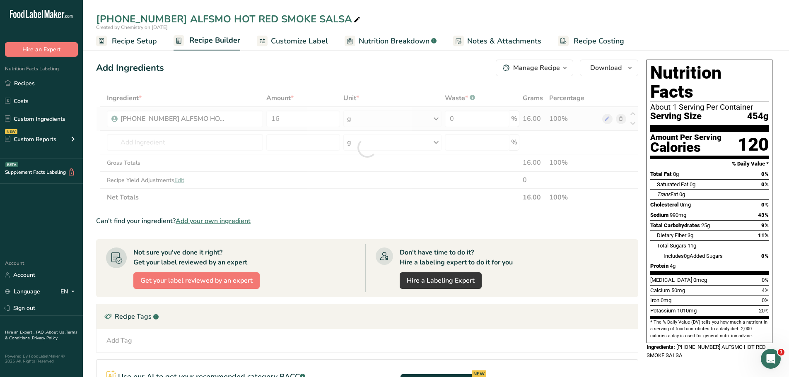
click at [438, 117] on div "Ingredient * Amount * Unit * Waste * .a-a{fill:#347362;}.b-a{fill:#fff;} Grams …" at bounding box center [367, 147] width 542 height 117
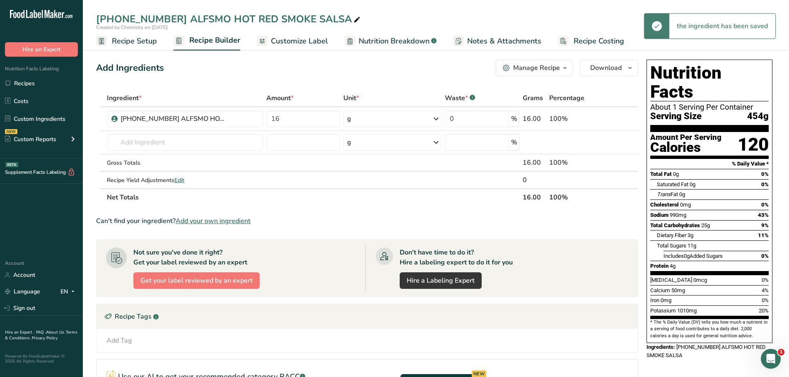
click at [436, 117] on icon at bounding box center [436, 118] width 10 height 15
click at [357, 186] on div "See more" at bounding box center [383, 184] width 70 height 9
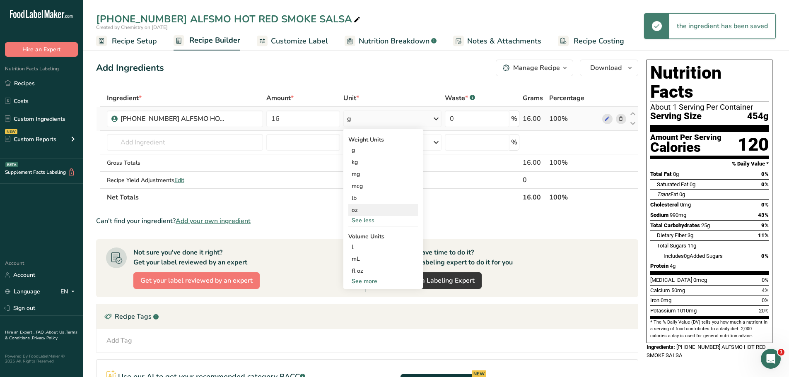
click at [360, 209] on div "oz" at bounding box center [383, 210] width 70 height 12
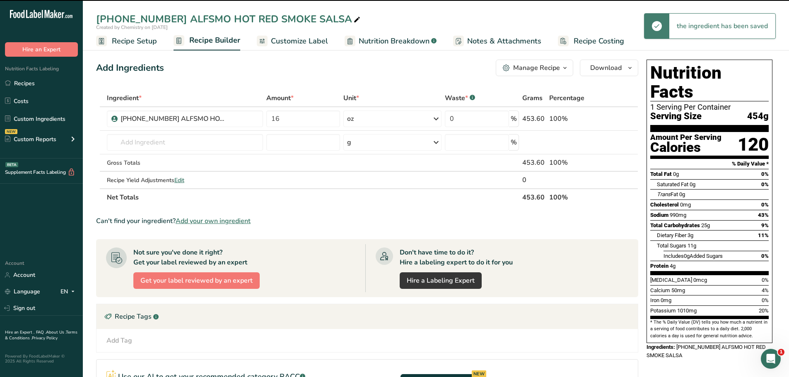
click at [299, 40] on span "Customize Label" at bounding box center [299, 41] width 57 height 11
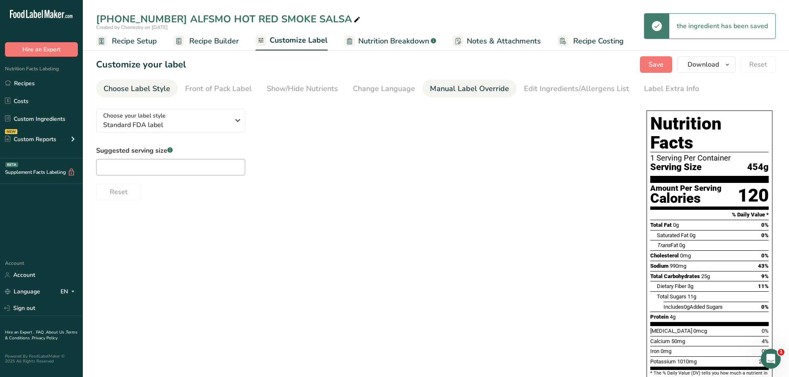
click at [462, 87] on div "Manual Label Override" at bounding box center [469, 88] width 79 height 11
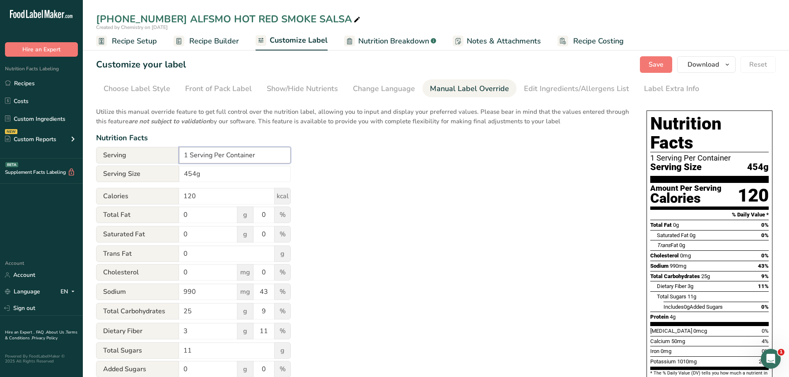
drag, startPoint x: 211, startPoint y: 158, endPoint x: 77, endPoint y: 157, distance: 134.1
click at [77, 157] on div ".a-20{fill:#fff;} Hire an Expert Nutrition Facts Labeling Recipes Costs Custom …" at bounding box center [394, 256] width 789 height 512
type input "Varies Per Container"
drag, startPoint x: 210, startPoint y: 175, endPoint x: 101, endPoint y: 171, distance: 108.6
click at [101, 171] on div "Serving Size 454g" at bounding box center [193, 174] width 195 height 17
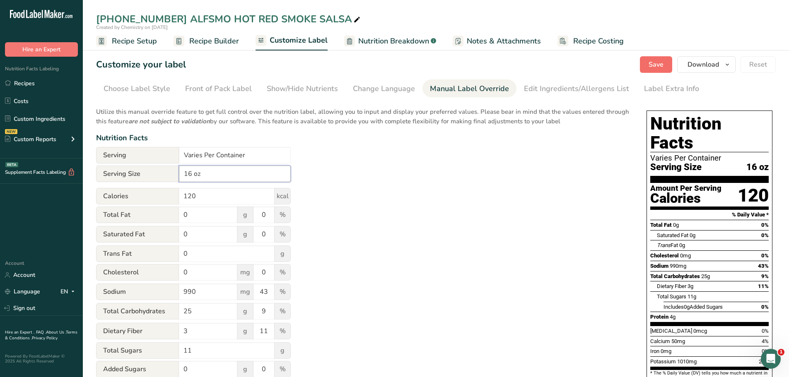
type input "16 oz"
click at [665, 63] on button "Save" at bounding box center [656, 64] width 32 height 17
click at [730, 63] on icon "button" at bounding box center [727, 65] width 7 height 10
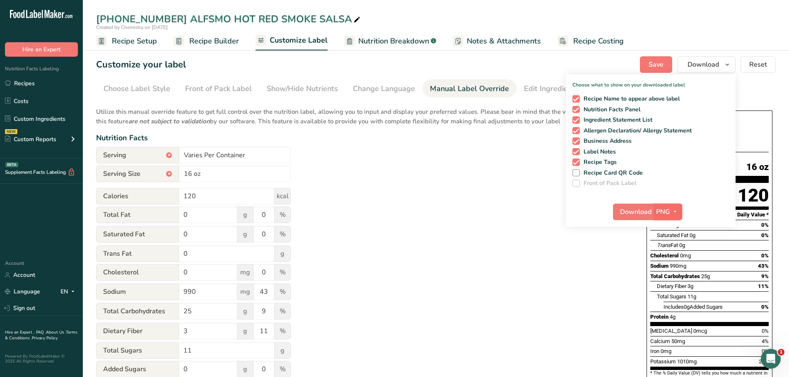
click at [677, 212] on icon "button" at bounding box center [675, 212] width 7 height 10
click at [672, 271] on link "PDF" at bounding box center [668, 270] width 26 height 14
click at [628, 208] on span "Download" at bounding box center [635, 212] width 31 height 10
click at [228, 41] on span "Recipe Builder" at bounding box center [214, 41] width 50 height 11
